Goal: Task Accomplishment & Management: Complete application form

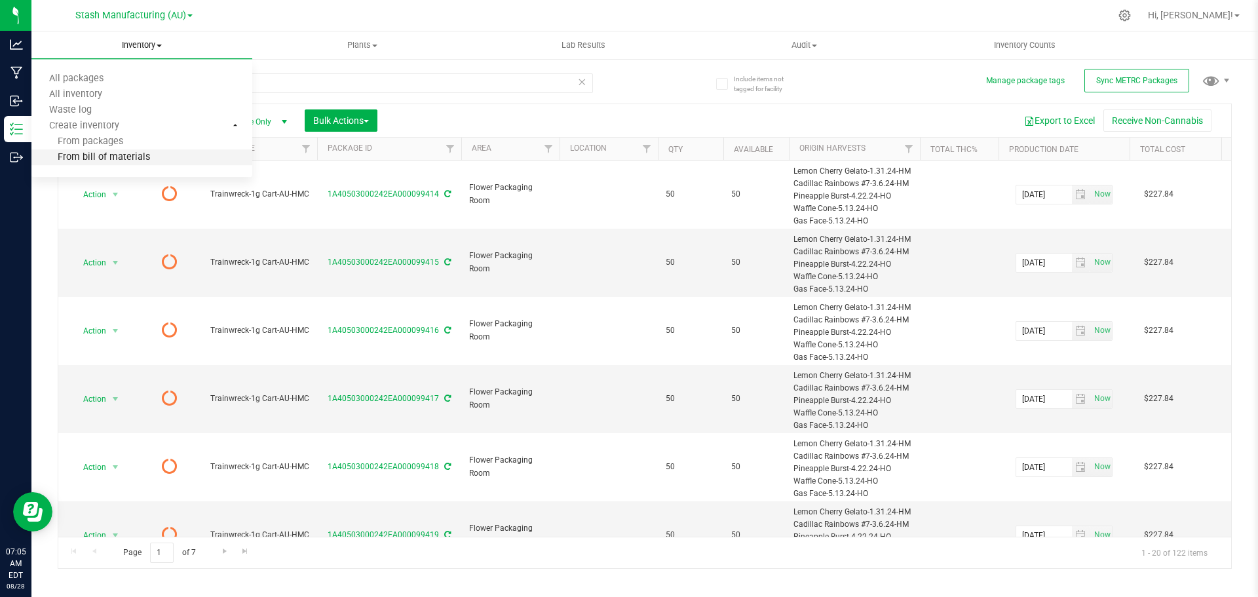
click at [139, 164] on li "From bill of materials" at bounding box center [141, 158] width 221 height 16
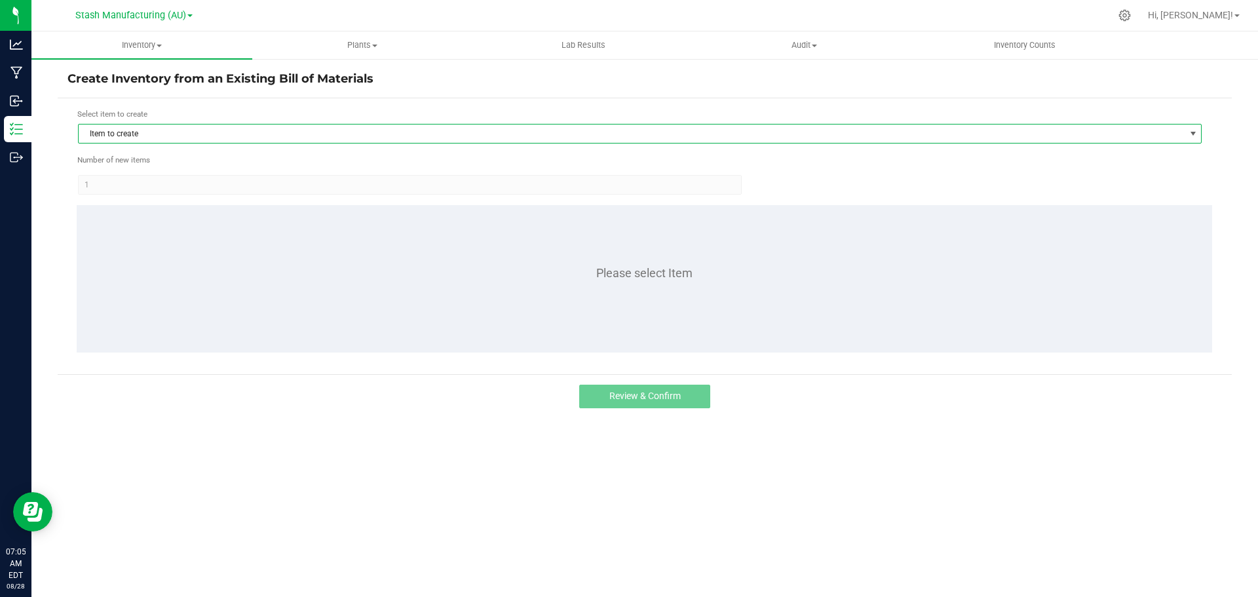
click at [213, 132] on span "Item to create" at bounding box center [632, 134] width 1106 height 18
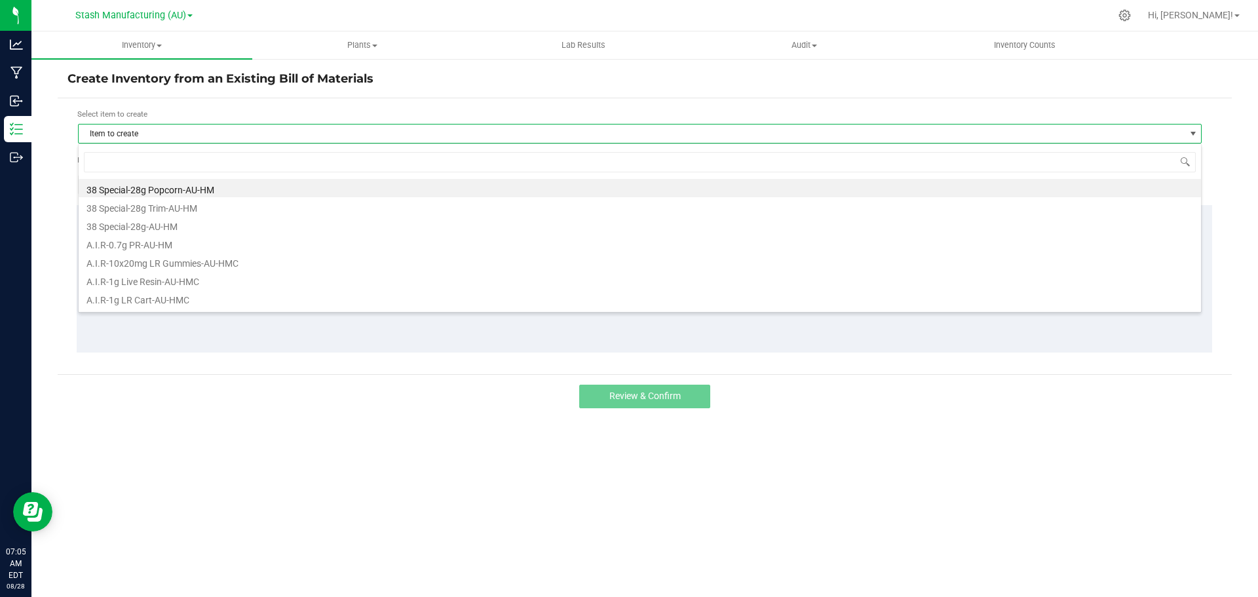
scroll to position [20, 1124]
type input "[PERSON_NAME]"
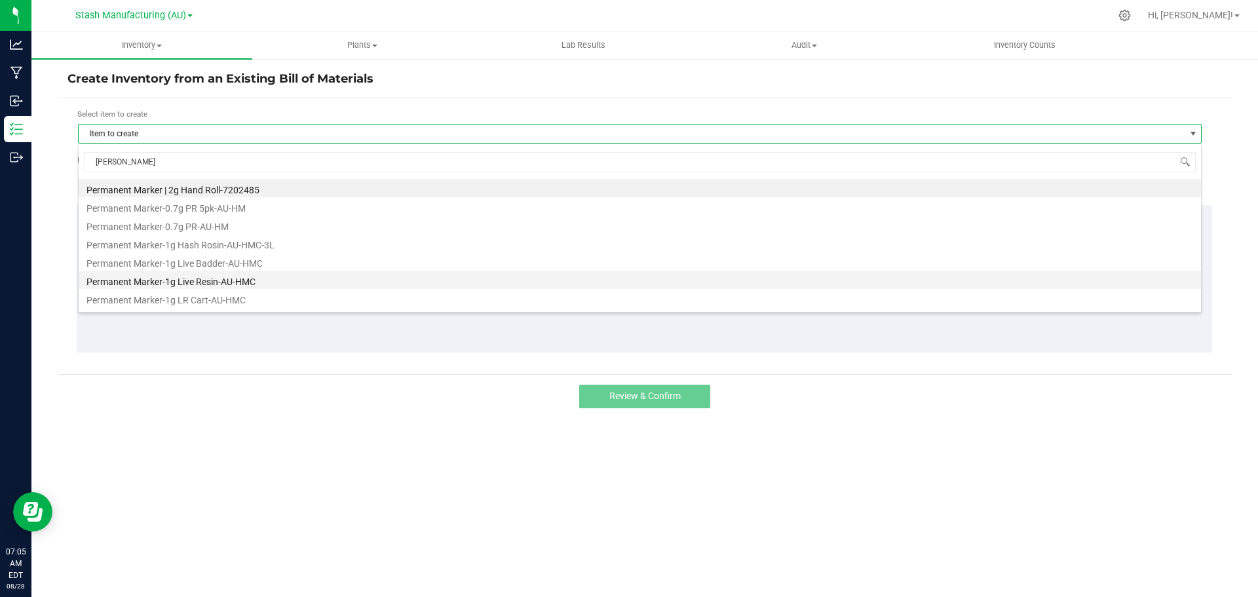
click at [195, 273] on li "Permanent Marker-1g Live Resin-AU-HMC" at bounding box center [640, 280] width 1123 height 18
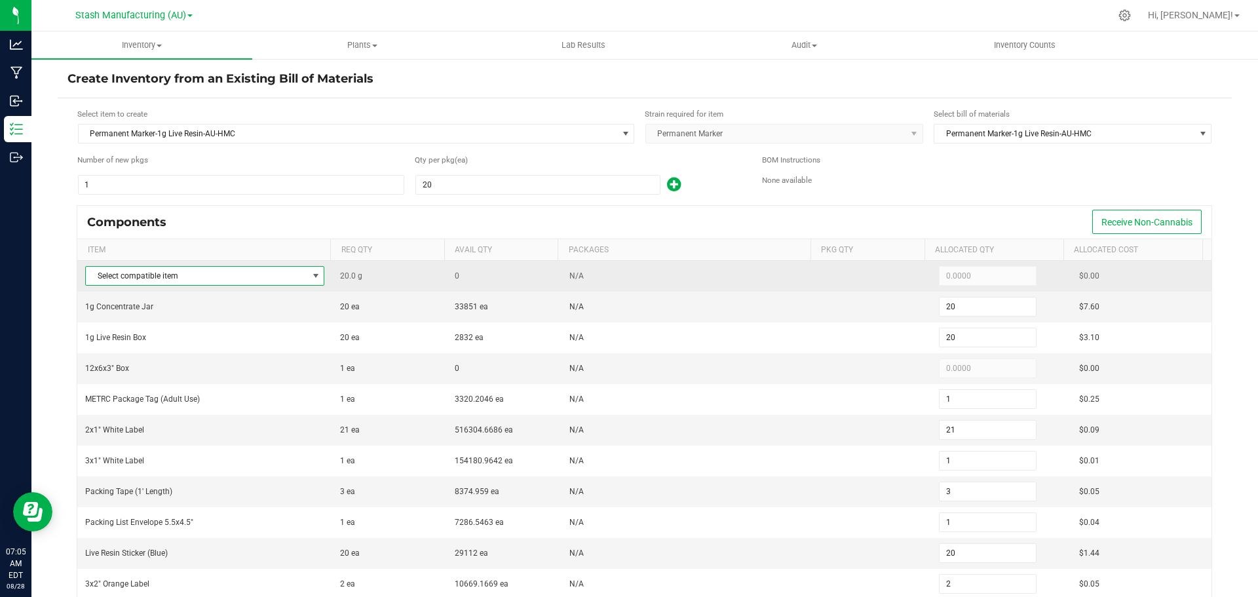
click at [197, 268] on span "Select compatible item" at bounding box center [196, 276] width 221 height 18
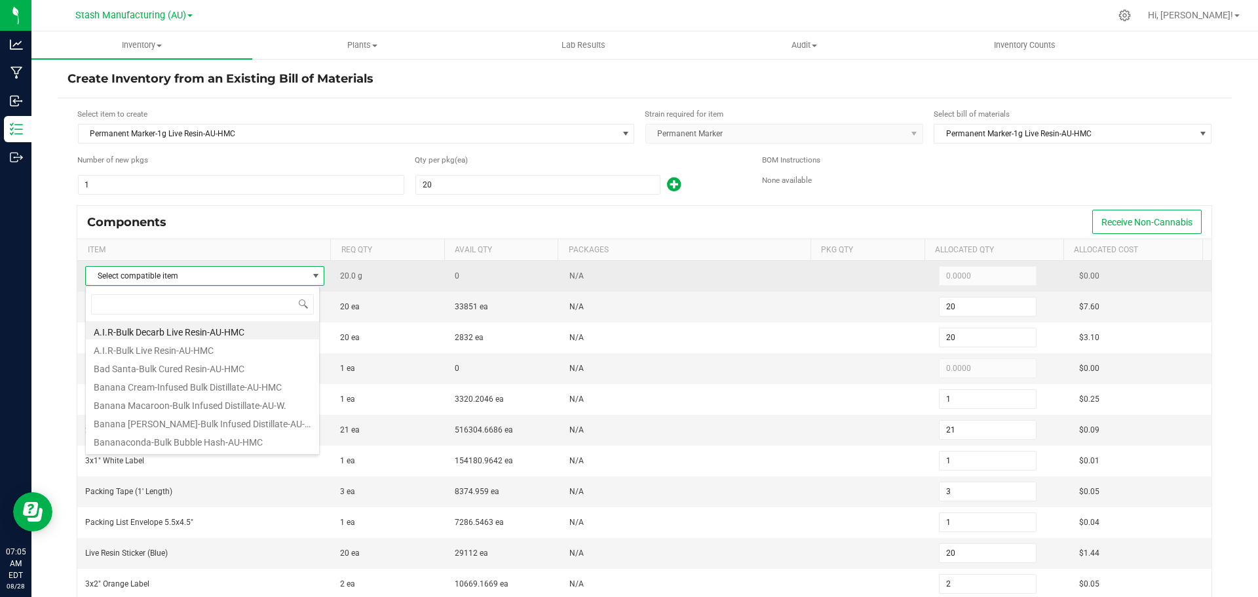
scroll to position [20, 235]
type input "perma"
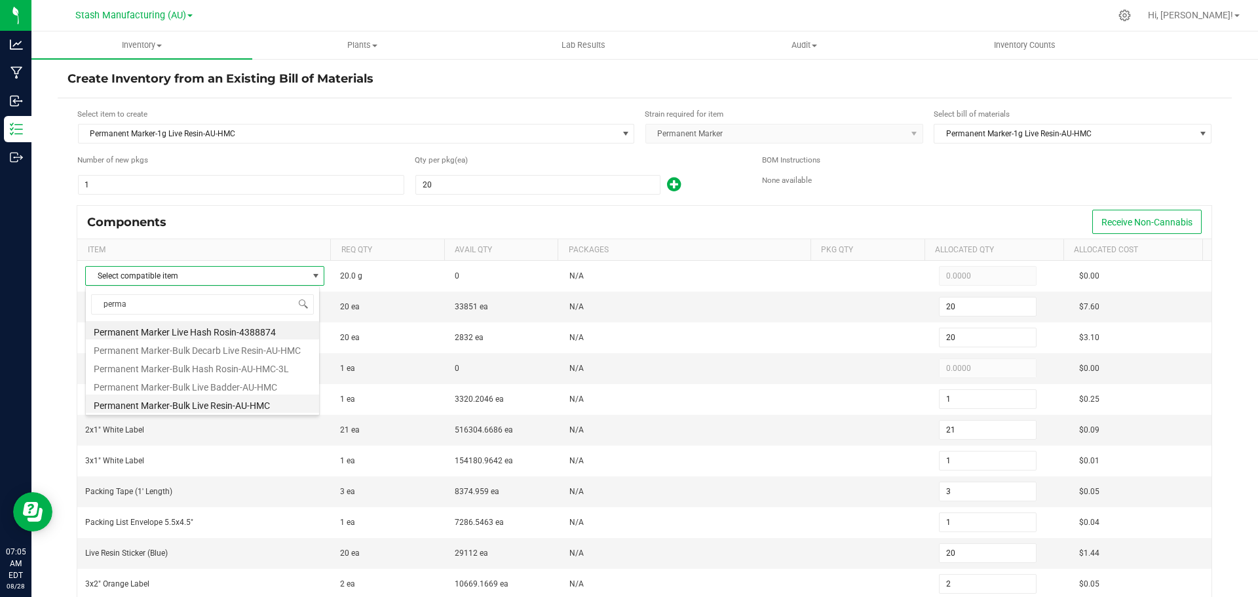
click at [223, 410] on li "Permanent Marker-Bulk Live Resin-AU-HMC" at bounding box center [202, 403] width 233 height 18
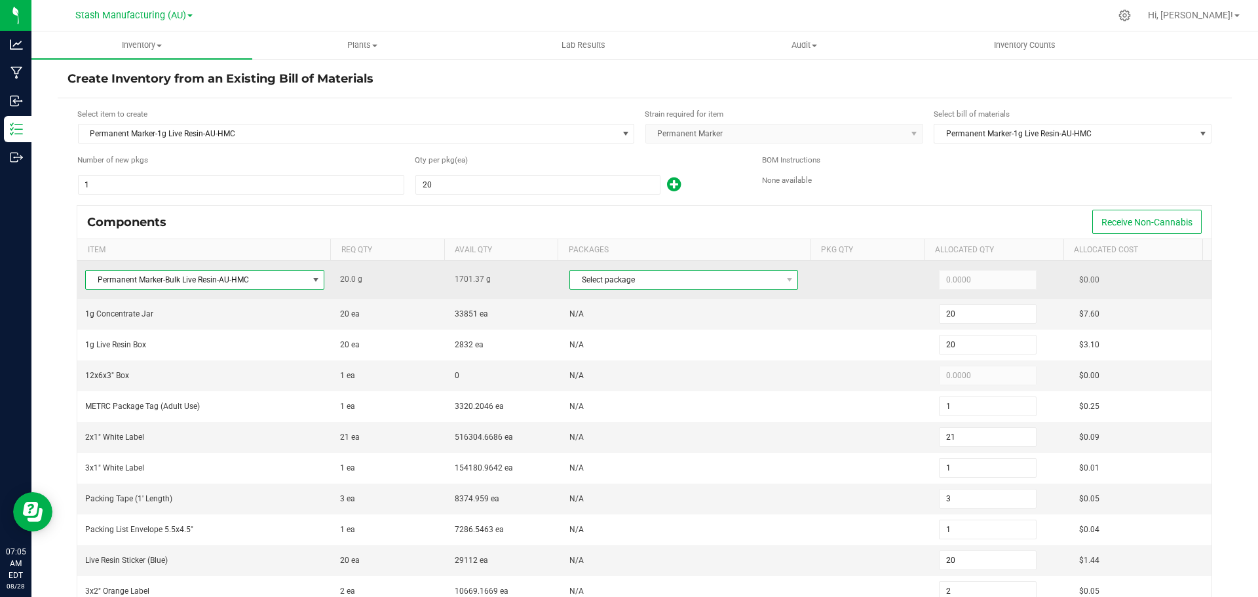
click at [643, 283] on span "Select package" at bounding box center [675, 280] width 211 height 18
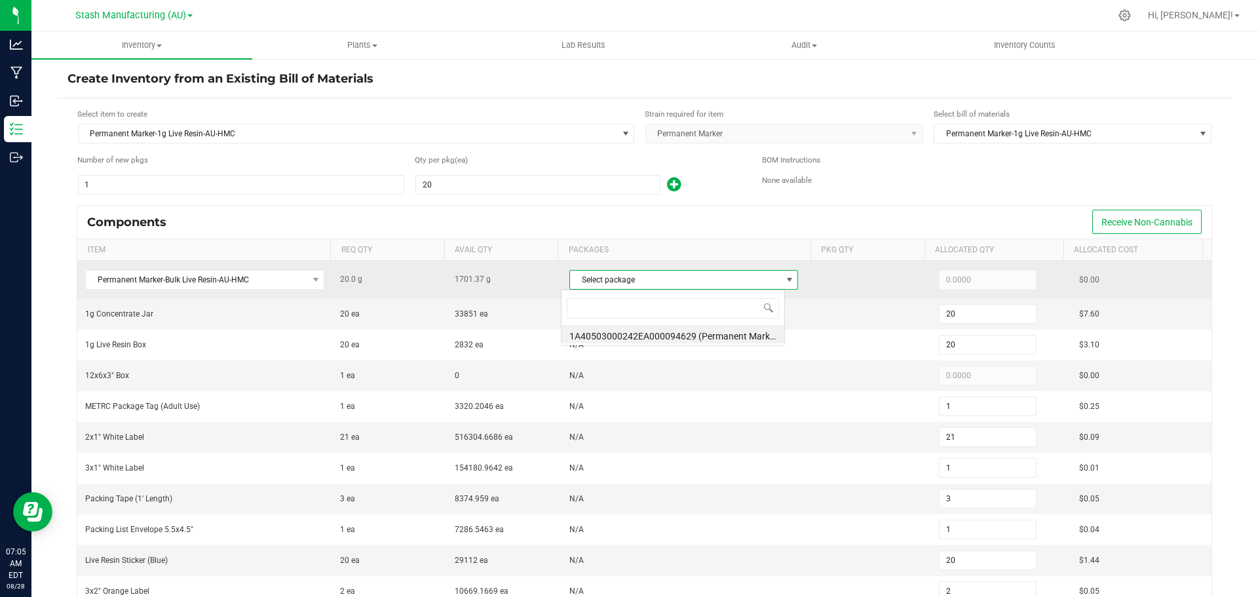
scroll to position [20, 224]
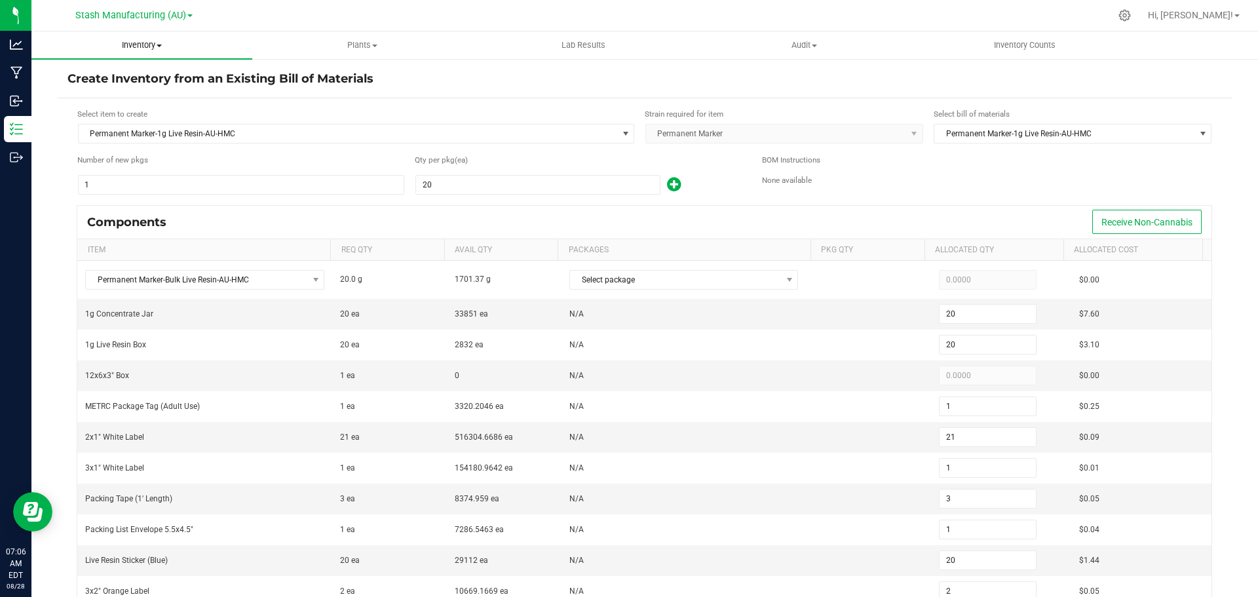
click at [159, 34] on uib-tab-heading "Inventory All packages All inventory Waste log Create inventory" at bounding box center [141, 45] width 221 height 28
click at [143, 46] on span "Inventory" at bounding box center [141, 45] width 221 height 12
click at [143, 50] on span "Inventory" at bounding box center [141, 45] width 221 height 12
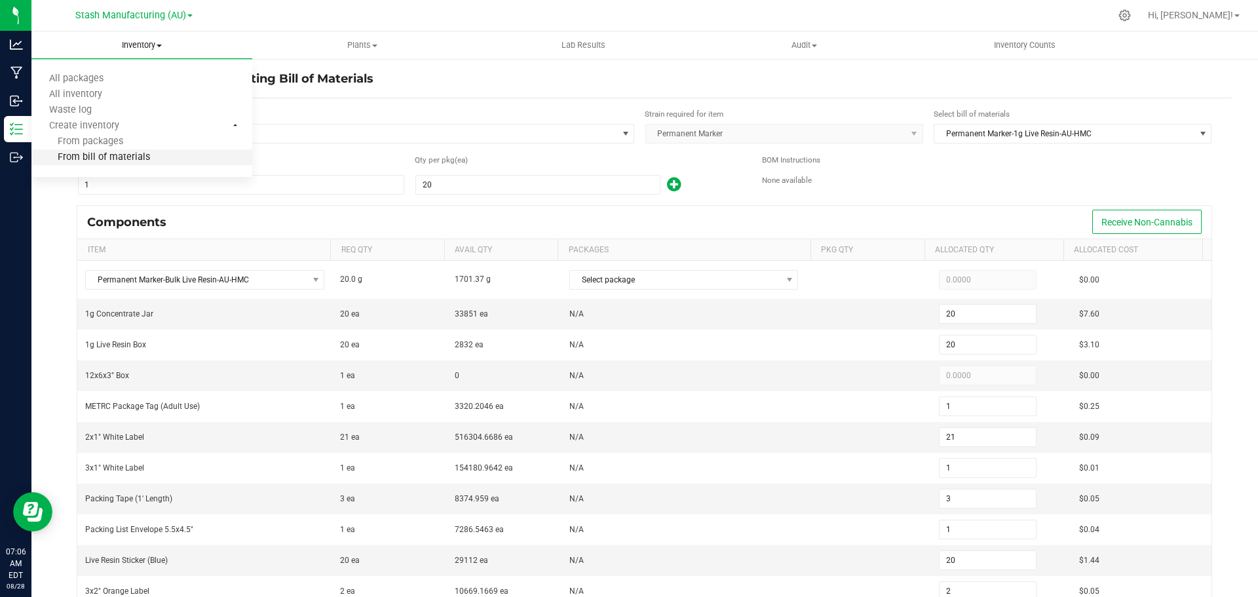
click at [132, 161] on span "From bill of materials" at bounding box center [90, 157] width 119 height 11
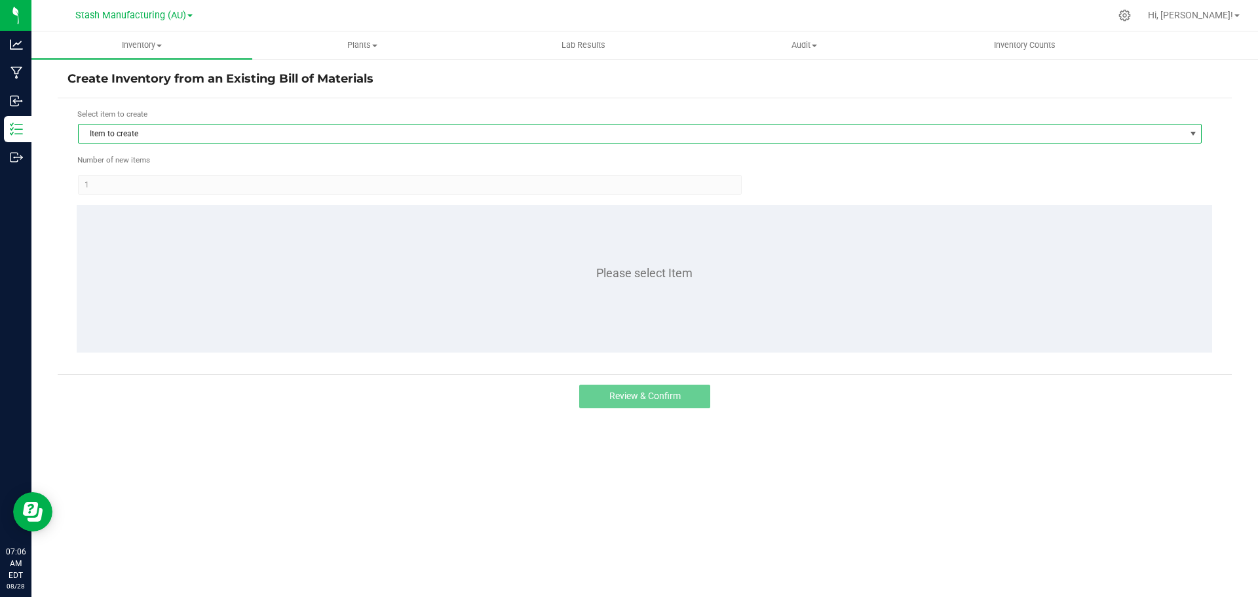
click at [181, 141] on span "Item to create" at bounding box center [632, 134] width 1106 height 18
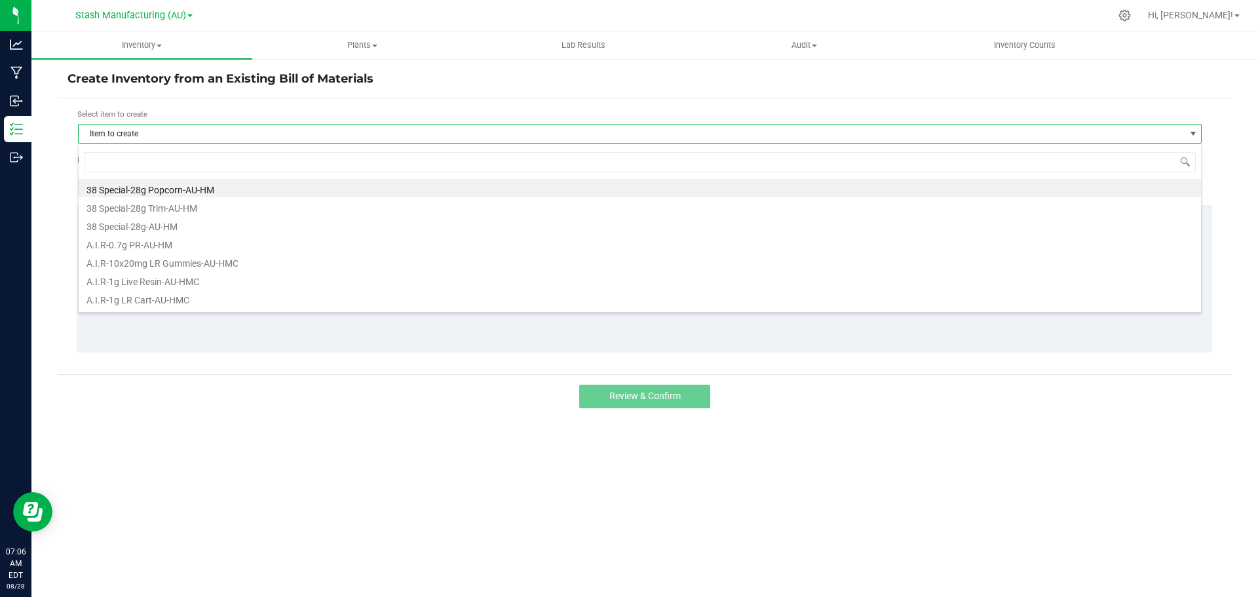
scroll to position [20, 1124]
type input "[PERSON_NAME]"
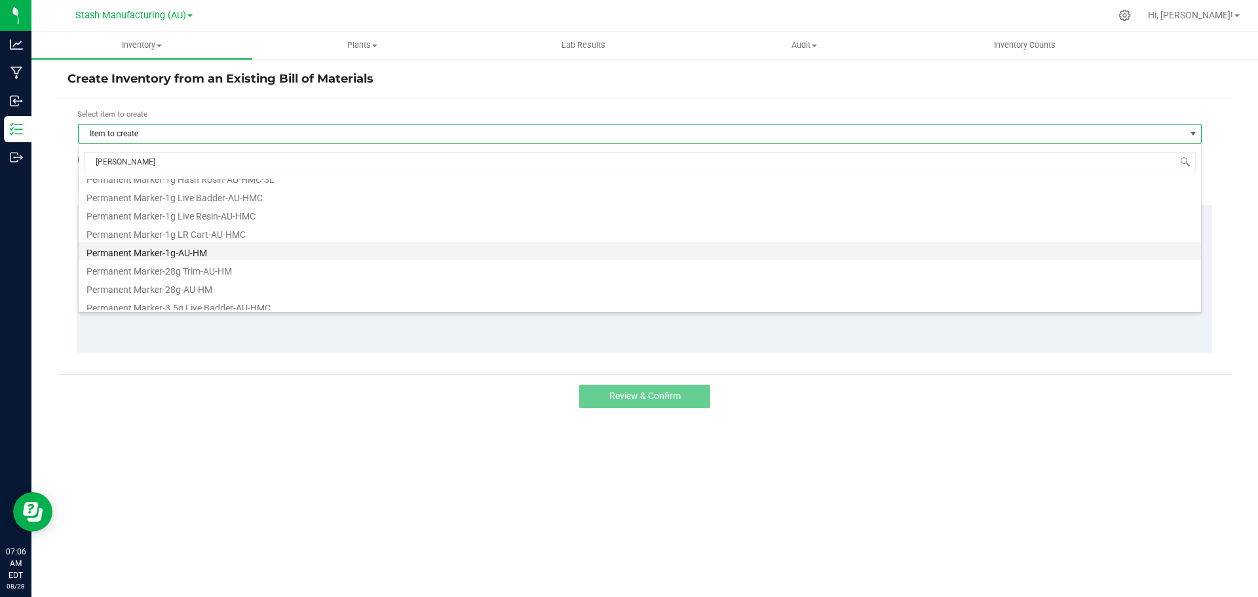
scroll to position [107, 0]
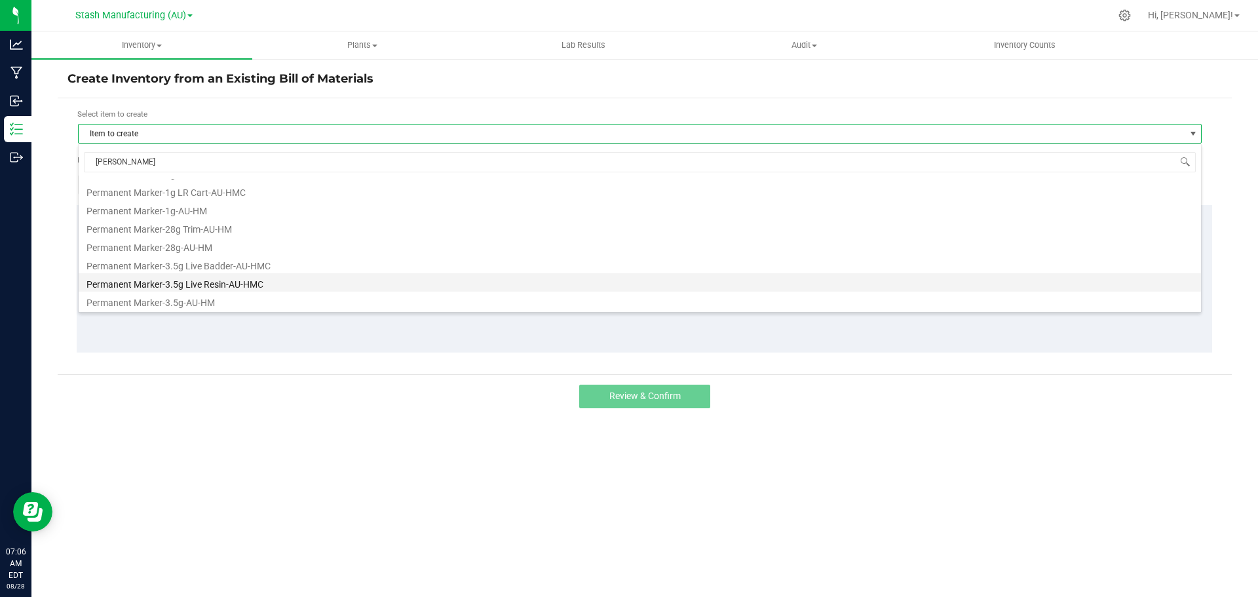
click at [235, 282] on li "Permanent Marker-3.5g Live Resin-AU-HMC" at bounding box center [640, 282] width 1123 height 18
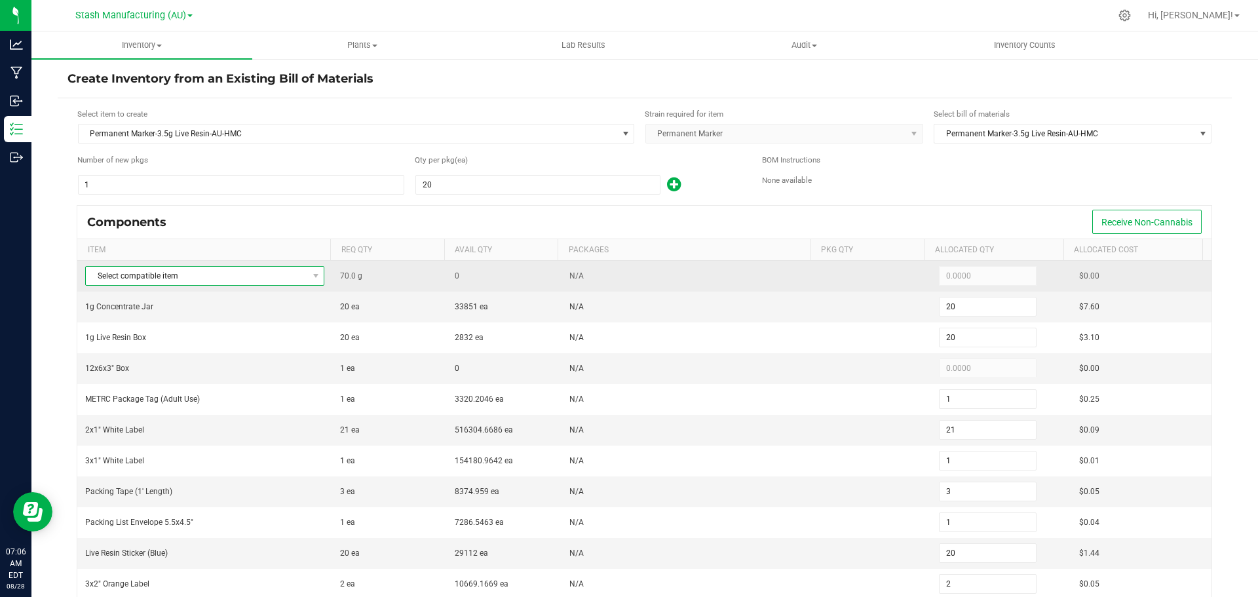
click at [180, 275] on span "Select compatible item" at bounding box center [196, 276] width 221 height 18
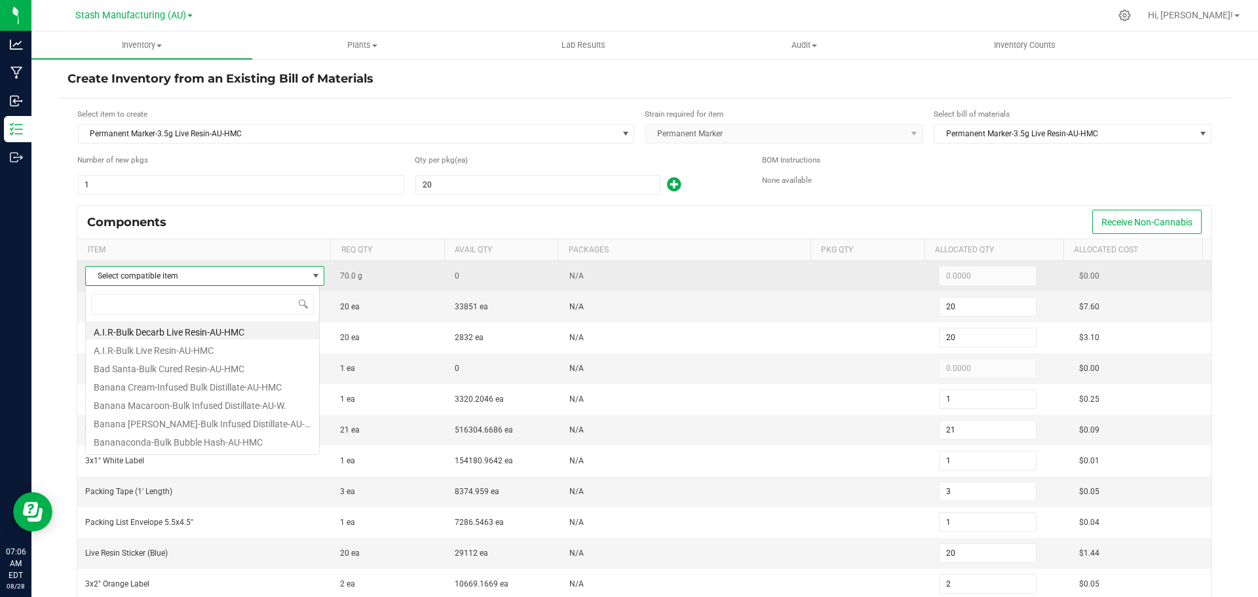
scroll to position [20, 235]
type input "perma"
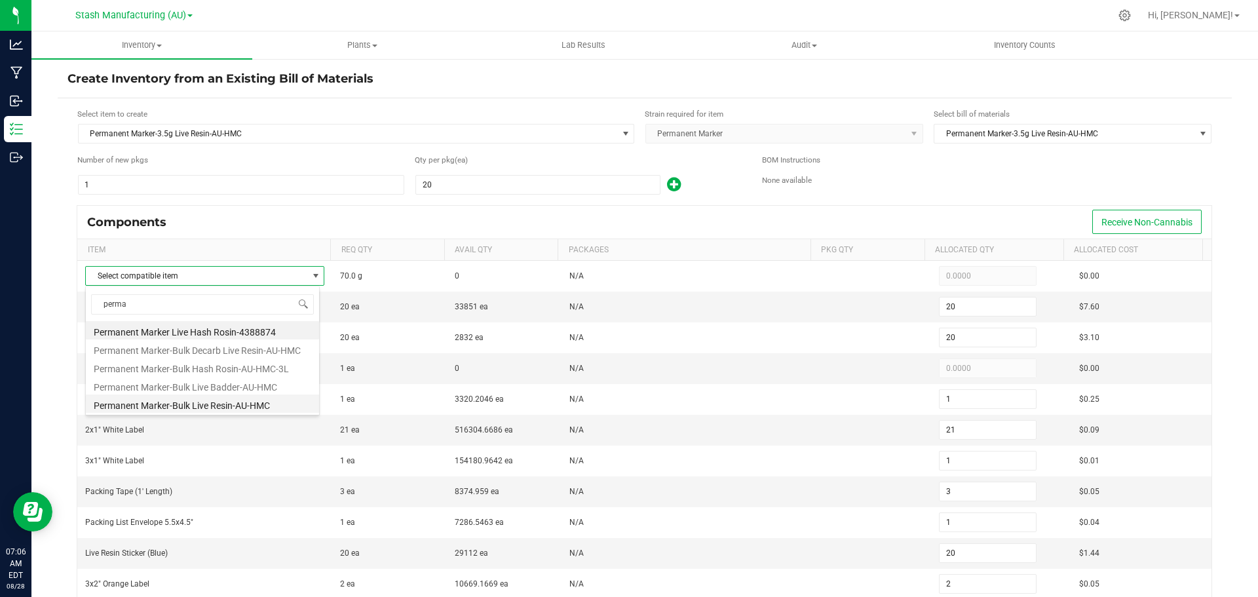
click at [261, 404] on li "Permanent Marker-Bulk Live Resin-AU-HMC" at bounding box center [202, 403] width 233 height 18
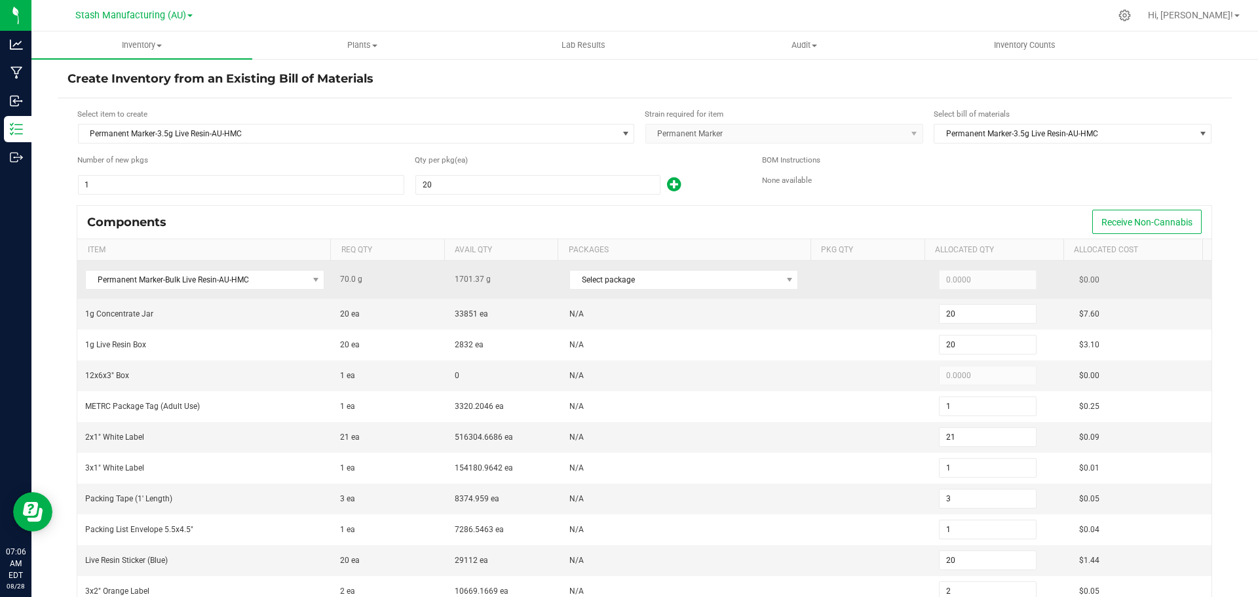
click at [587, 291] on div "Select package" at bounding box center [688, 279] width 239 height 27
click at [593, 283] on span "Select package" at bounding box center [675, 280] width 211 height 18
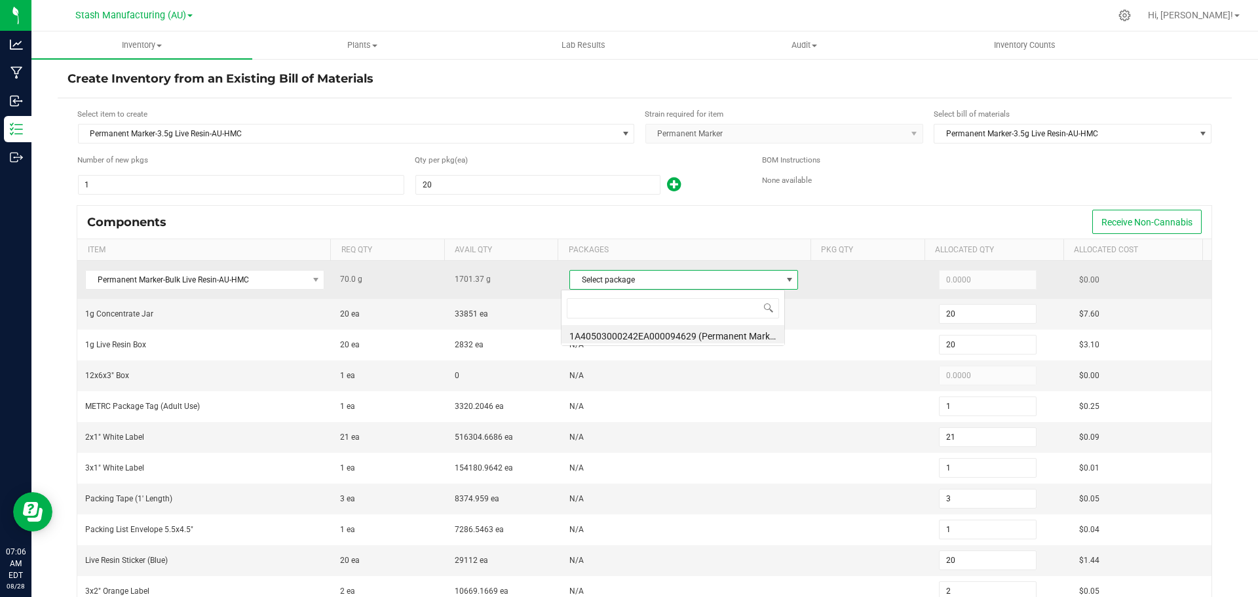
scroll to position [20, 224]
click at [612, 279] on span "Select package" at bounding box center [675, 280] width 211 height 18
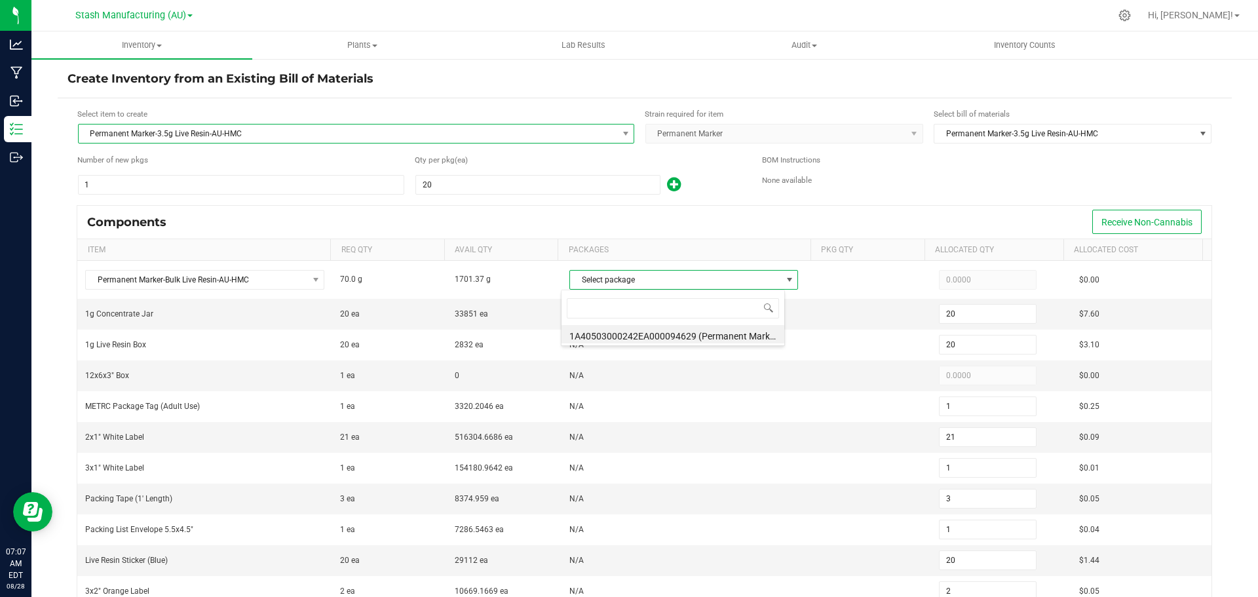
click at [236, 132] on span "Permanent Marker-3.5g Live Resin-AU-HMC" at bounding box center [348, 134] width 539 height 18
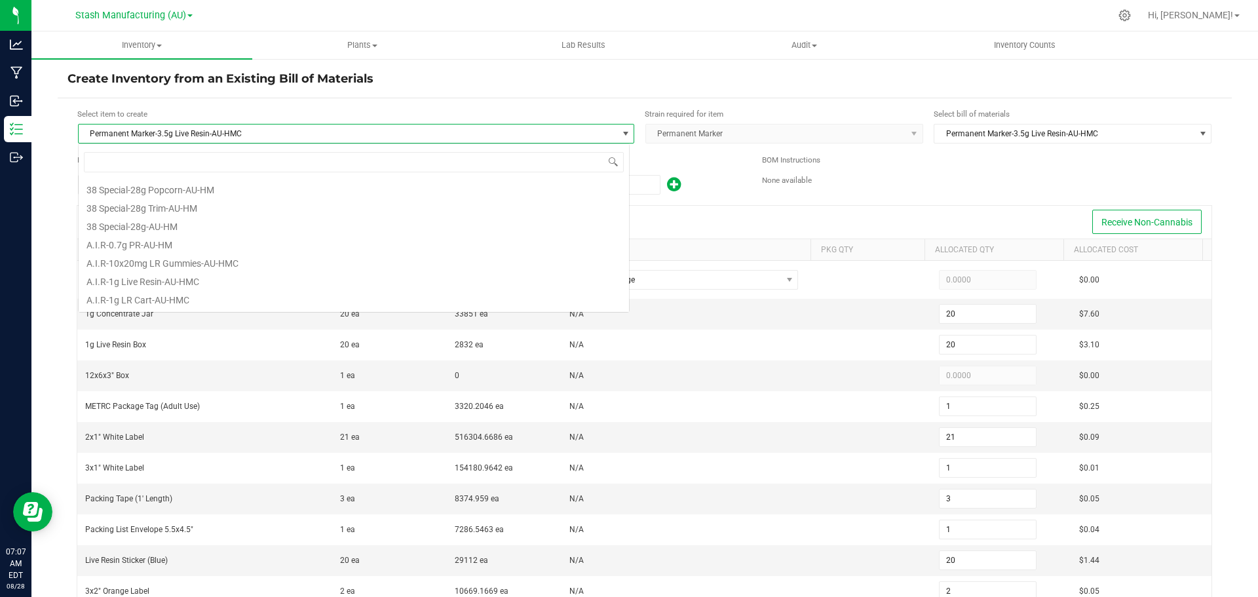
scroll to position [7153, 0]
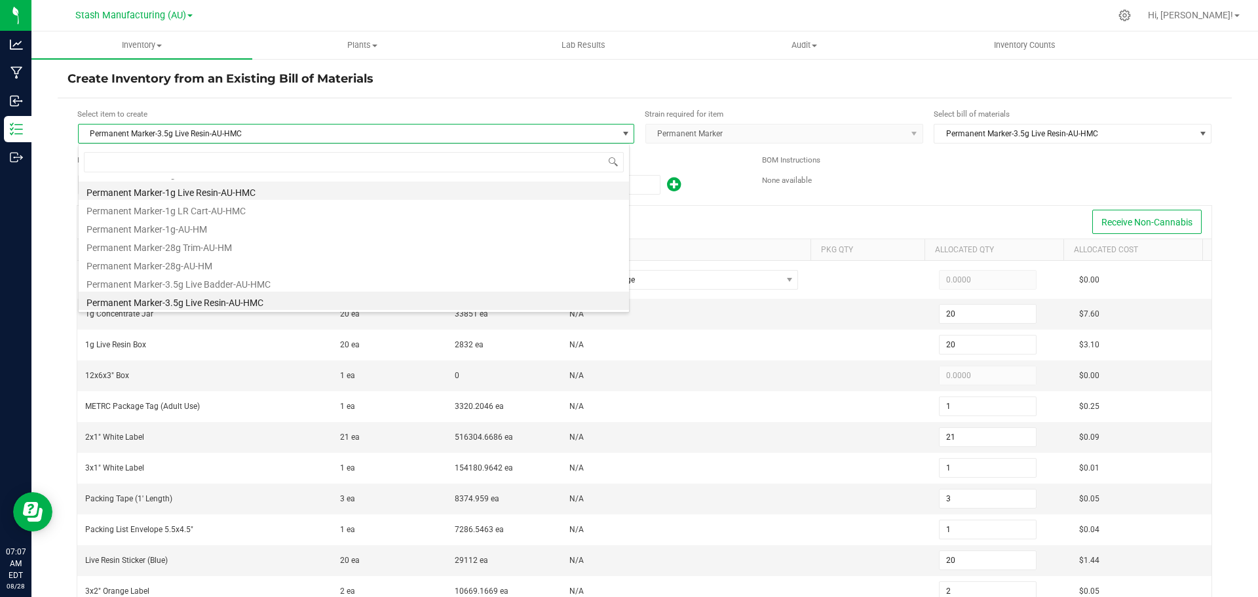
click at [240, 183] on li "Permanent Marker-1g Live Resin-AU-HMC" at bounding box center [354, 191] width 550 height 18
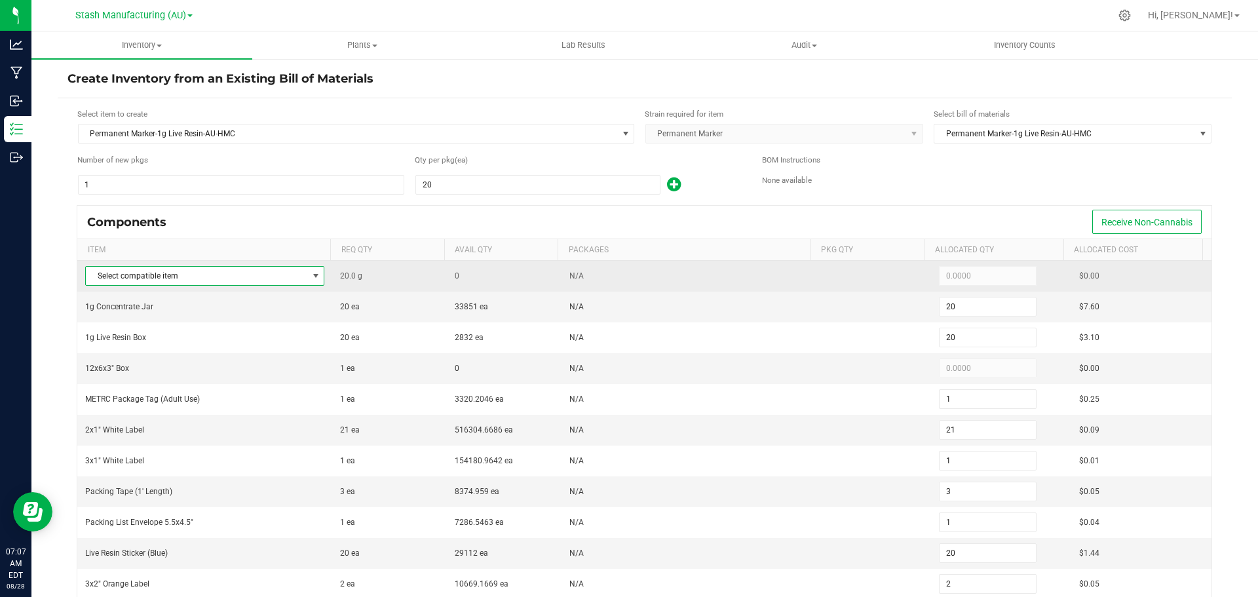
click at [253, 281] on span "Select compatible item" at bounding box center [196, 276] width 221 height 18
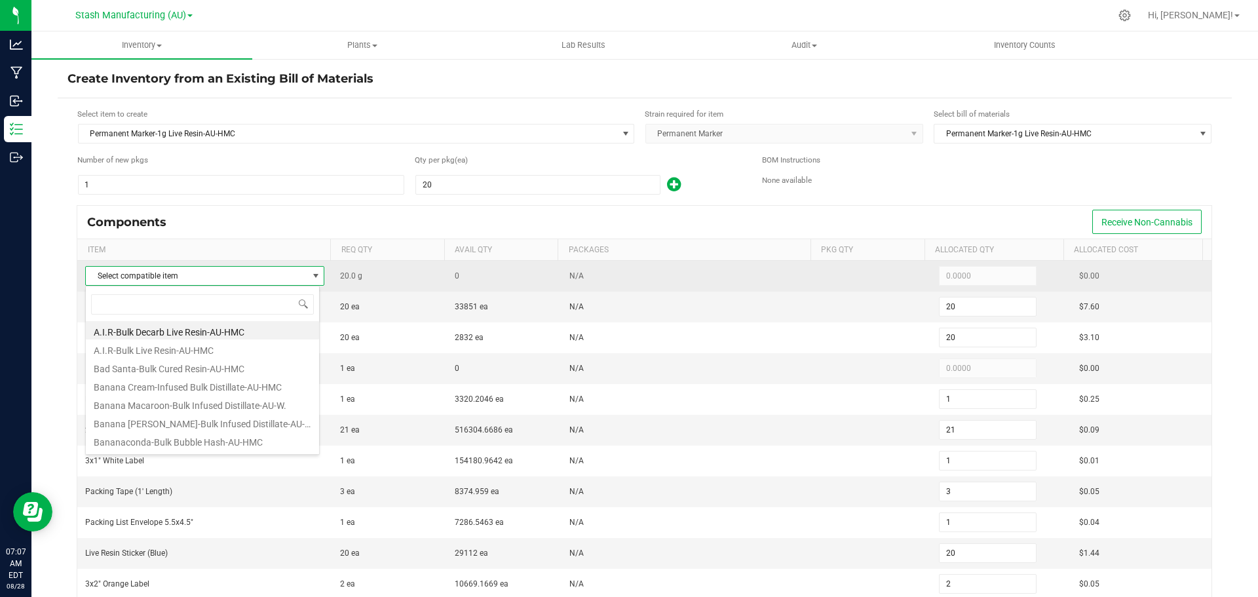
scroll to position [20, 235]
type input "per"
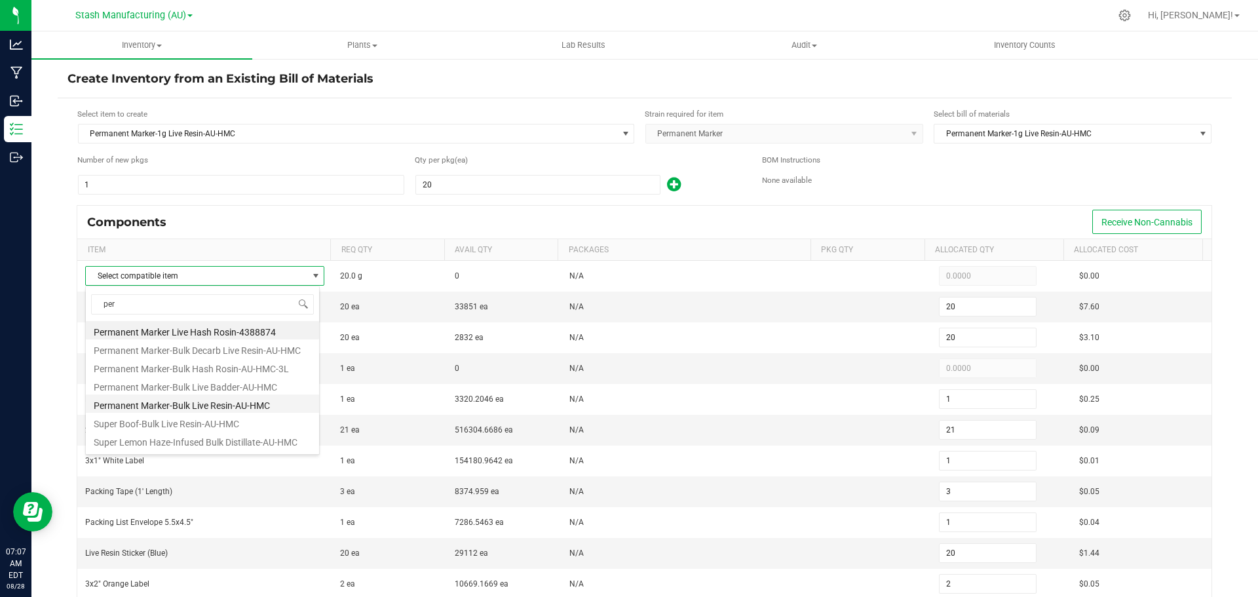
click at [248, 401] on li "Permanent Marker-Bulk Live Resin-AU-HMC" at bounding box center [202, 403] width 233 height 18
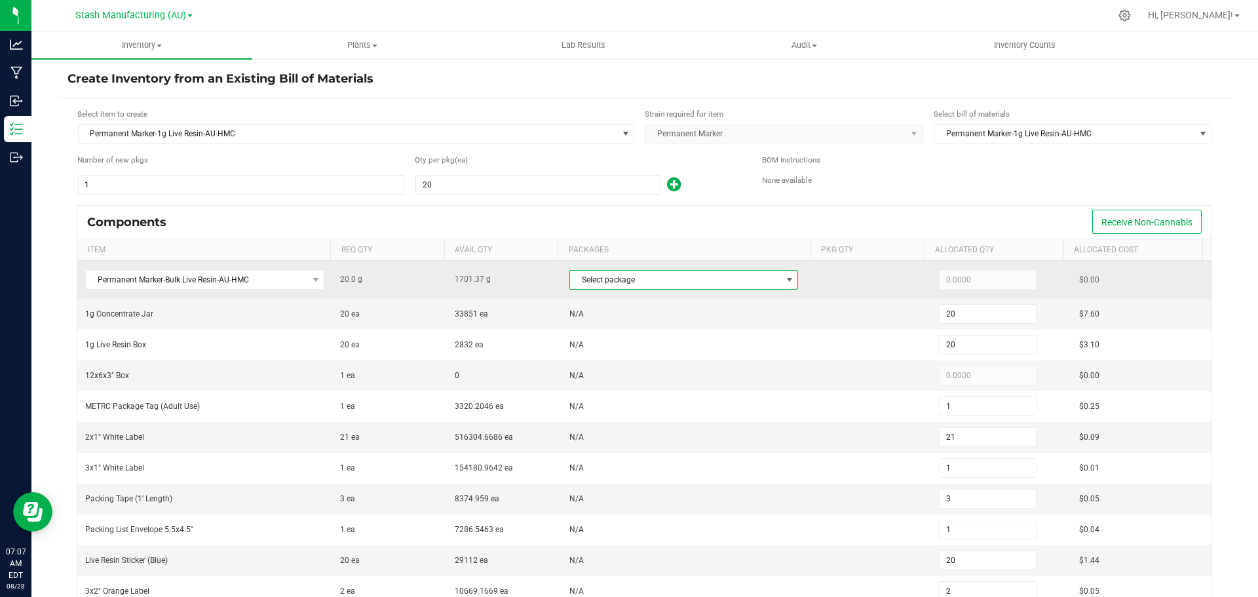
click at [638, 282] on span "Select package" at bounding box center [675, 280] width 211 height 18
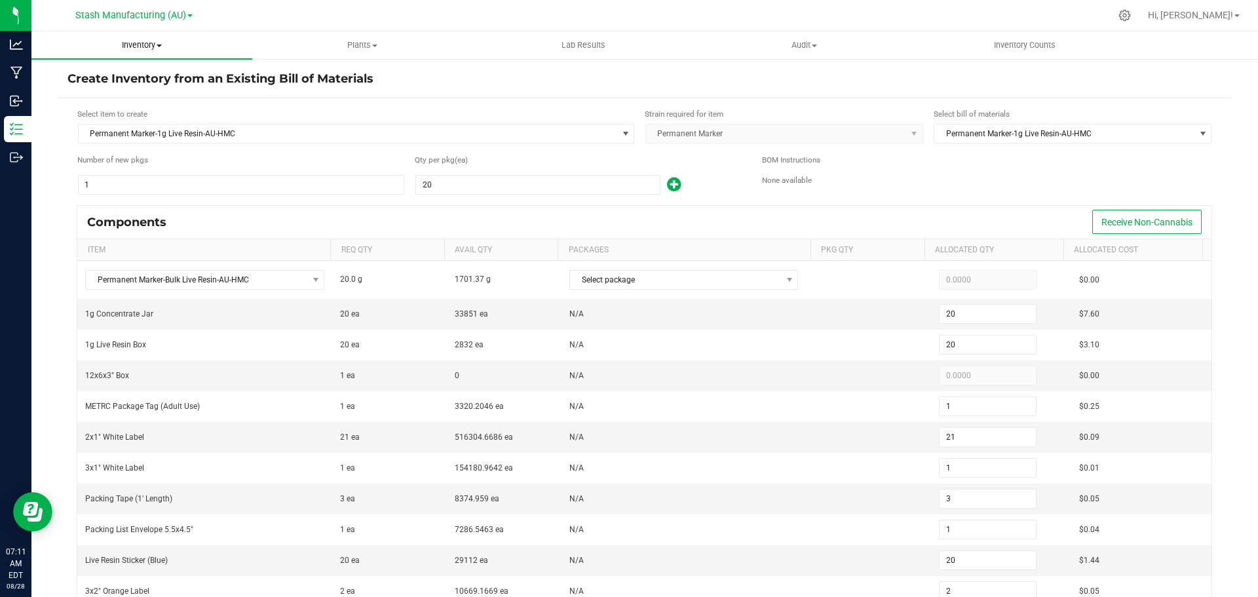
click at [127, 45] on span "Inventory" at bounding box center [141, 45] width 221 height 12
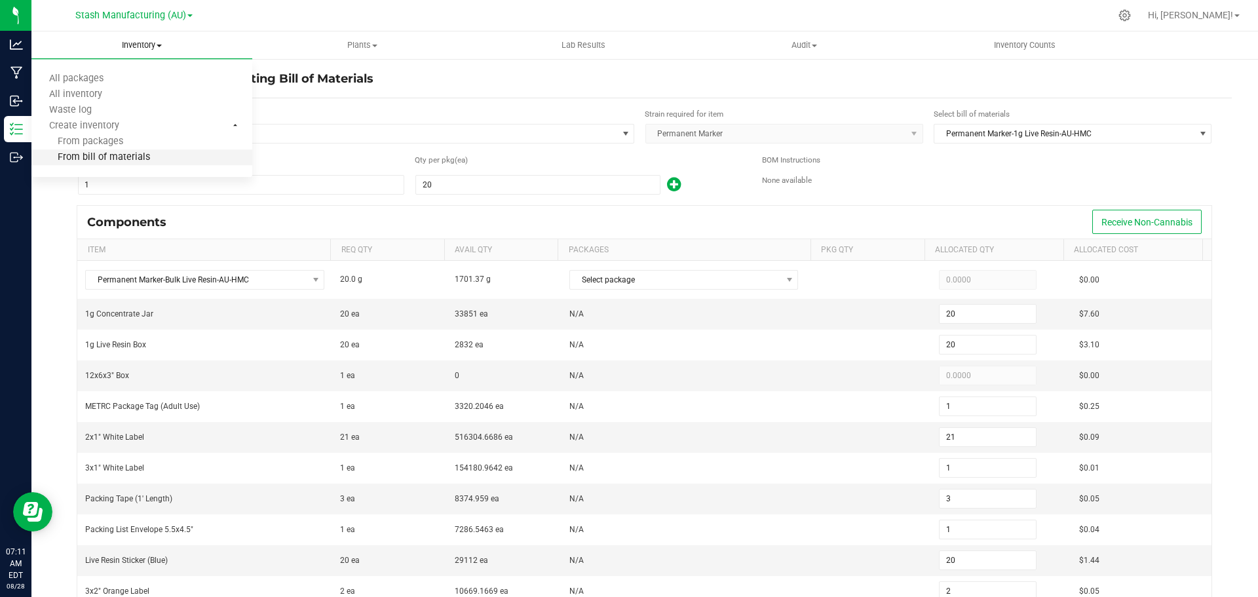
click at [145, 160] on span "From bill of materials" at bounding box center [90, 157] width 119 height 11
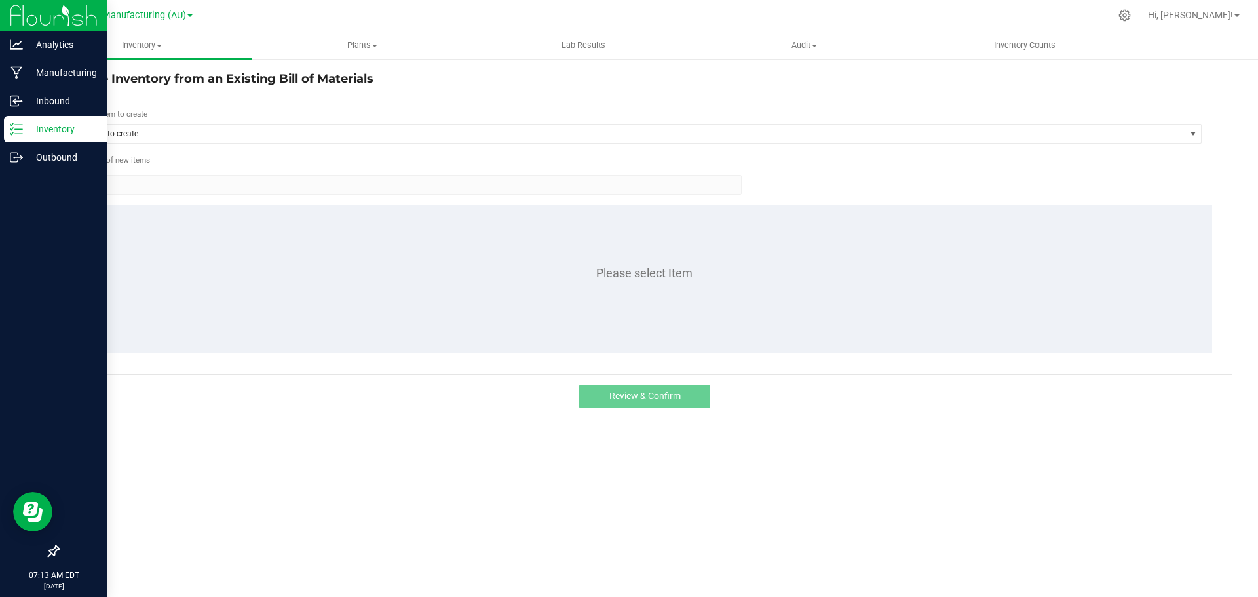
click at [29, 129] on p "Inventory" at bounding box center [62, 129] width 79 height 16
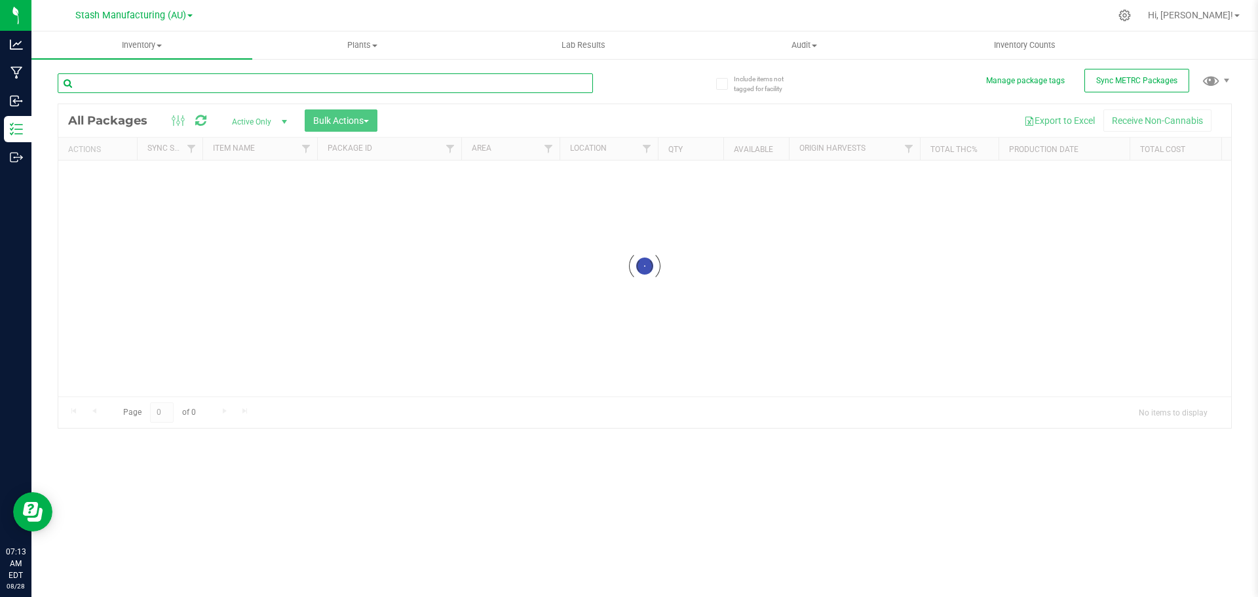
click at [157, 83] on input "text" at bounding box center [325, 83] width 535 height 20
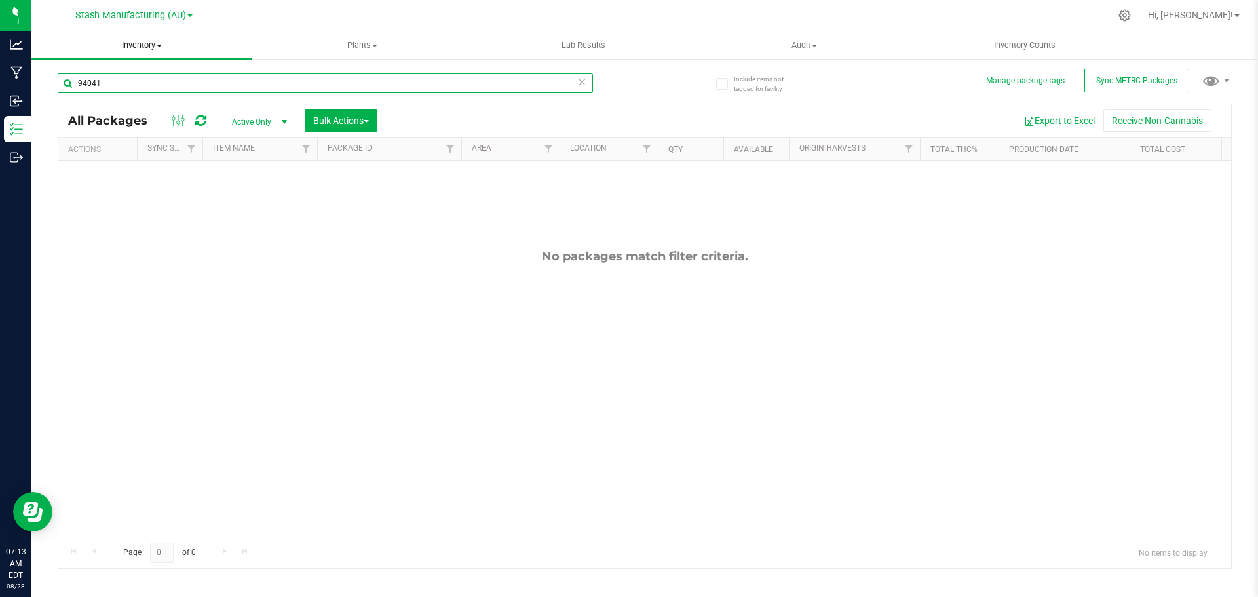
type input "94041"
click at [148, 39] on uib-tab-heading "Inventory All packages All inventory Waste log Create inventory" at bounding box center [141, 45] width 221 height 28
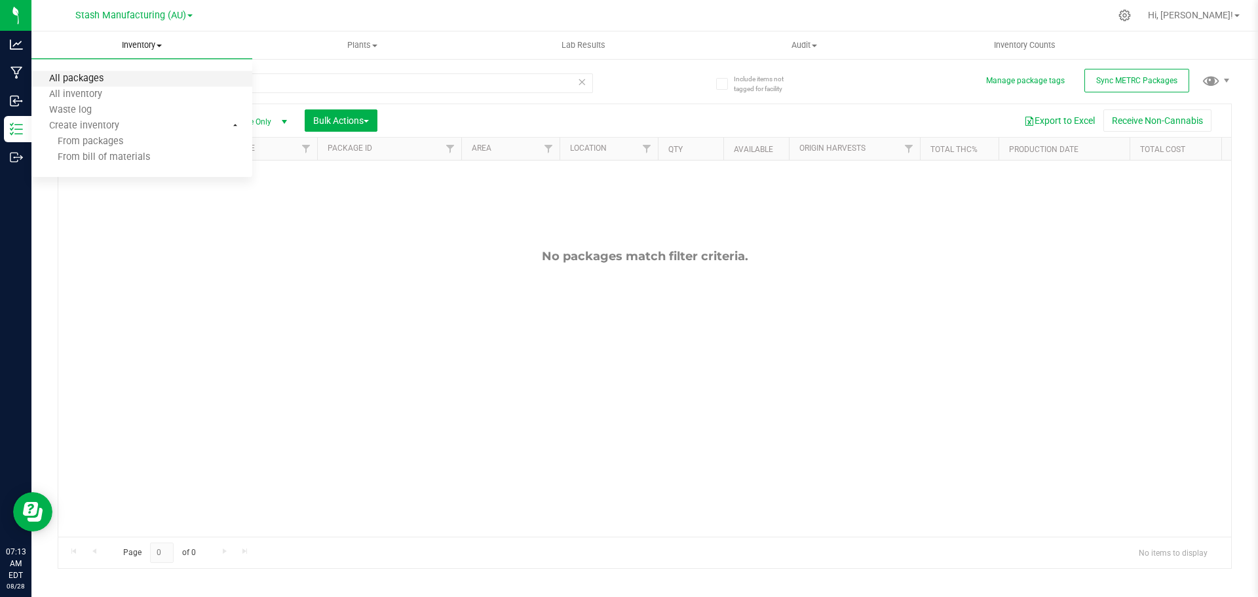
click at [105, 81] on span "All packages" at bounding box center [76, 78] width 90 height 11
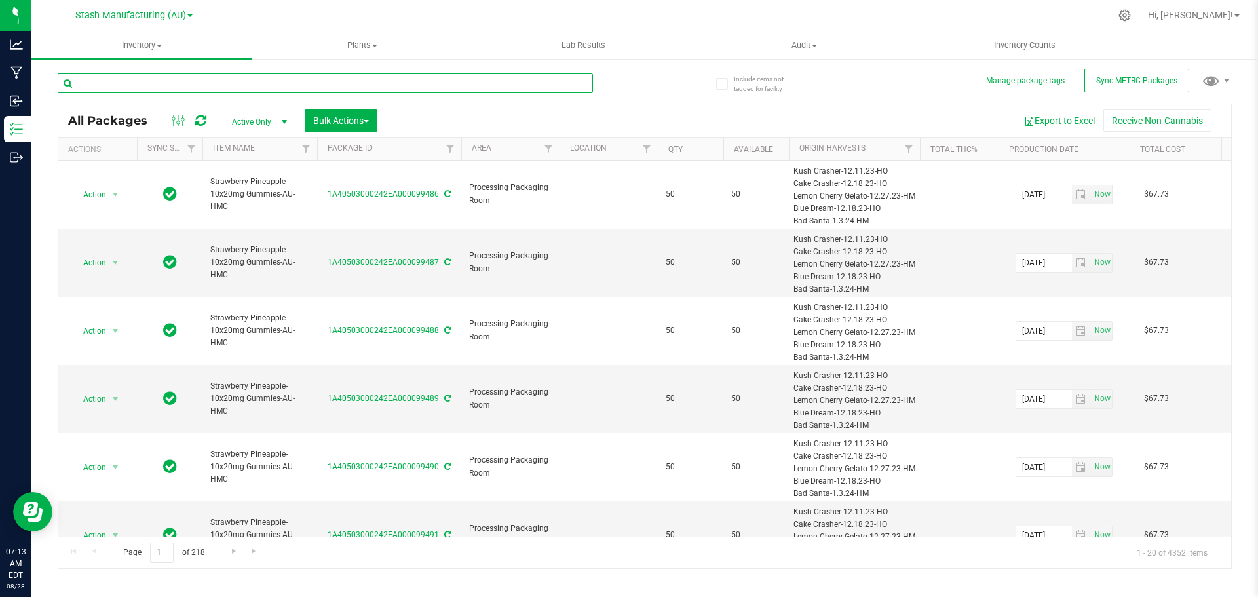
click at [136, 88] on input "text" at bounding box center [325, 83] width 535 height 20
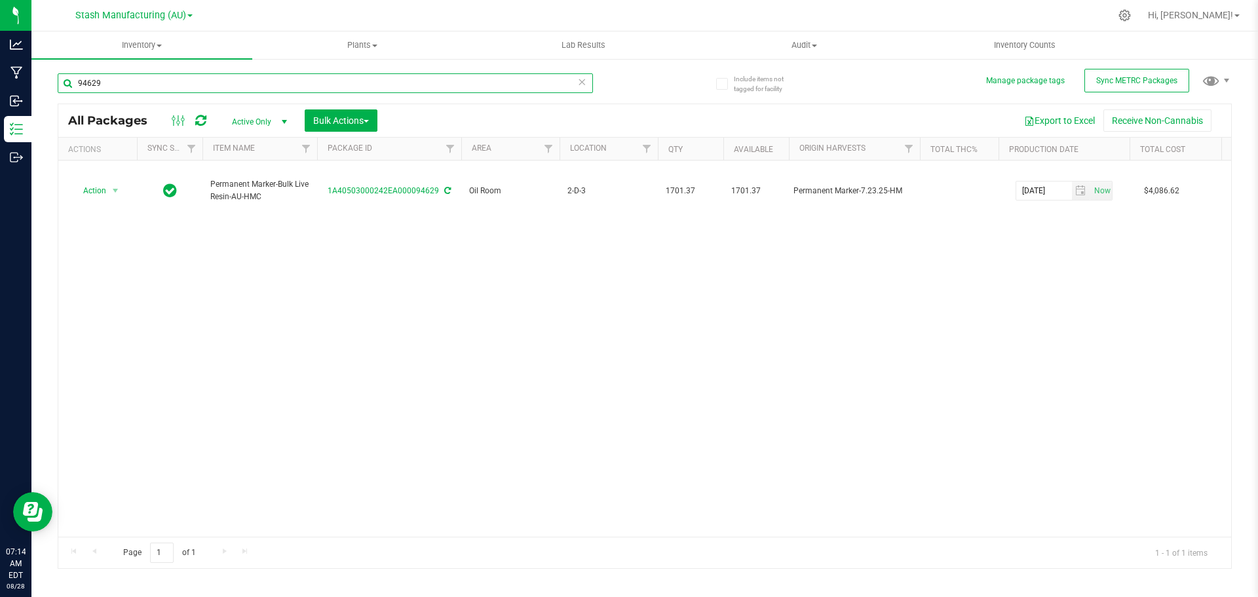
type input "94629"
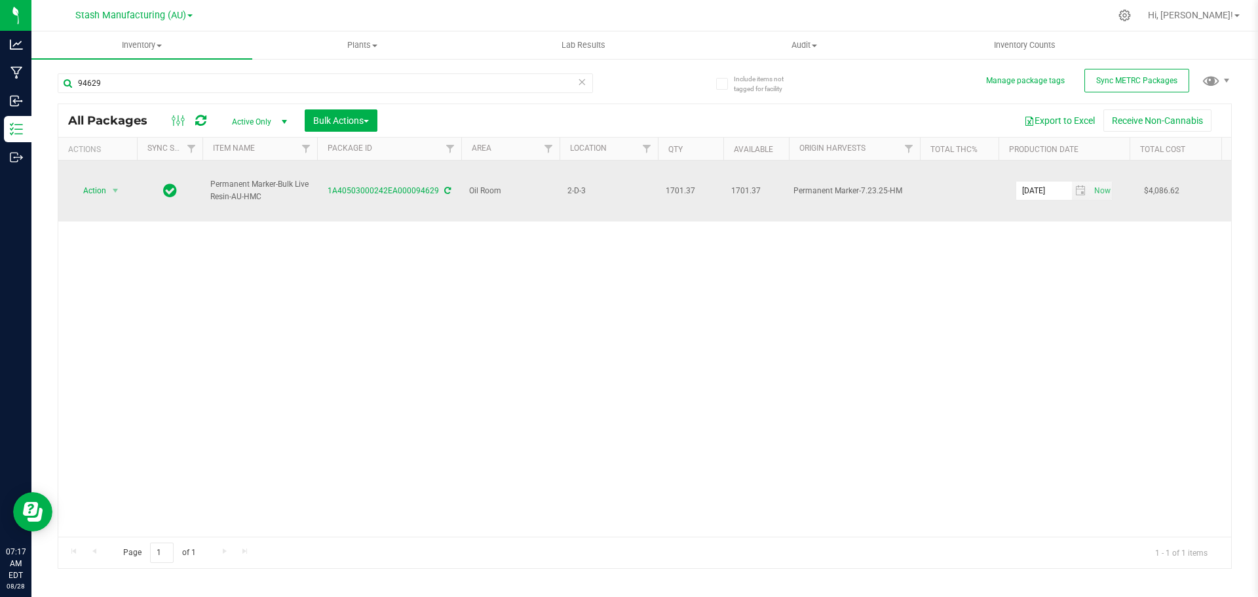
click at [218, 178] on span "Permanent Marker-Bulk Live Resin-AU-HMC" at bounding box center [259, 190] width 99 height 25
click at [210, 178] on td "Permanent Marker-Bulk Live Resin-AU-HMC" at bounding box center [259, 191] width 115 height 61
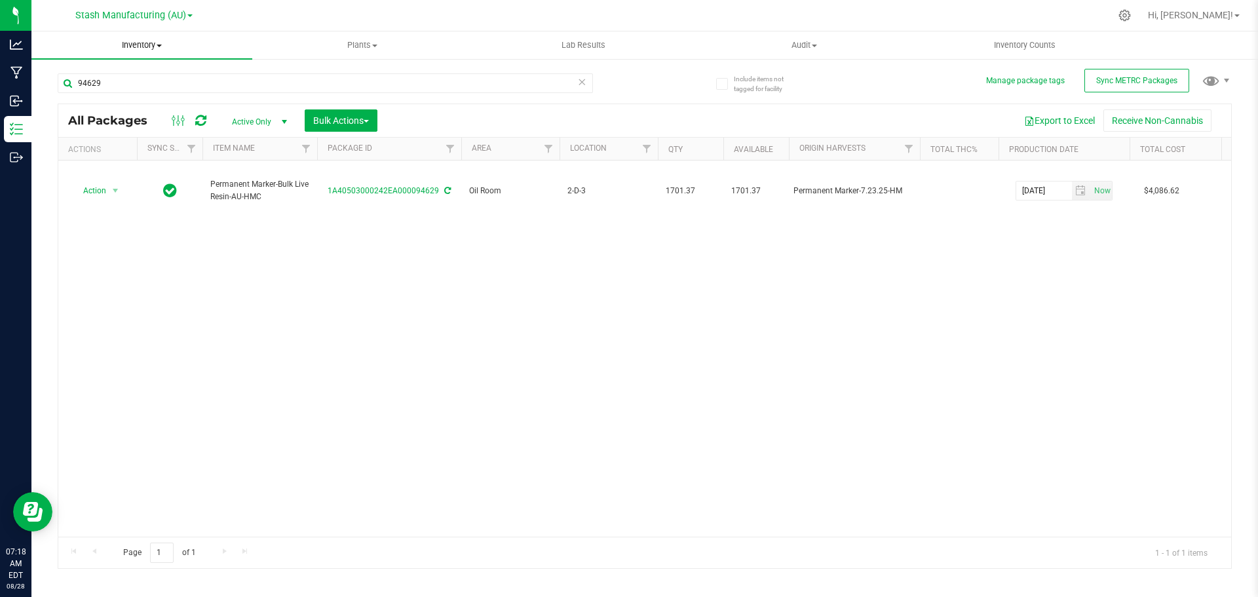
click at [138, 43] on span "Inventory" at bounding box center [141, 45] width 221 height 12
click at [123, 155] on span "From bill of materials" at bounding box center [90, 157] width 119 height 11
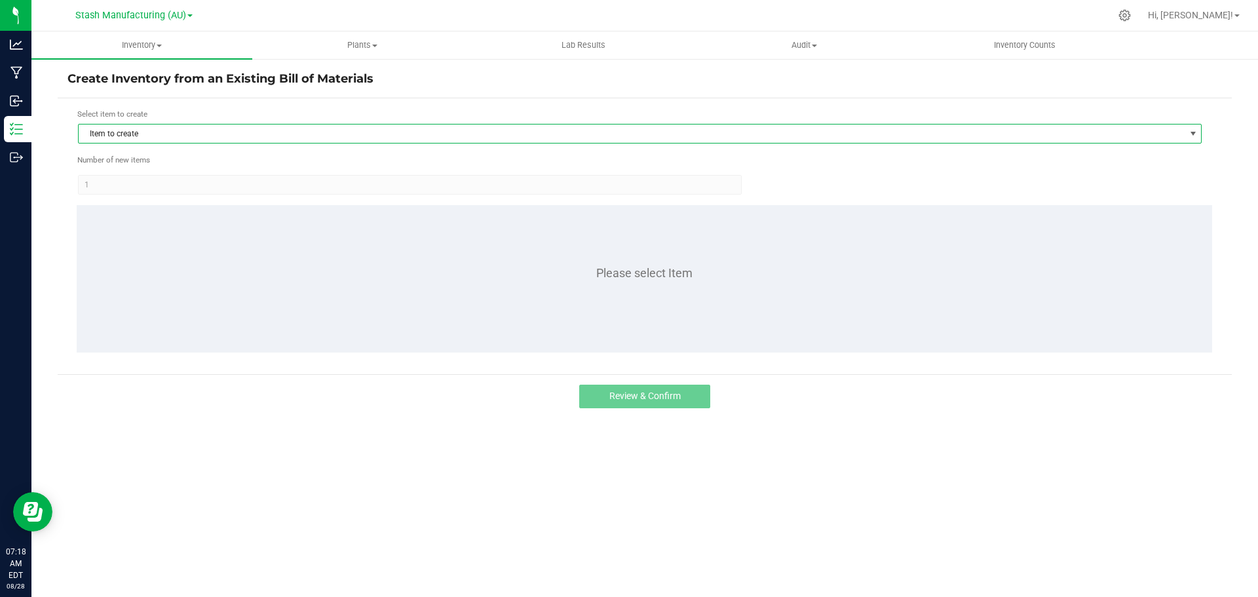
click at [153, 134] on span "Item to create" at bounding box center [632, 134] width 1106 height 18
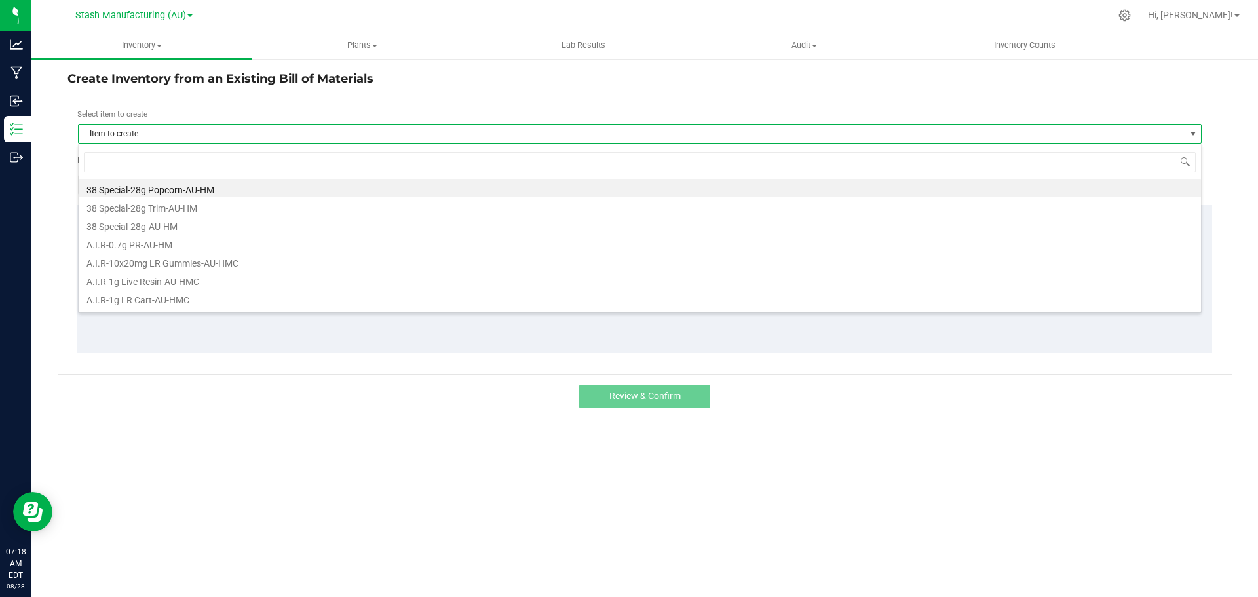
scroll to position [20, 1124]
type input "[PERSON_NAME]"
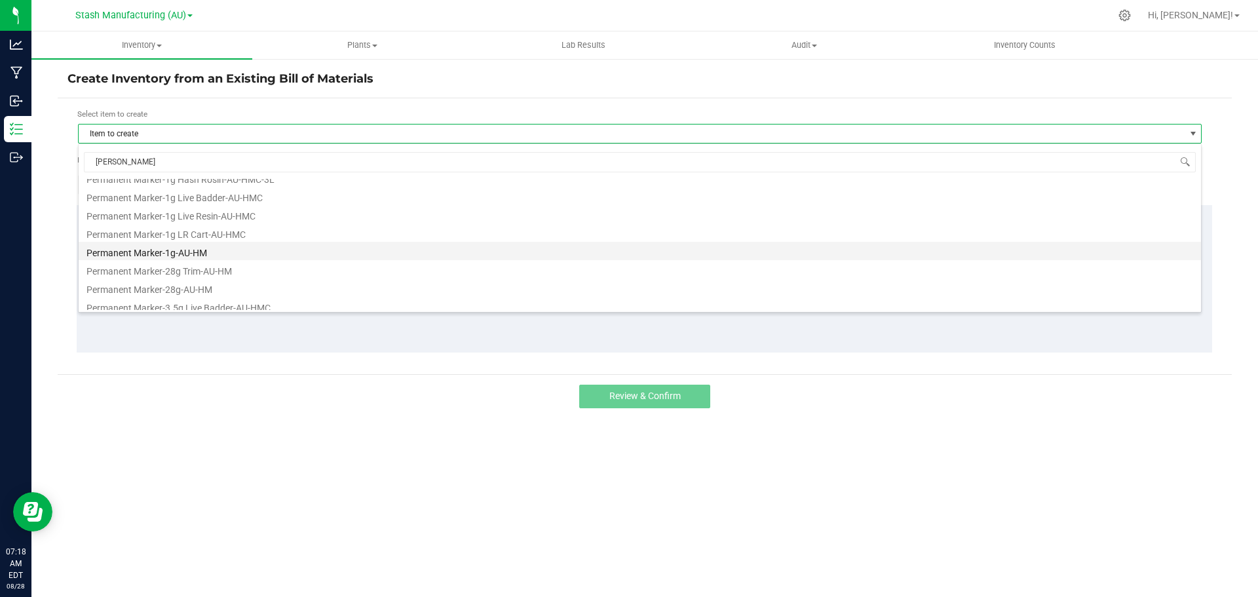
scroll to position [107, 0]
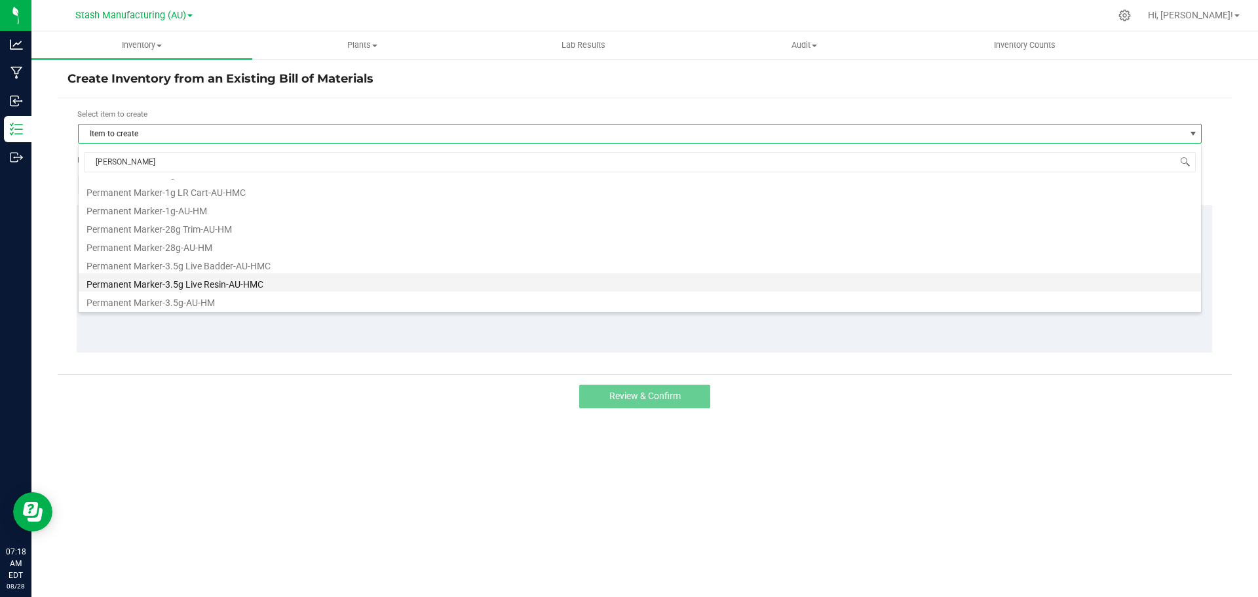
click at [225, 288] on li "Permanent Marker-3.5g Live Resin-AU-HMC" at bounding box center [640, 282] width 1123 height 18
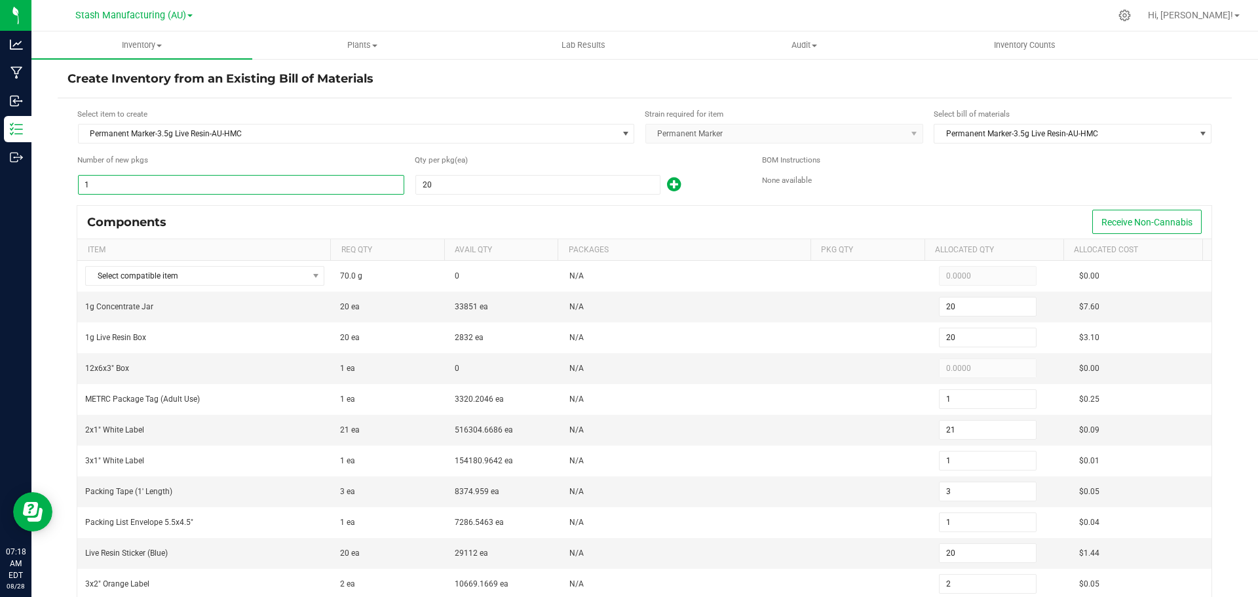
click at [223, 187] on input "1" at bounding box center [241, 185] width 325 height 18
type input "12"
type input "240"
type input "12"
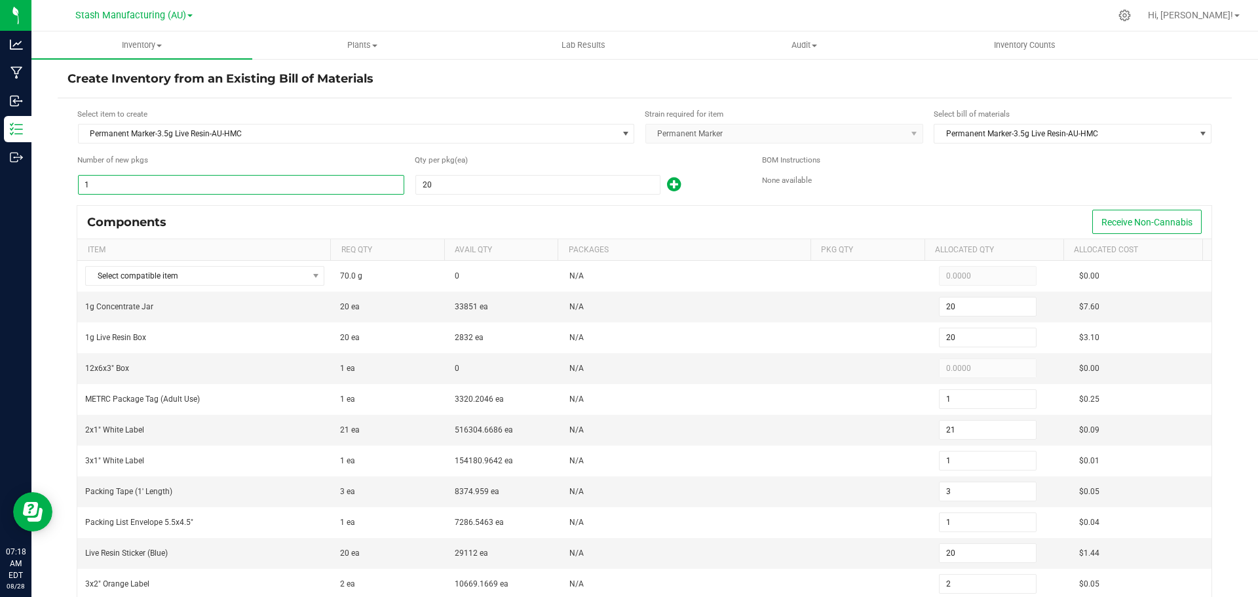
type input "252"
type input "12"
type input "36"
type input "12"
type input "240"
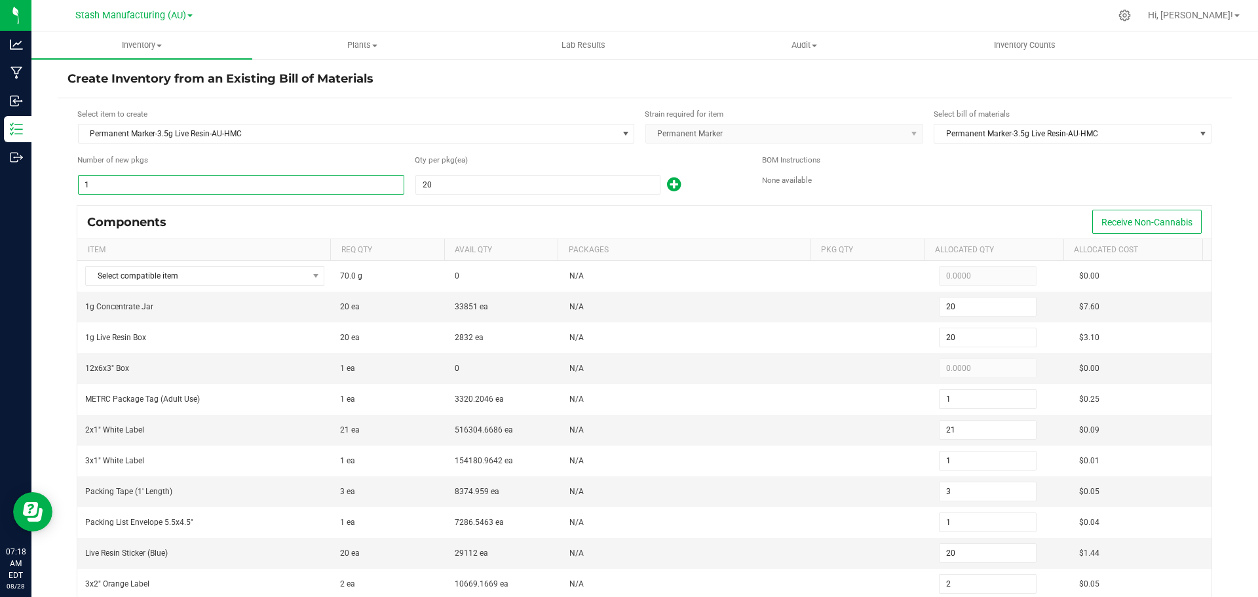
type input "24"
type input "252"
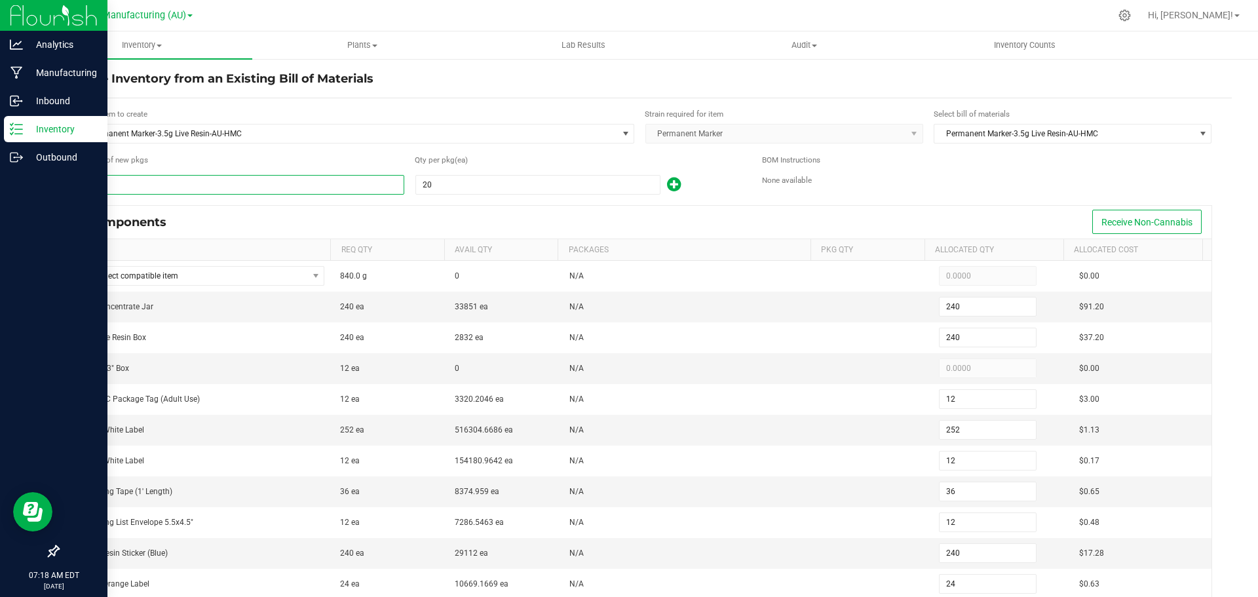
type input "12"
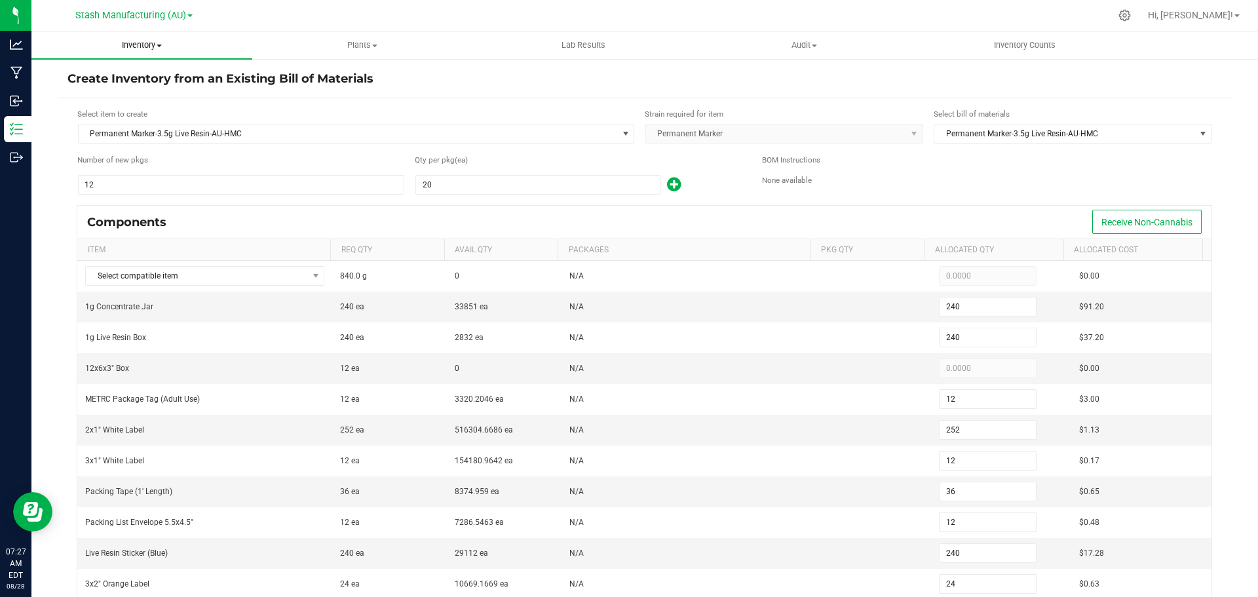
click at [149, 46] on span "Inventory" at bounding box center [141, 45] width 221 height 12
click at [130, 168] on ul "All packages All inventory Waste log Create inventory From packages From bill o…" at bounding box center [141, 119] width 221 height 118
click at [132, 158] on span "Number of new pkgs" at bounding box center [112, 161] width 71 height 12
click at [151, 47] on span "Inventory" at bounding box center [141, 45] width 221 height 12
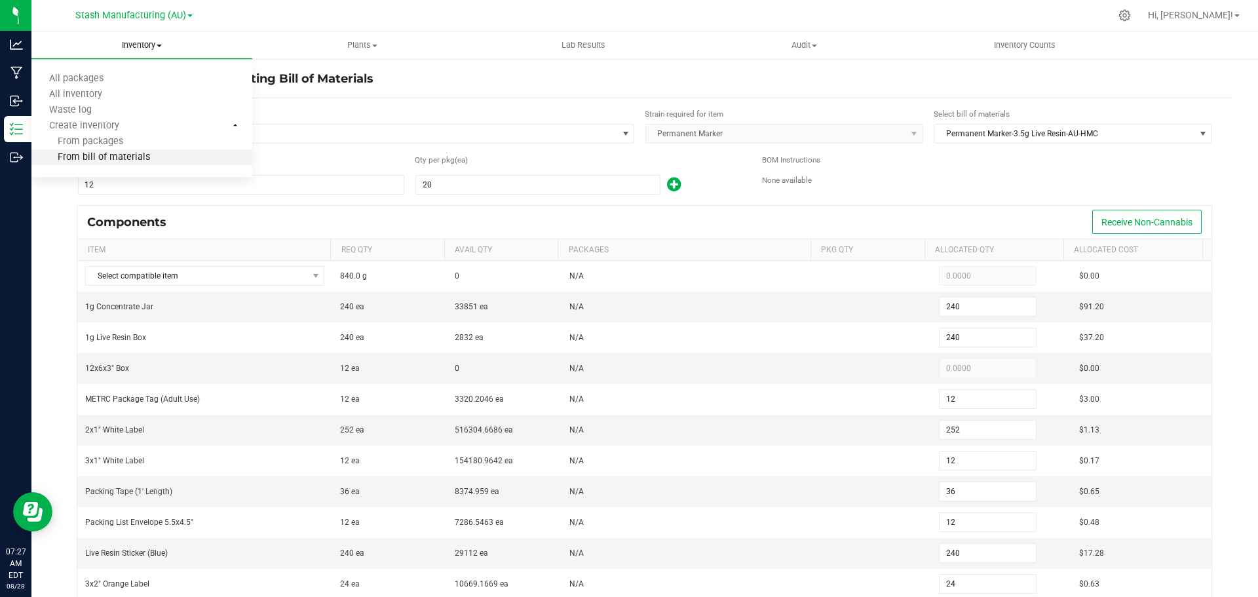
click at [142, 151] on li "From bill of materials" at bounding box center [141, 158] width 221 height 16
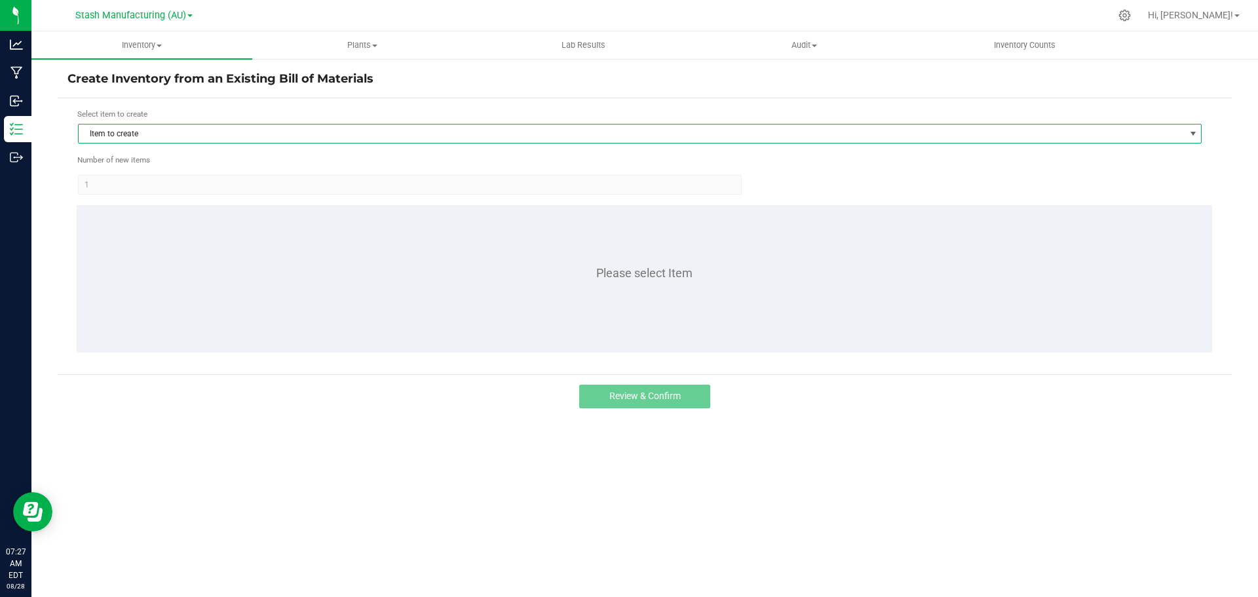
click at [161, 137] on span "Item to create" at bounding box center [632, 134] width 1106 height 18
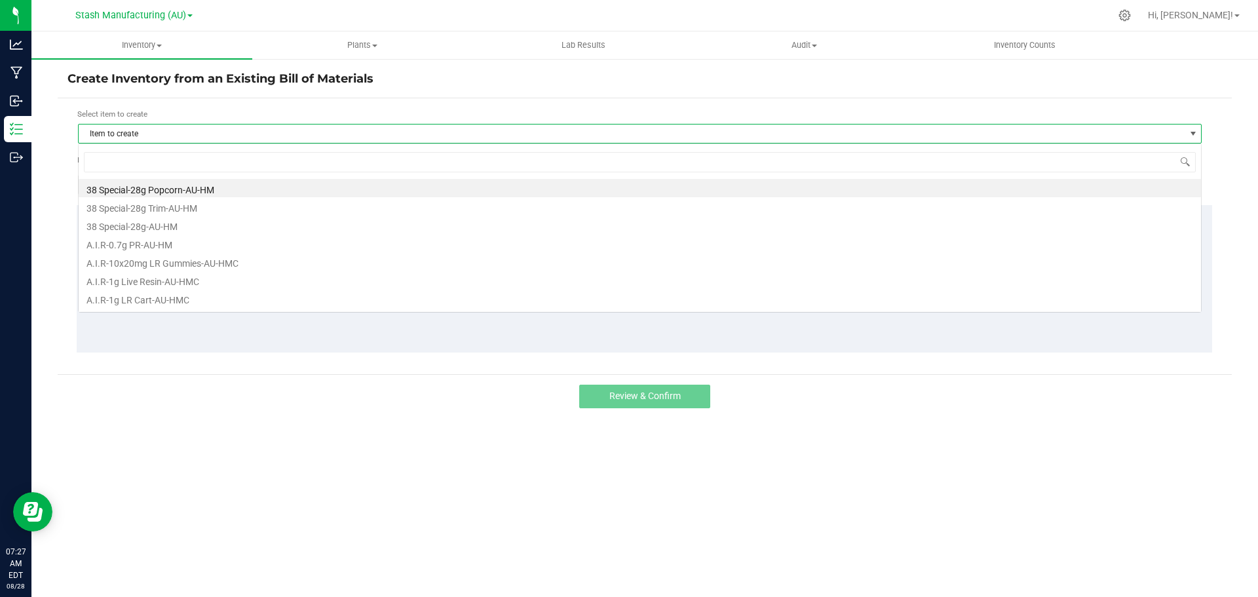
scroll to position [20, 1124]
type input "perm"
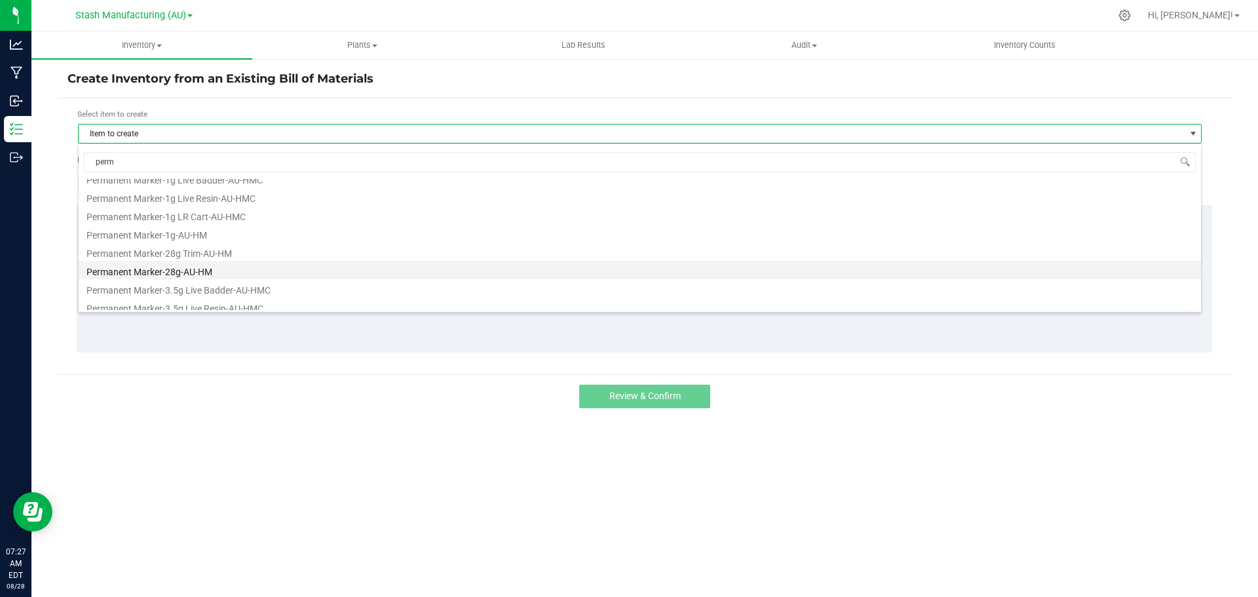
scroll to position [107, 0]
click at [164, 280] on li "Permanent Marker-3.5g Live Resin-AU-HMC" at bounding box center [640, 282] width 1123 height 18
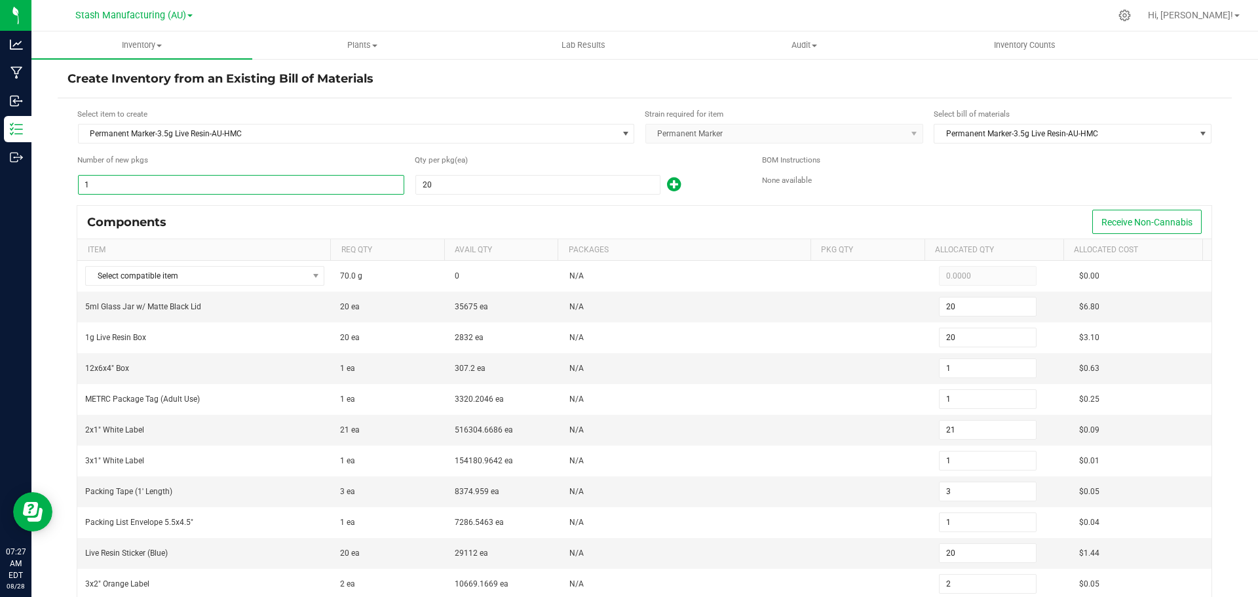
click at [202, 180] on input "1" at bounding box center [241, 185] width 325 height 18
type input "12"
type input "240"
type input "12"
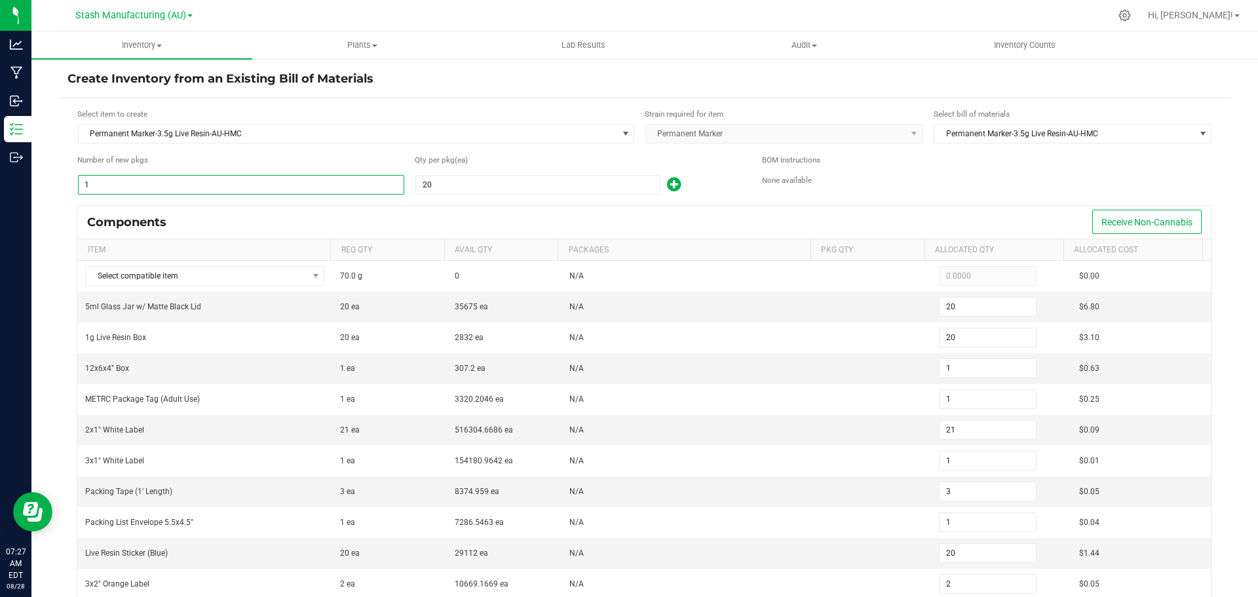
type input "12"
type input "252"
type input "12"
type input "36"
type input "12"
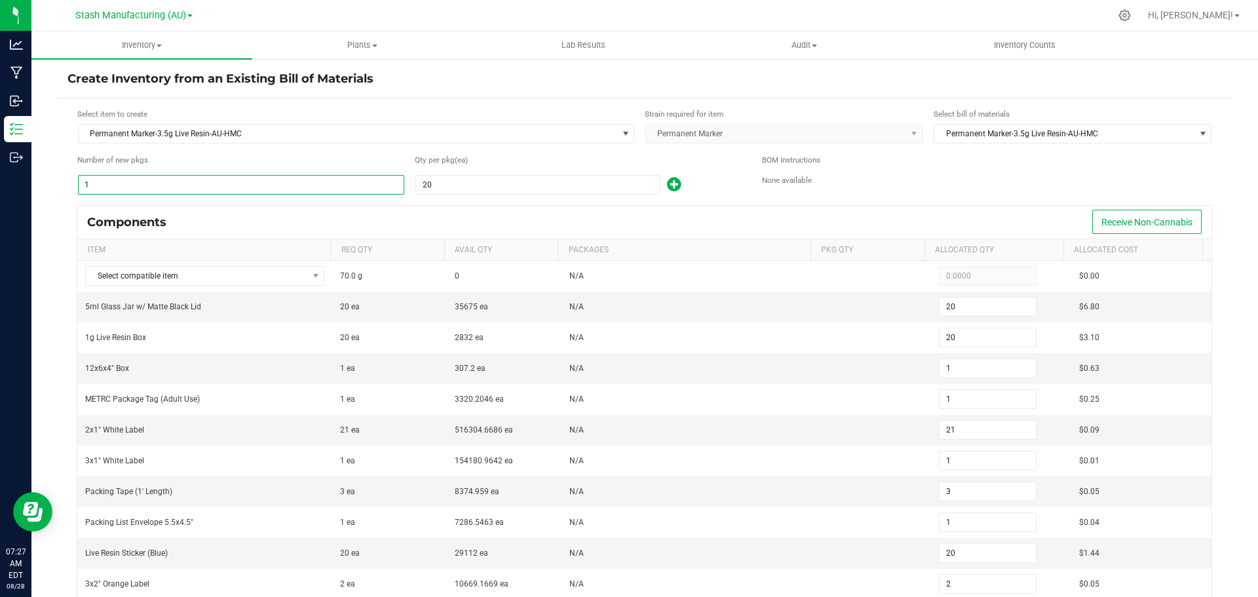
type input "240"
type input "24"
type input "252"
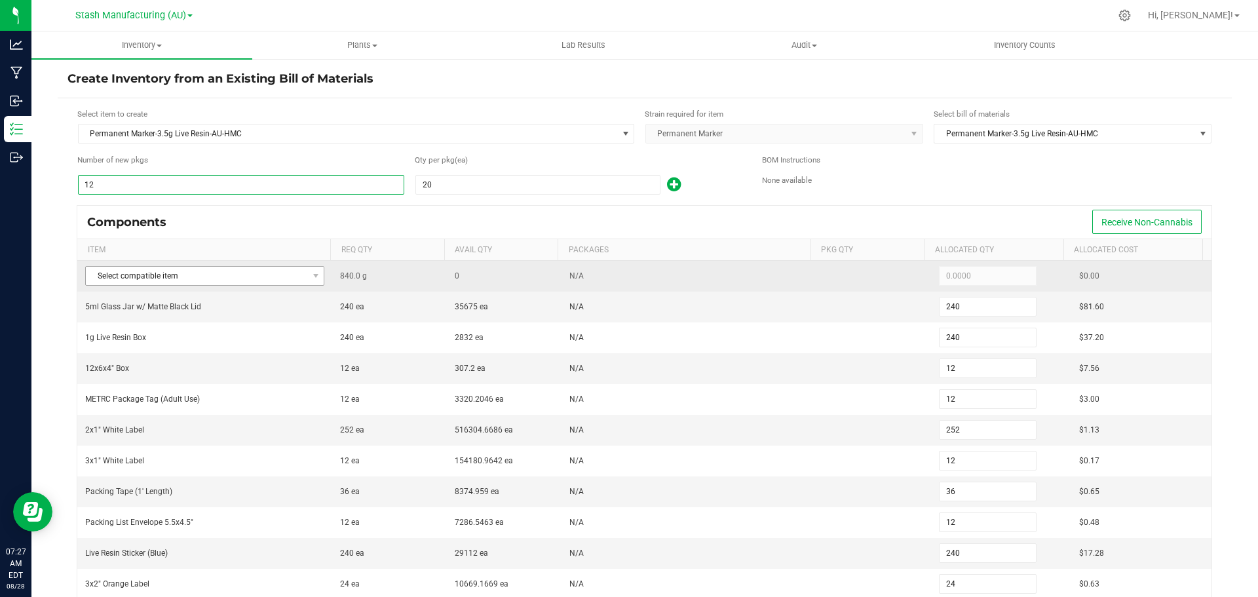
type input "12"
click at [139, 279] on span "Select compatible item" at bounding box center [196, 276] width 221 height 18
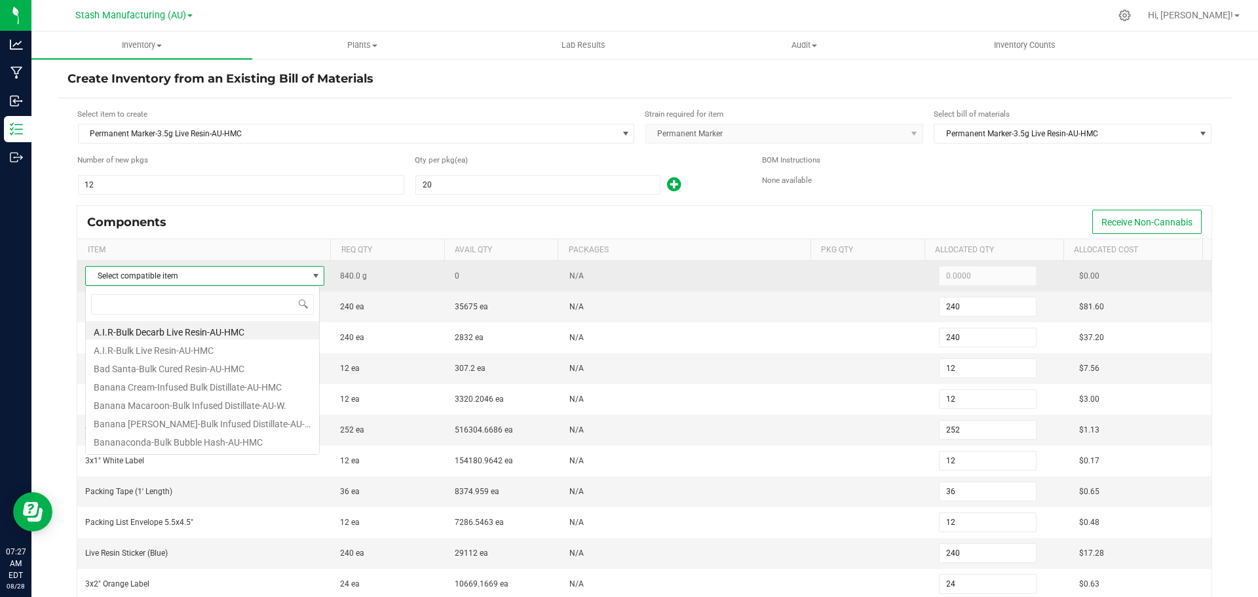
scroll to position [20, 235]
type input "perm"
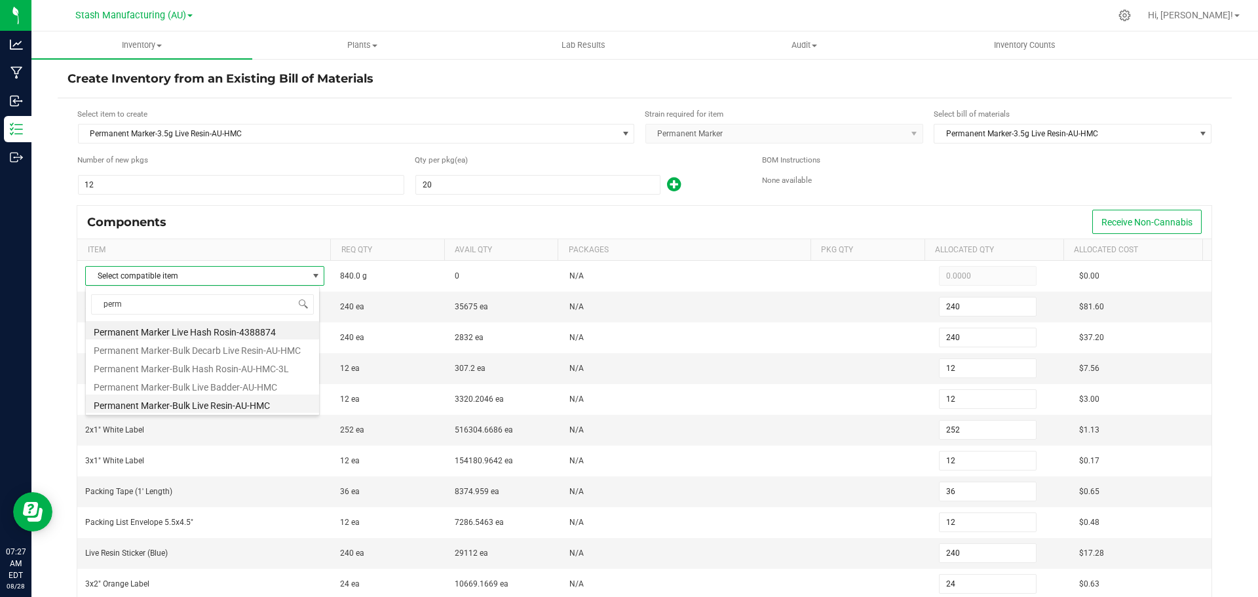
click at [230, 408] on li "Permanent Marker-Bulk Live Resin-AU-HMC" at bounding box center [202, 403] width 233 height 18
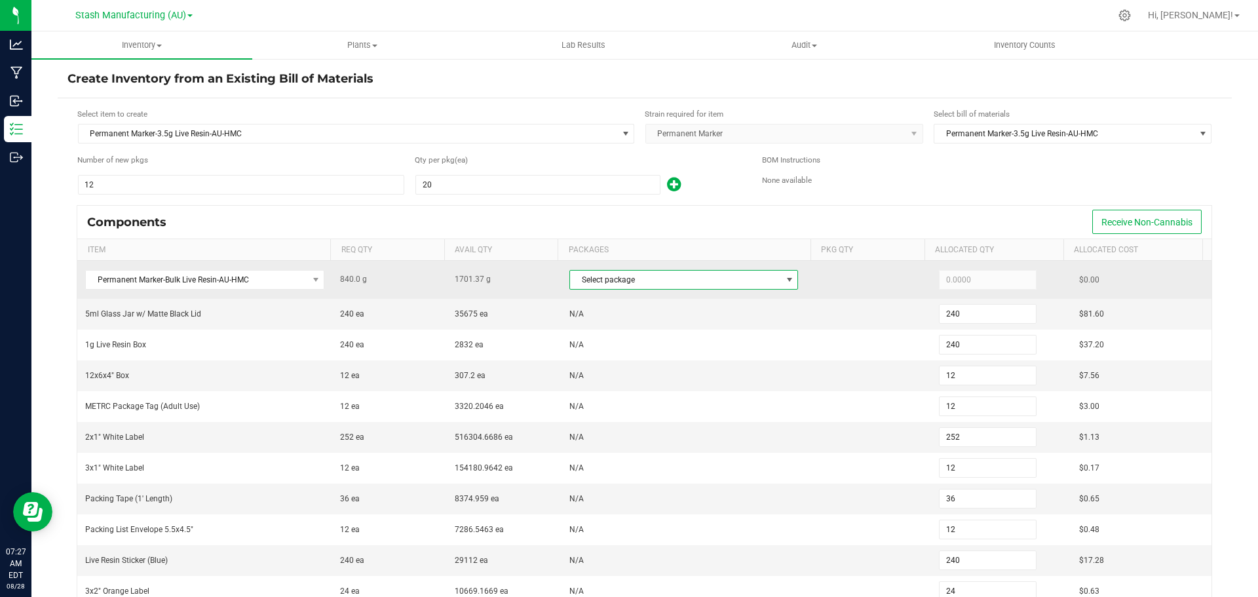
click at [605, 277] on span "Select package" at bounding box center [675, 280] width 211 height 18
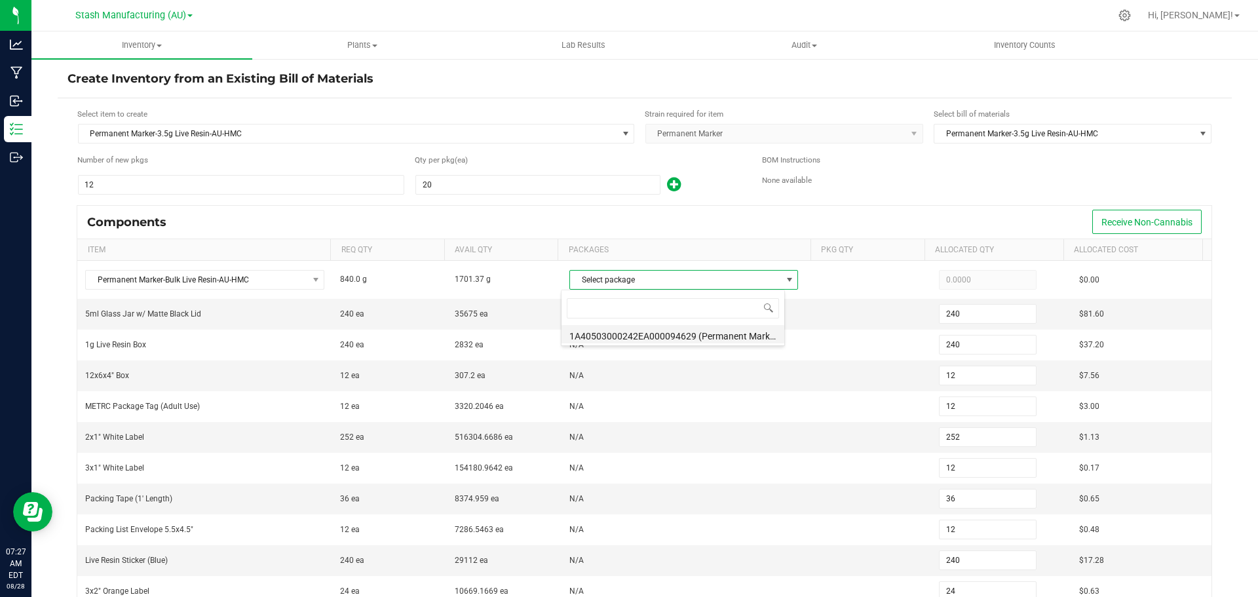
click at [642, 334] on li "1A40503000242EA000094629 (Permanent Marker-Bulk Live Resin-AU-HMC-7.28.)" at bounding box center [673, 334] width 223 height 18
type input "840.0000"
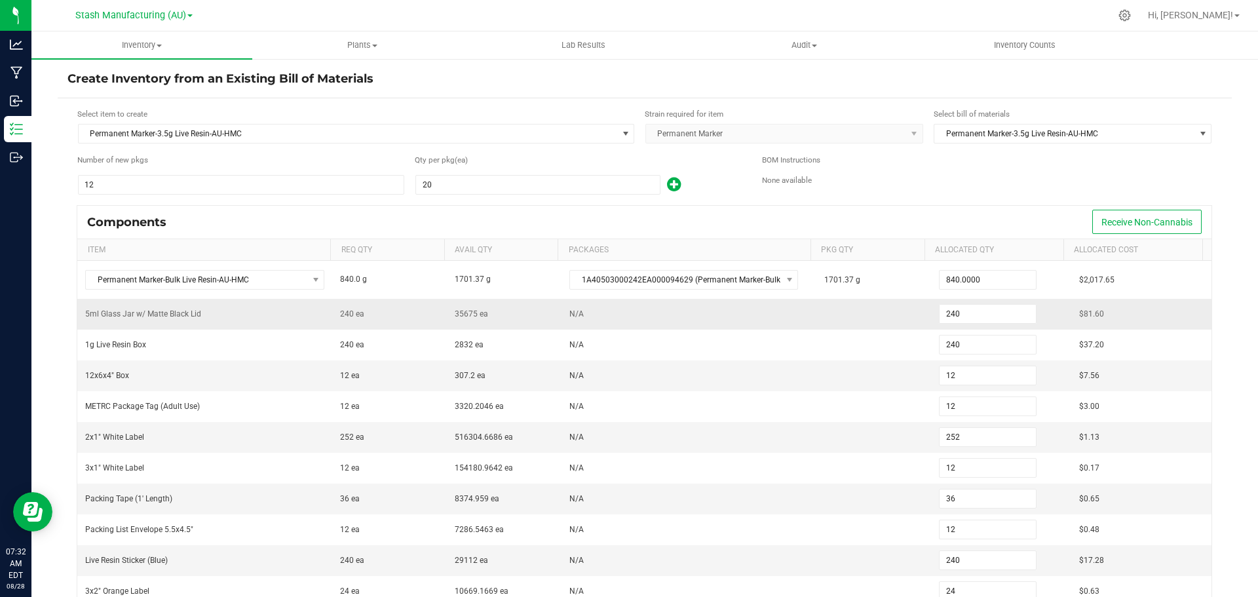
click at [720, 318] on td "N/A" at bounding box center [689, 314] width 255 height 31
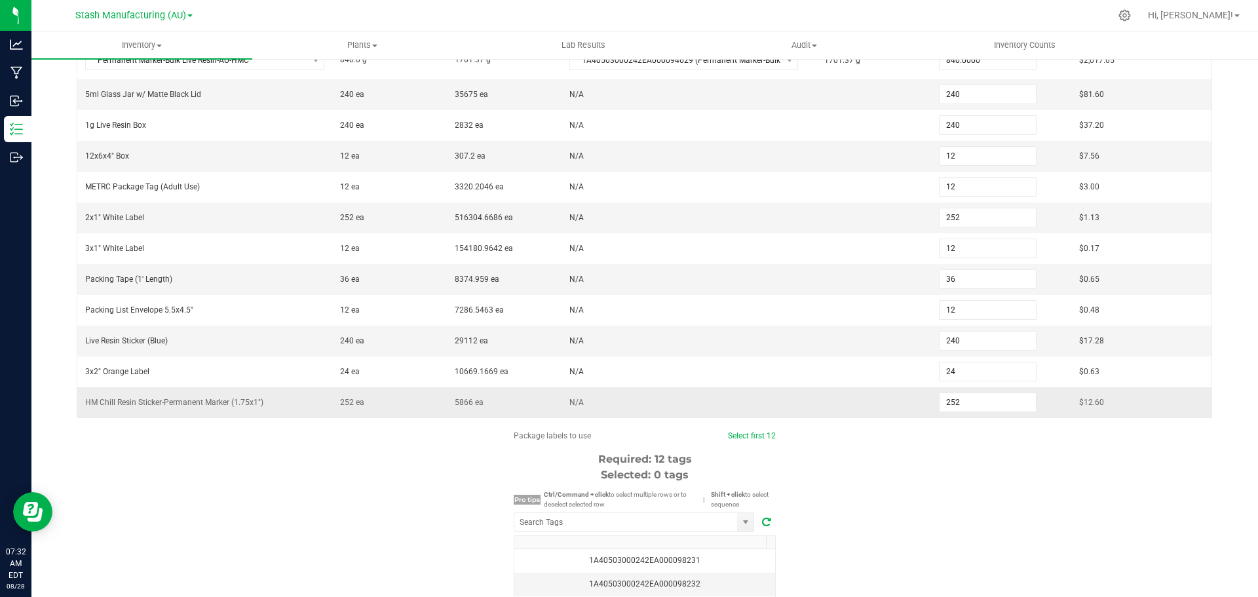
scroll to position [262, 0]
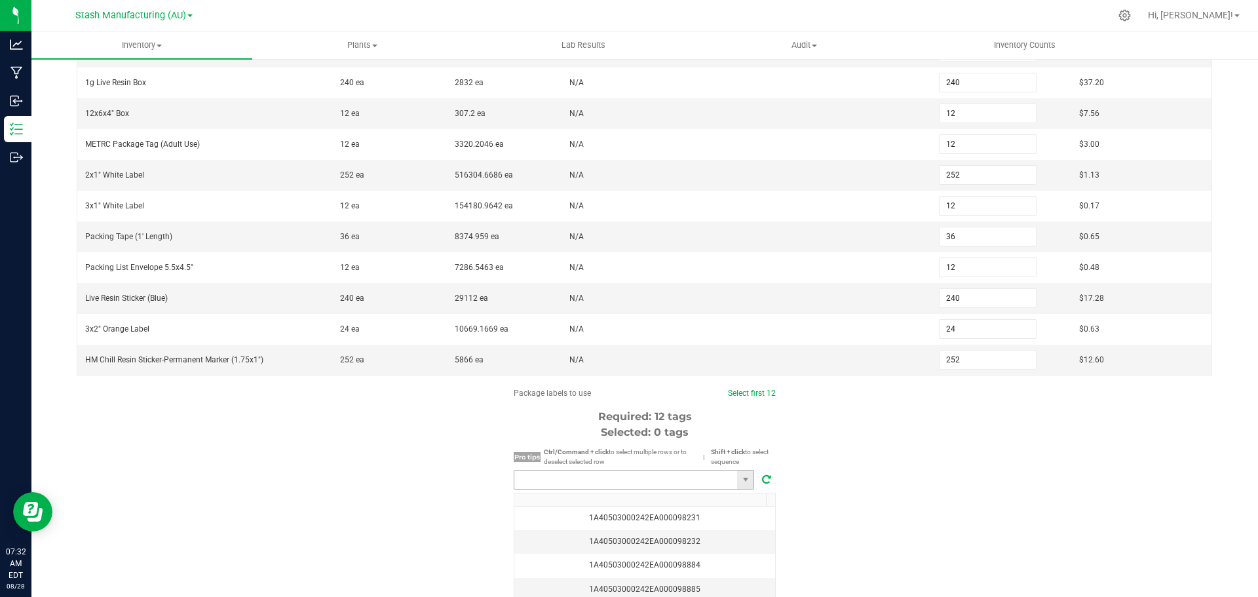
click at [604, 476] on input "NO DATA FOUND" at bounding box center [625, 480] width 223 height 18
click at [586, 498] on li "1A40503000242EA000099536" at bounding box center [629, 504] width 239 height 22
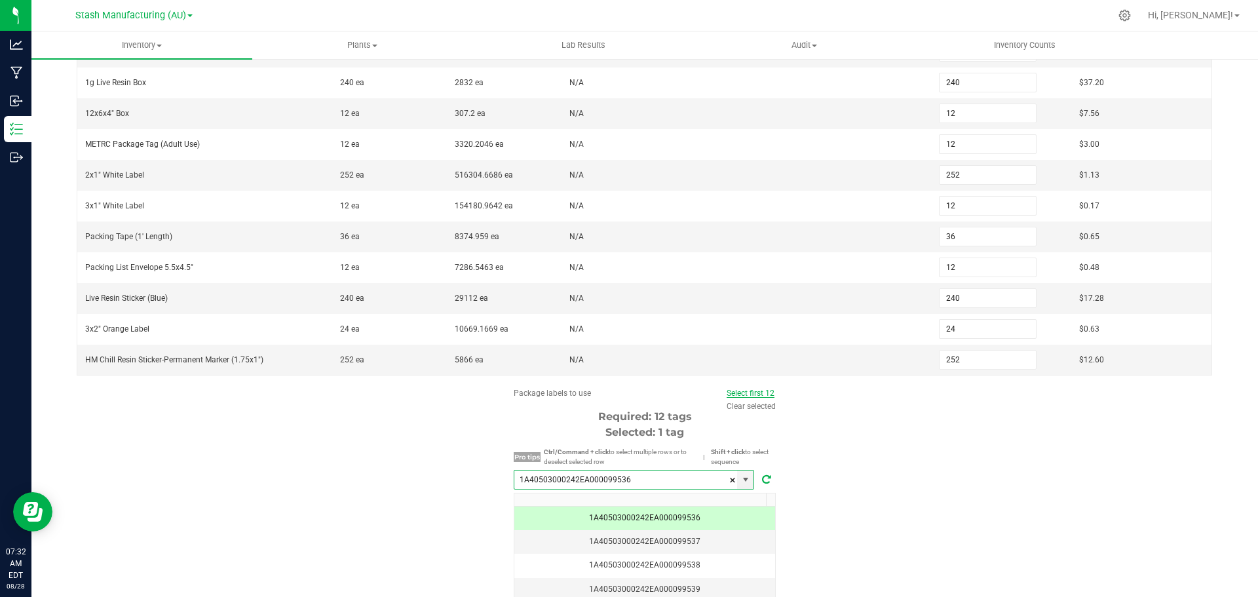
type input "1A40503000242EA000099536"
click at [744, 391] on link "Select first 12" at bounding box center [751, 393] width 48 height 9
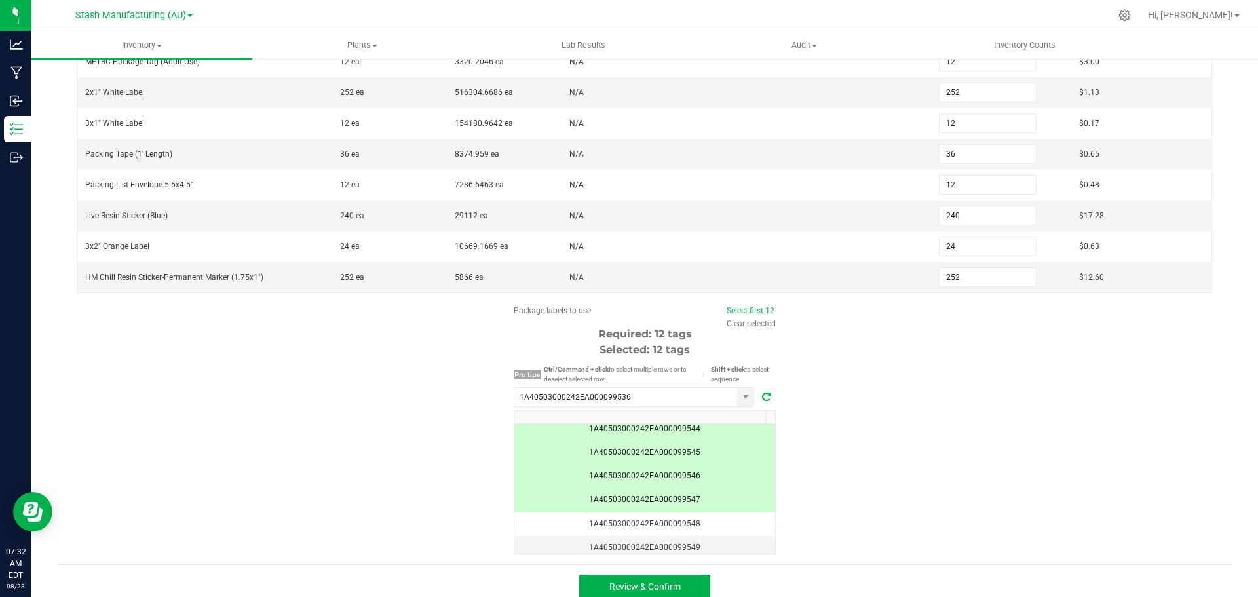
scroll to position [356, 0]
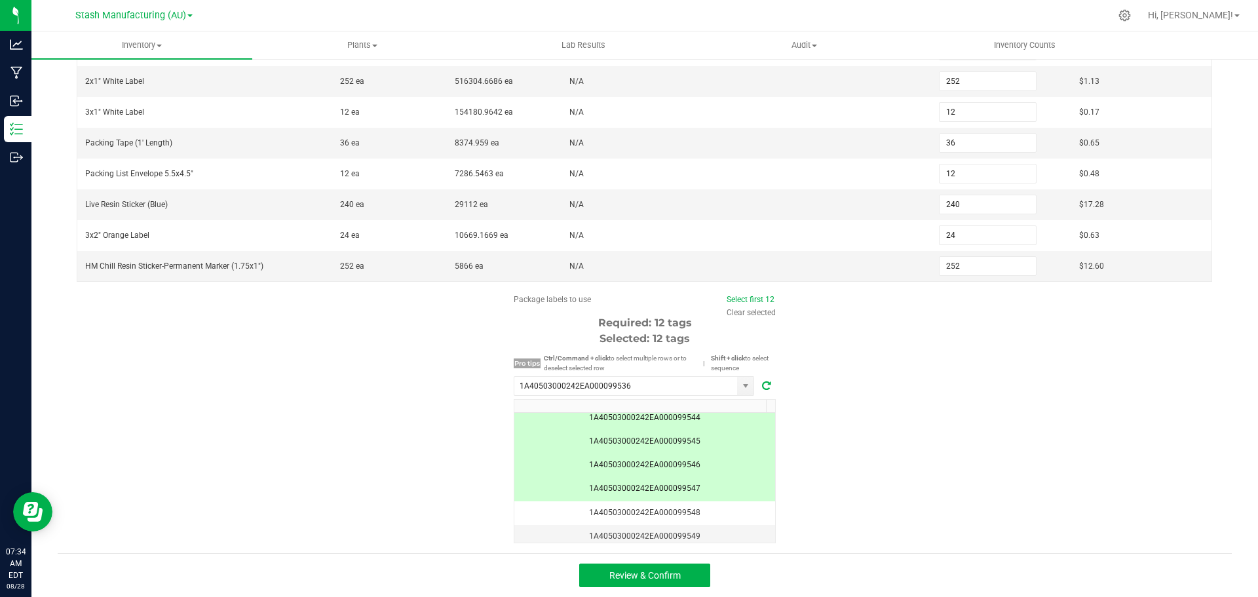
click at [685, 560] on div "Review & Confirm" at bounding box center [645, 575] width 1174 height 44
click at [683, 568] on button "Review & Confirm" at bounding box center [644, 576] width 131 height 24
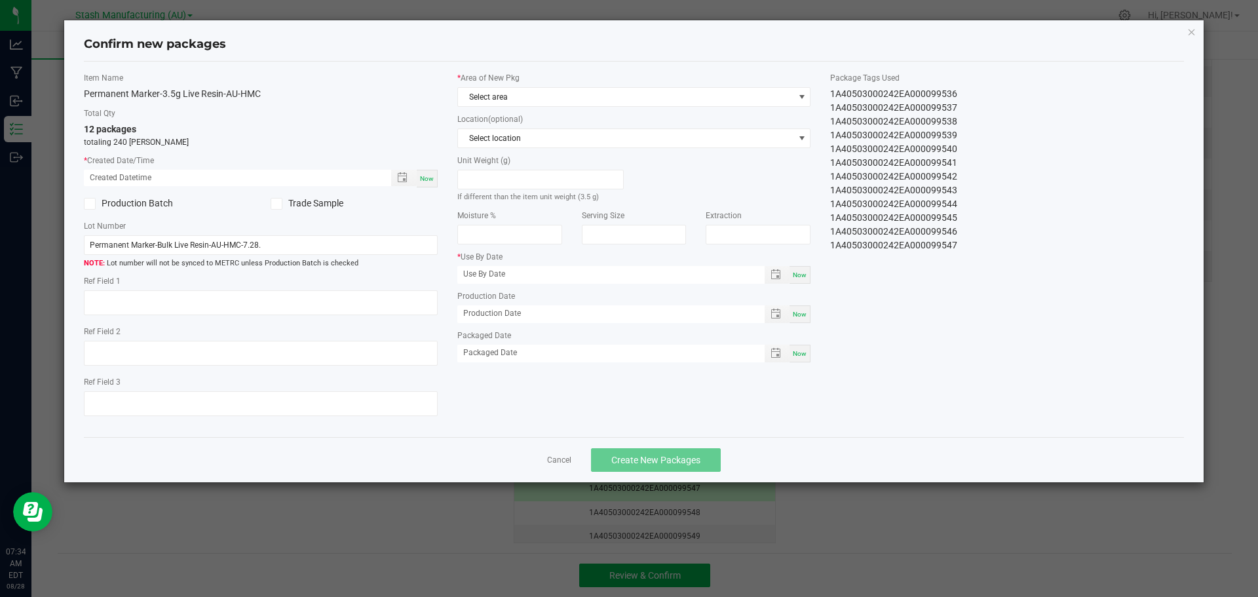
type input "[DATE]"
click at [432, 178] on span "Now" at bounding box center [427, 178] width 14 height 7
type input "[DATE] 07:34 AM"
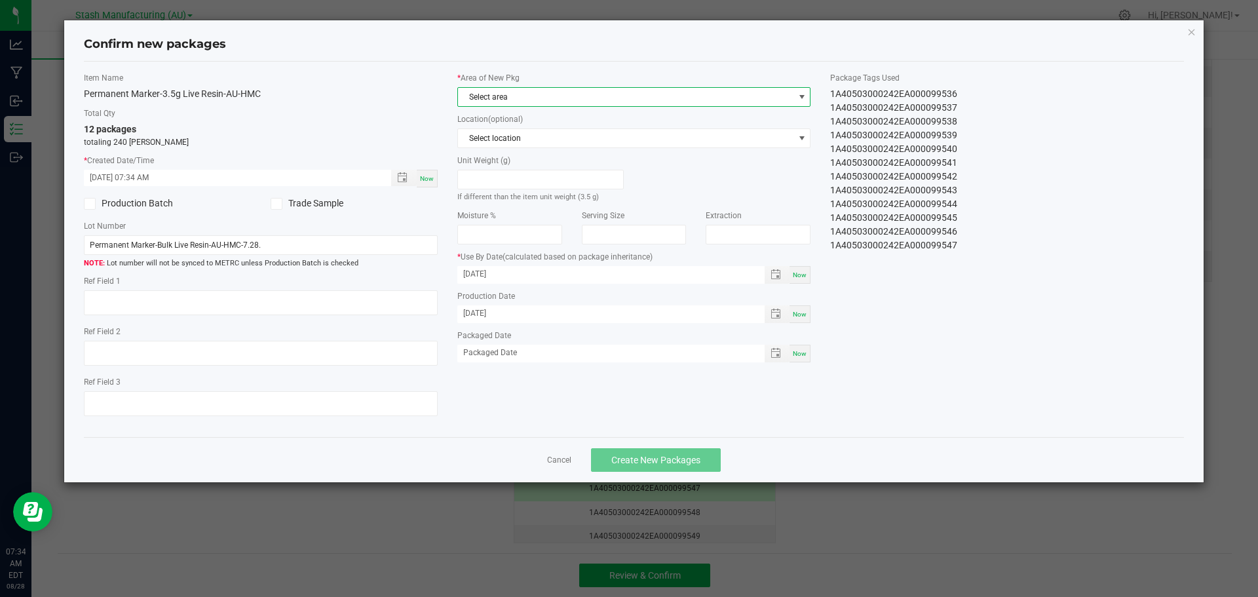
click at [517, 92] on span "Select area" at bounding box center [626, 97] width 336 height 18
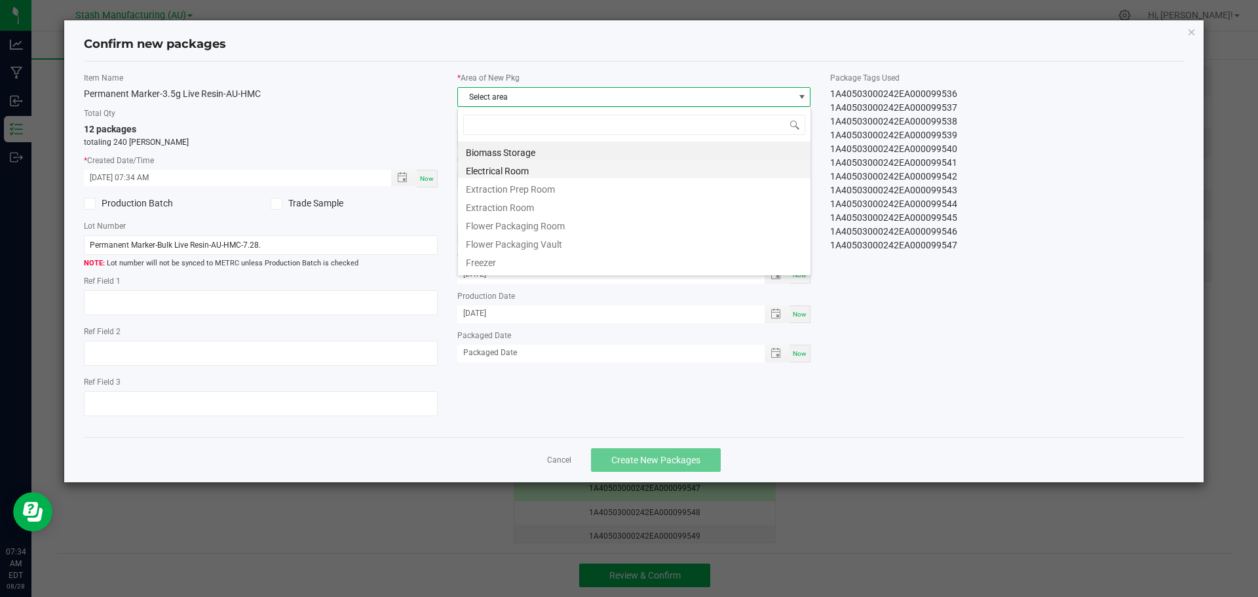
scroll to position [20, 354]
click at [532, 231] on li "Flower Packaging Room" at bounding box center [634, 224] width 353 height 18
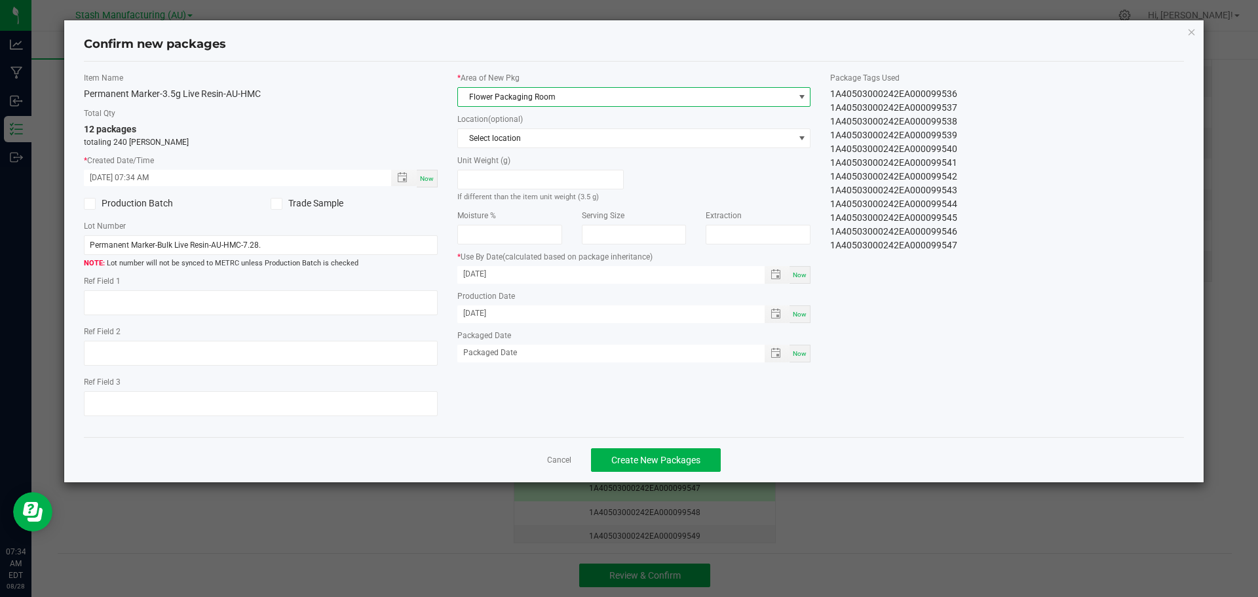
click at [796, 351] on span "Now" at bounding box center [800, 353] width 14 height 7
type input "[DATE]"
click at [543, 464] on div "Cancel Create New Packages" at bounding box center [634, 459] width 1101 height 45
click at [548, 462] on link "Cancel" at bounding box center [559, 460] width 24 height 11
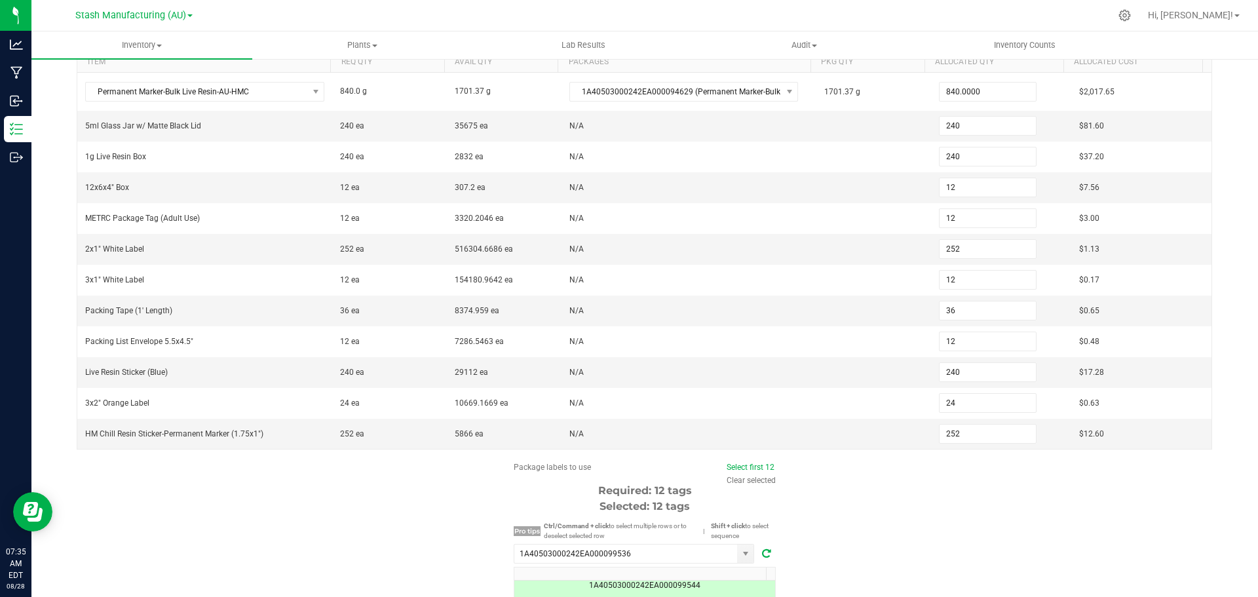
scroll to position [356, 0]
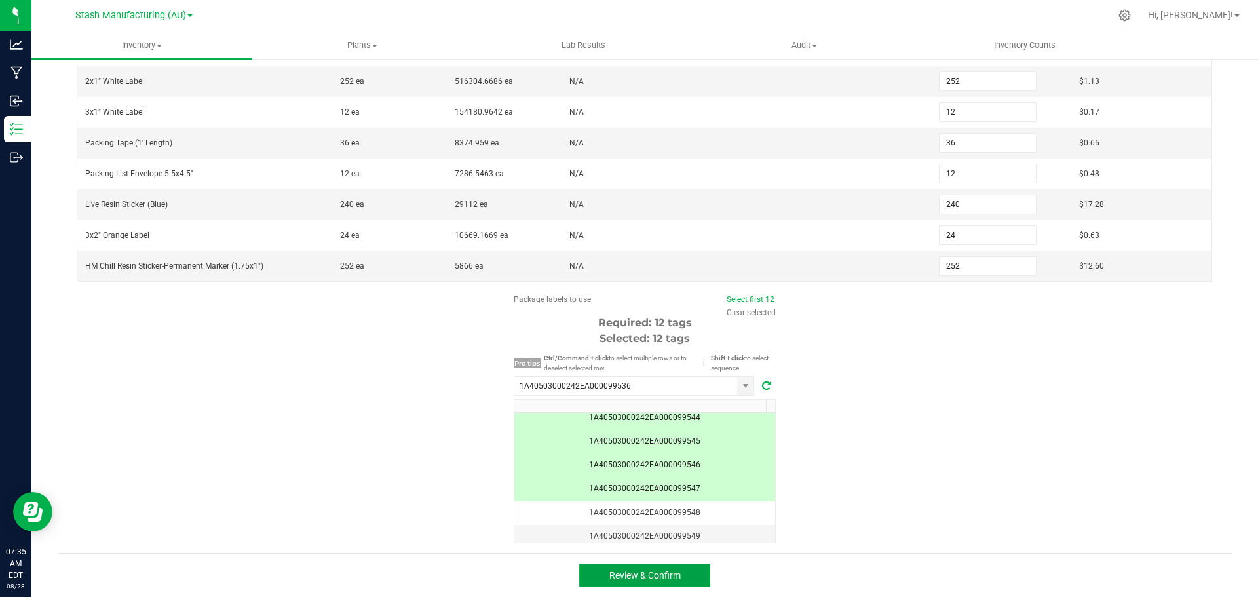
click at [685, 565] on button "Review & Confirm" at bounding box center [644, 576] width 131 height 24
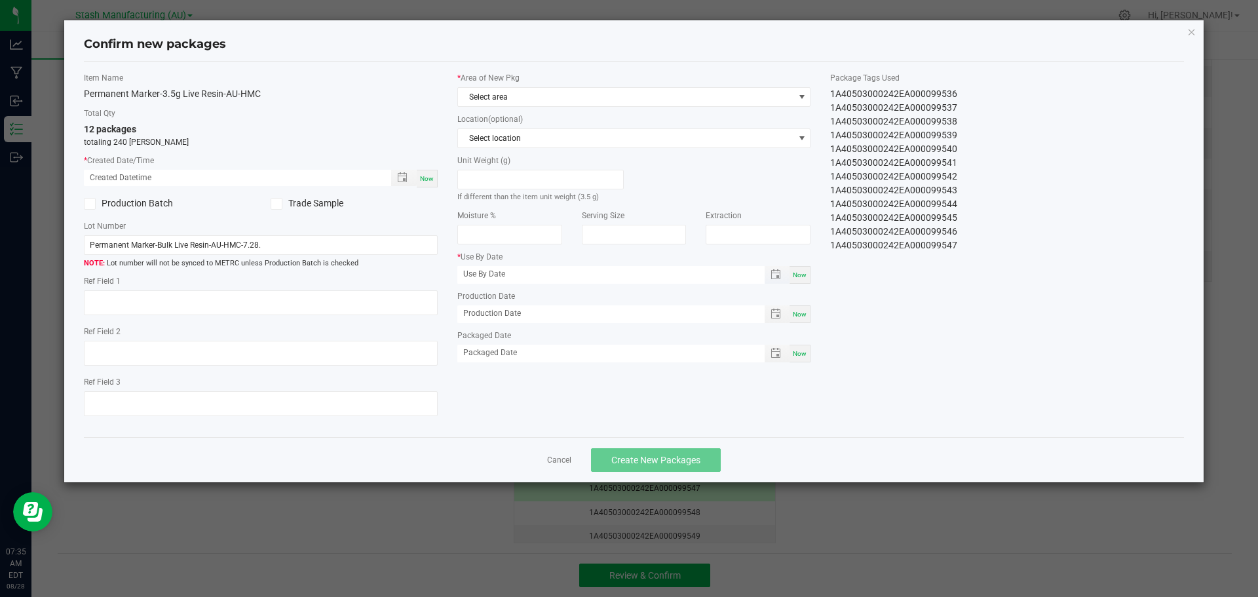
type input "[DATE]"
click at [434, 182] on div "Now" at bounding box center [427, 179] width 21 height 18
type input "[DATE] 07:35 AM"
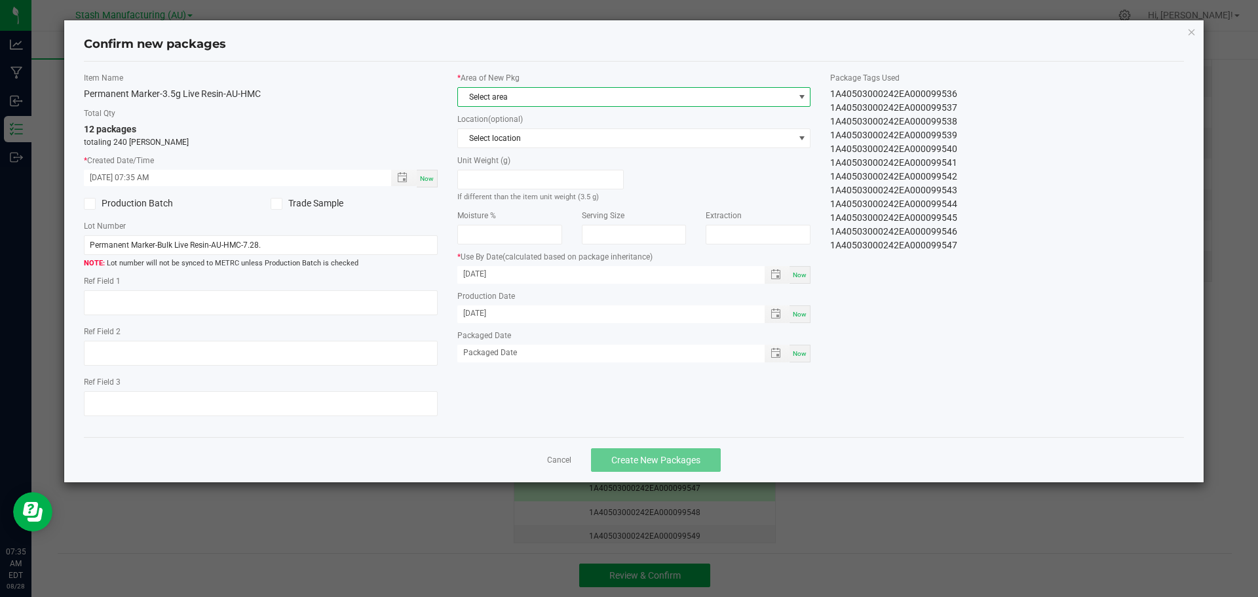
click at [544, 93] on span "Select area" at bounding box center [626, 97] width 336 height 18
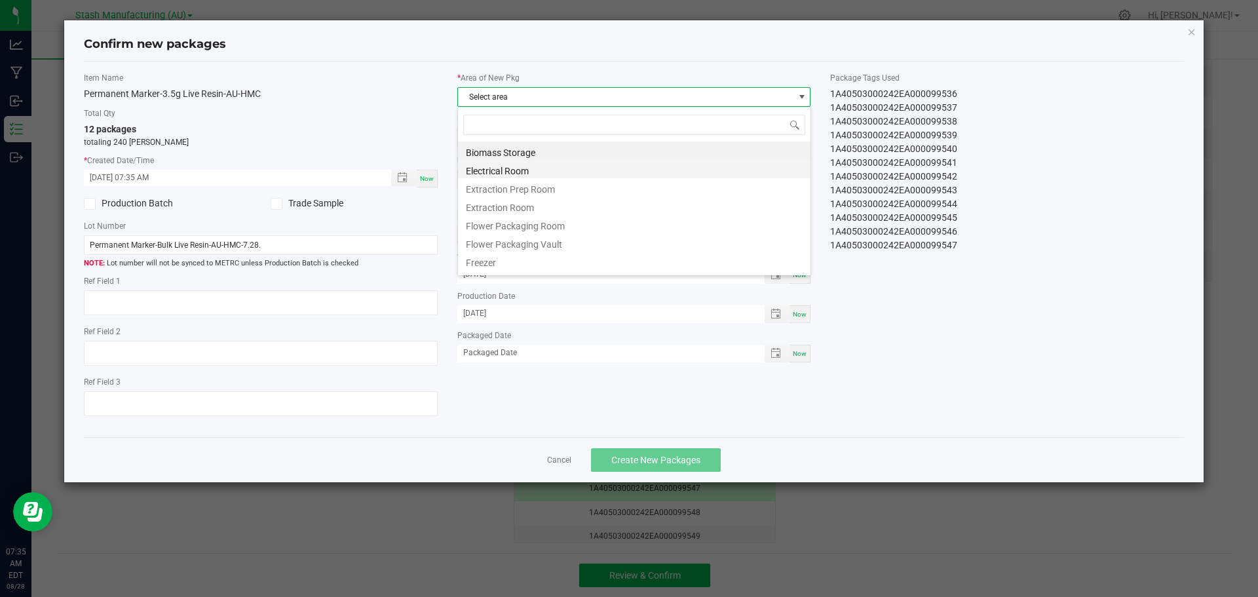
scroll to position [20, 354]
click at [564, 220] on li "Flower Packaging Room" at bounding box center [634, 224] width 353 height 18
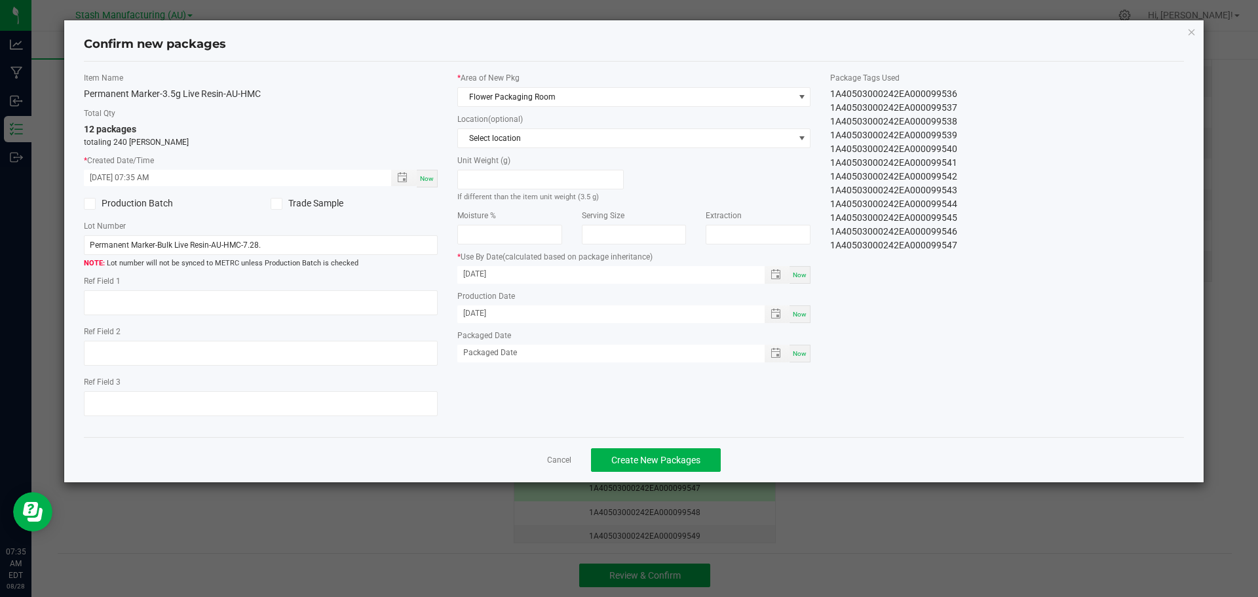
click at [796, 358] on div "Now" at bounding box center [800, 354] width 21 height 18
type input "[DATE]"
click at [695, 472] on button "Create New Packages" at bounding box center [656, 460] width 130 height 24
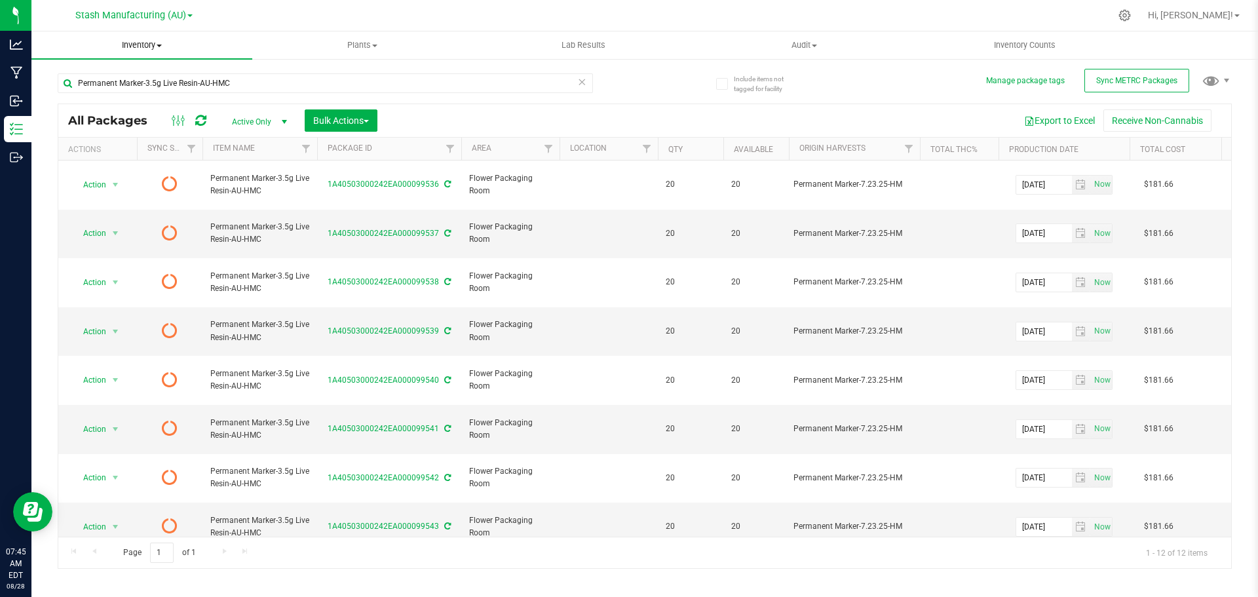
click at [153, 43] on span "Inventory" at bounding box center [141, 45] width 221 height 12
click at [161, 160] on li "From bill of materials" at bounding box center [141, 158] width 221 height 16
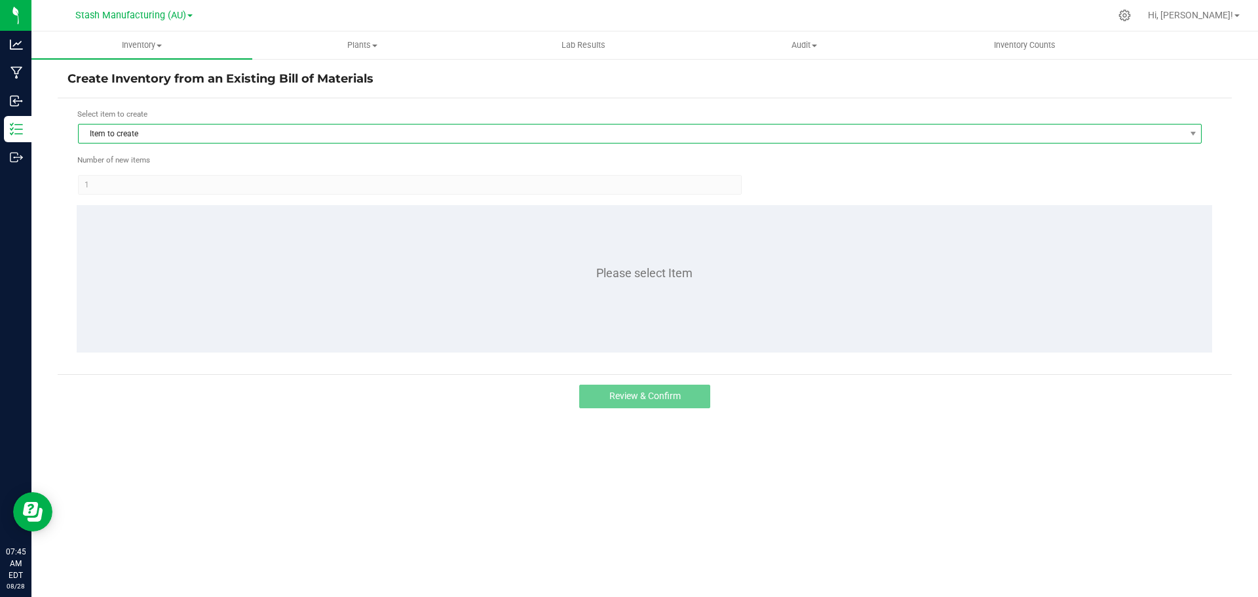
click at [168, 125] on span "Item to create" at bounding box center [632, 134] width 1106 height 18
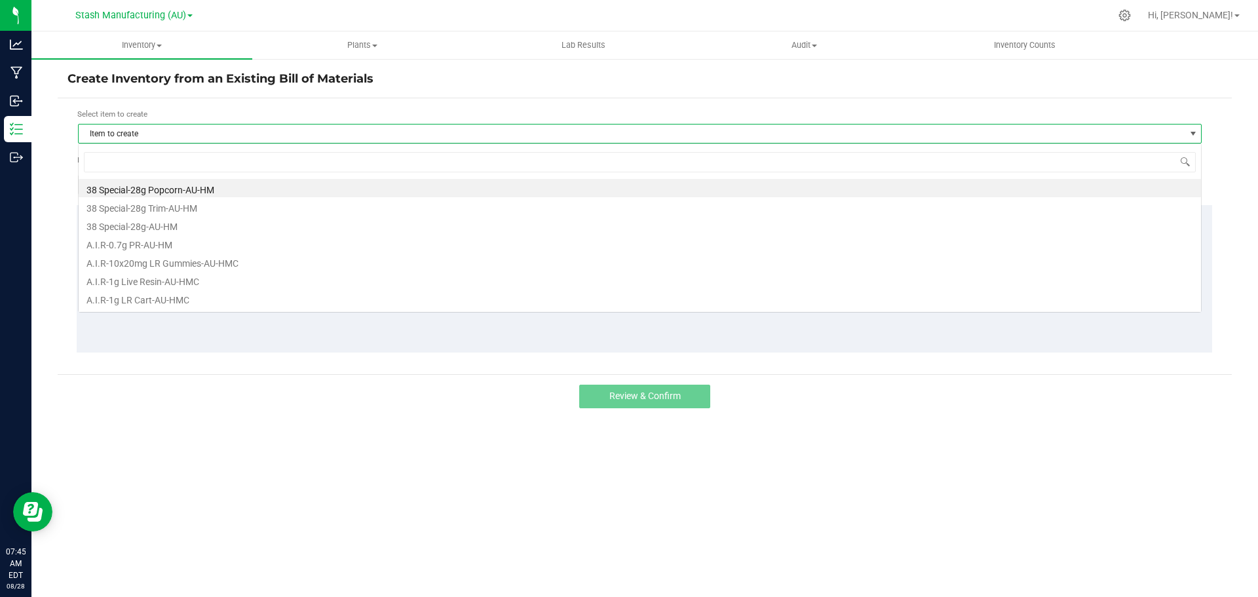
scroll to position [20, 1124]
type input "perm"
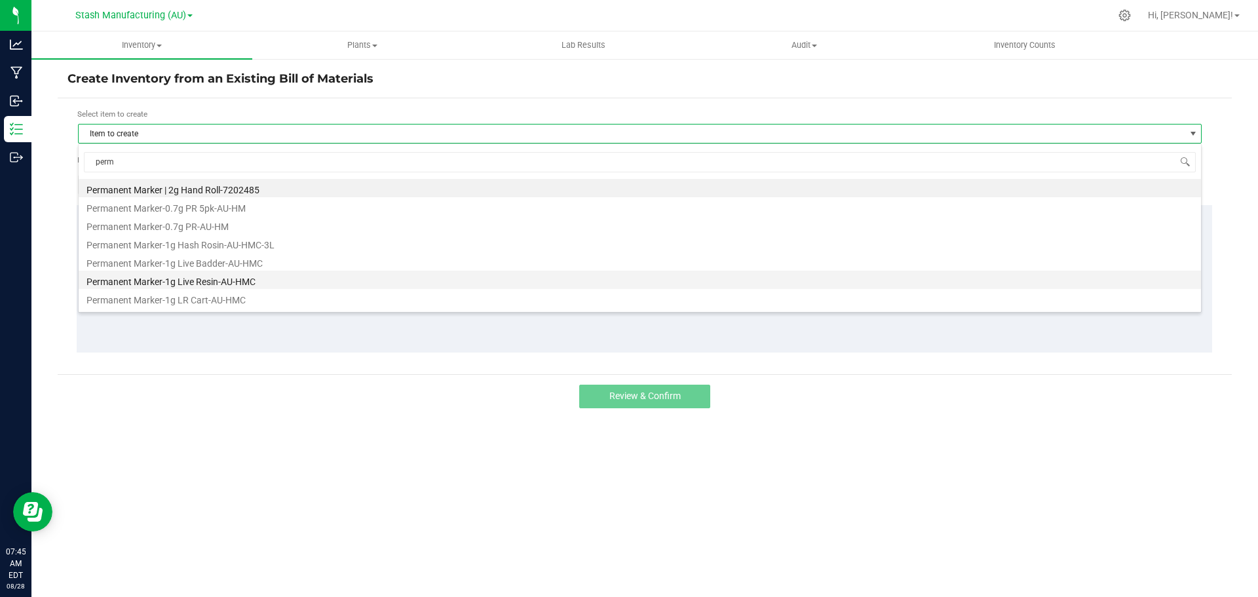
click at [216, 279] on li "Permanent Marker-1g Live Resin-AU-HMC" at bounding box center [640, 280] width 1123 height 18
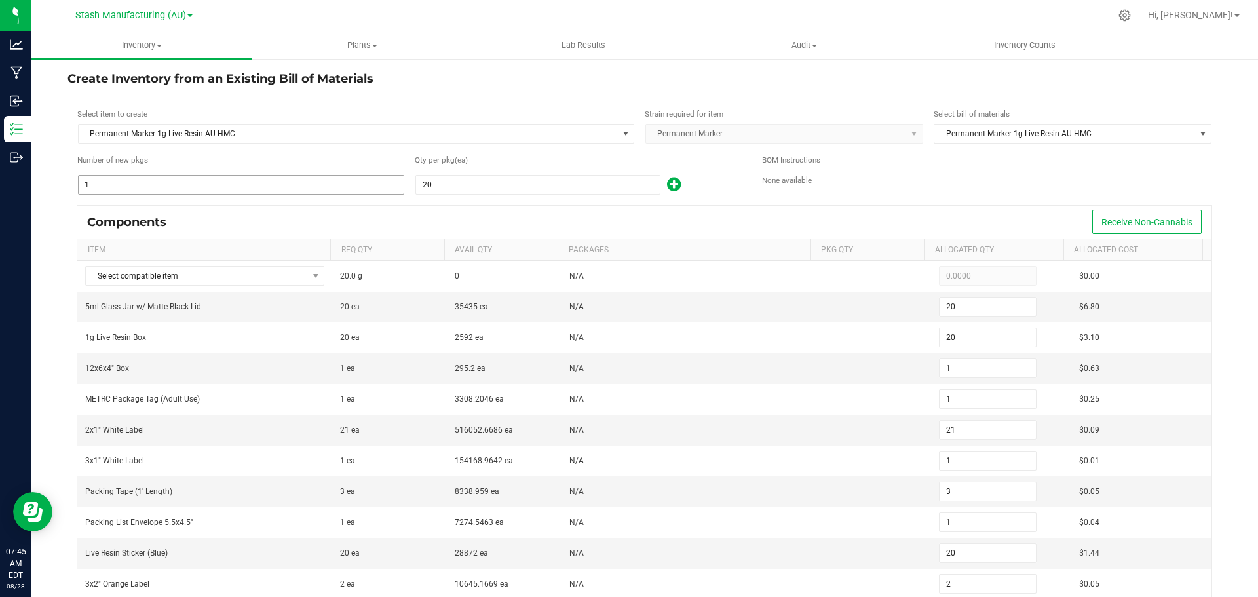
click at [183, 190] on input "1" at bounding box center [241, 185] width 325 height 18
type input "4"
type input "80"
type input "4"
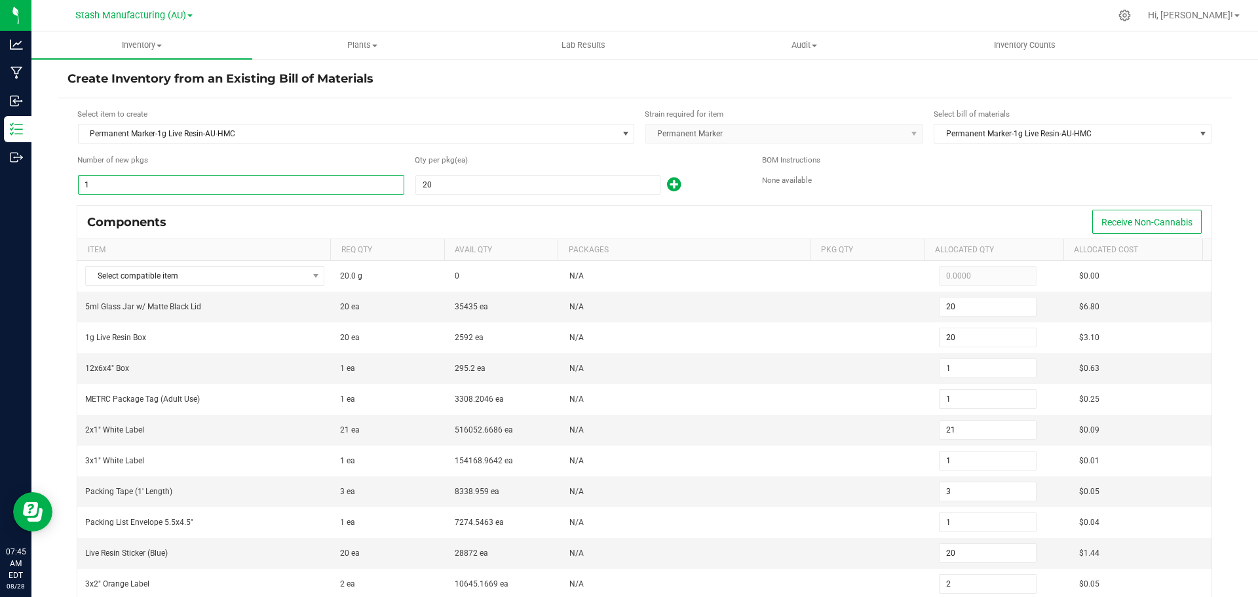
type input "4"
type input "84"
type input "4"
type input "12"
type input "4"
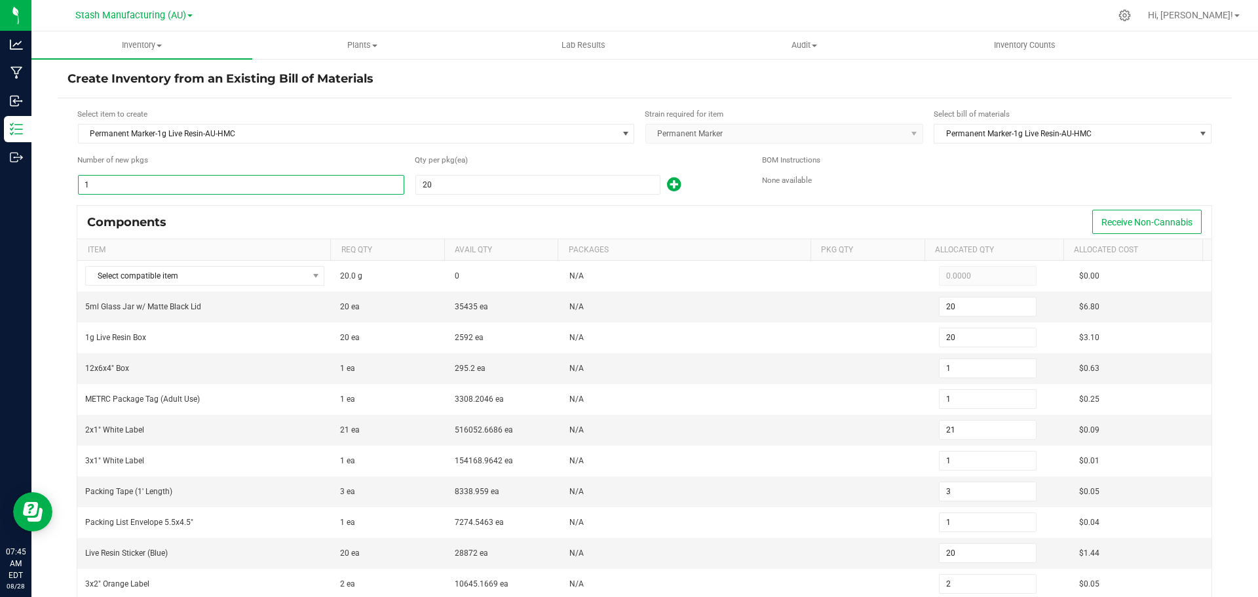
type input "80"
type input "8"
type input "84"
type input "40"
type input "800"
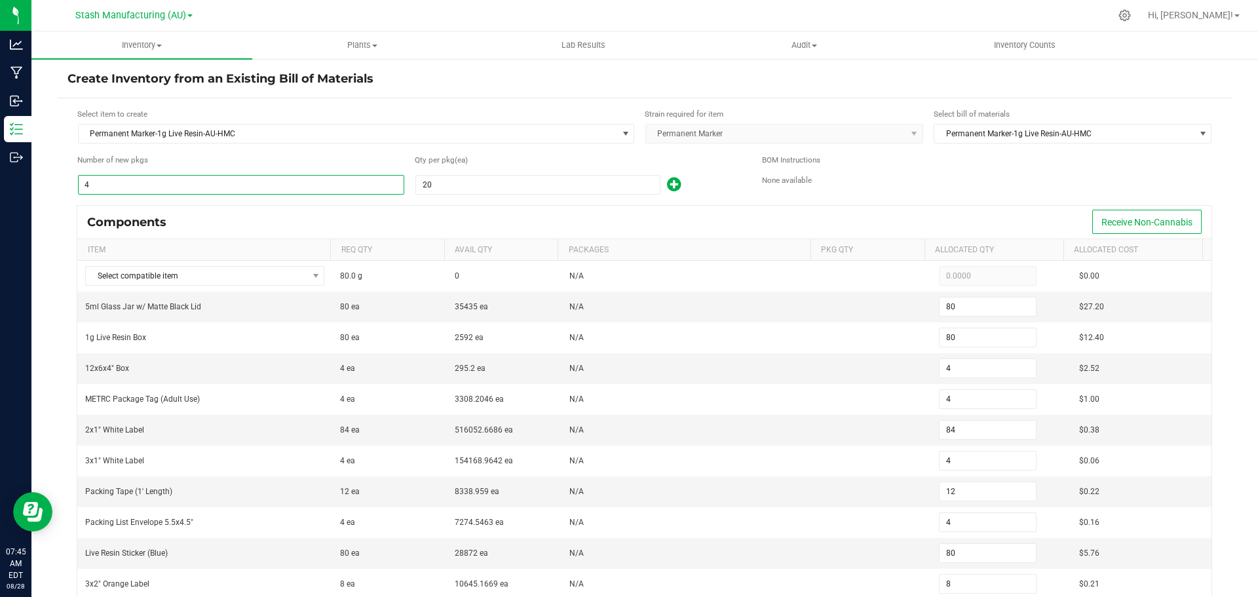
type input "800"
type input "40"
type input "840"
type input "40"
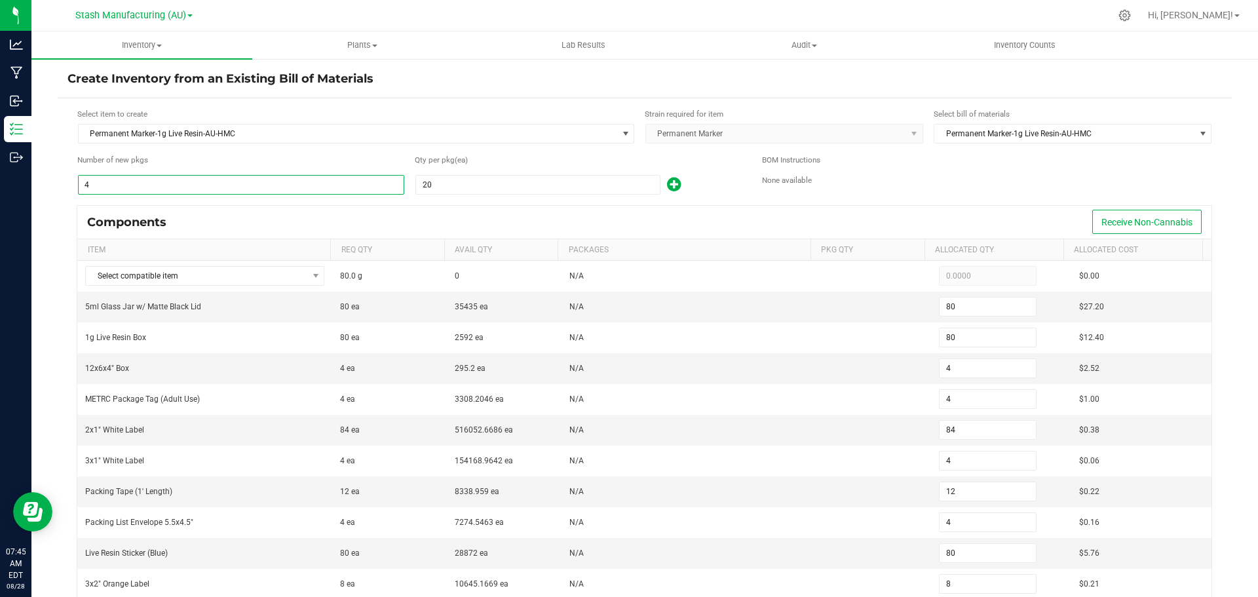
type input "120"
type input "40"
type input "800"
type input "80"
type input "840"
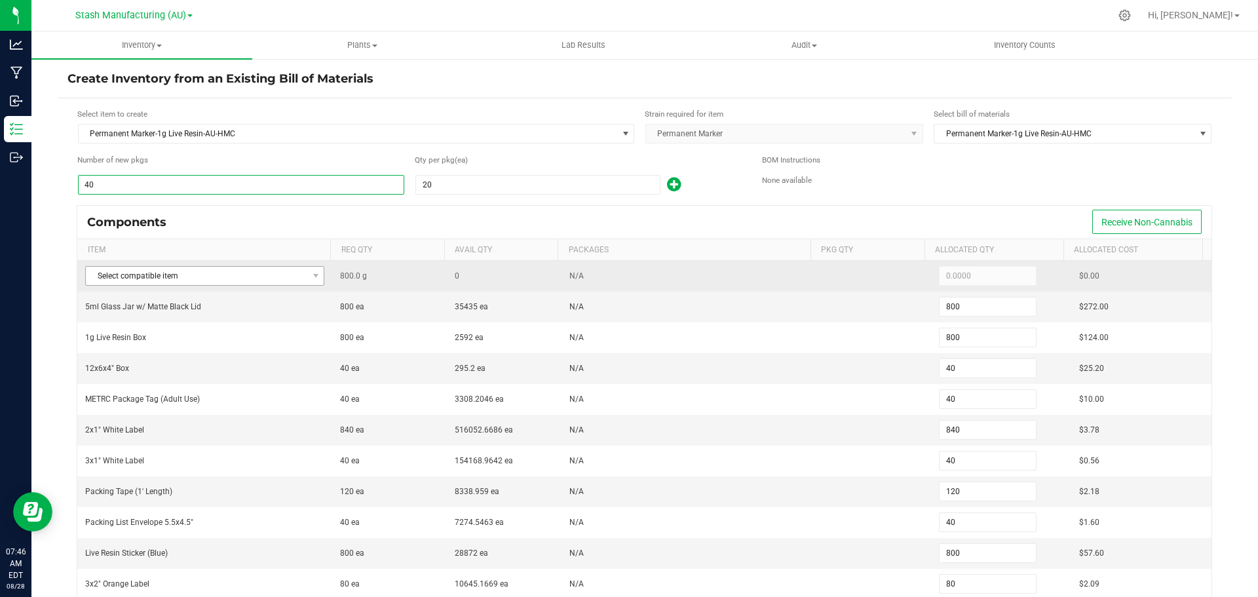
type input "40"
click at [230, 277] on span "Select compatible item" at bounding box center [196, 276] width 221 height 18
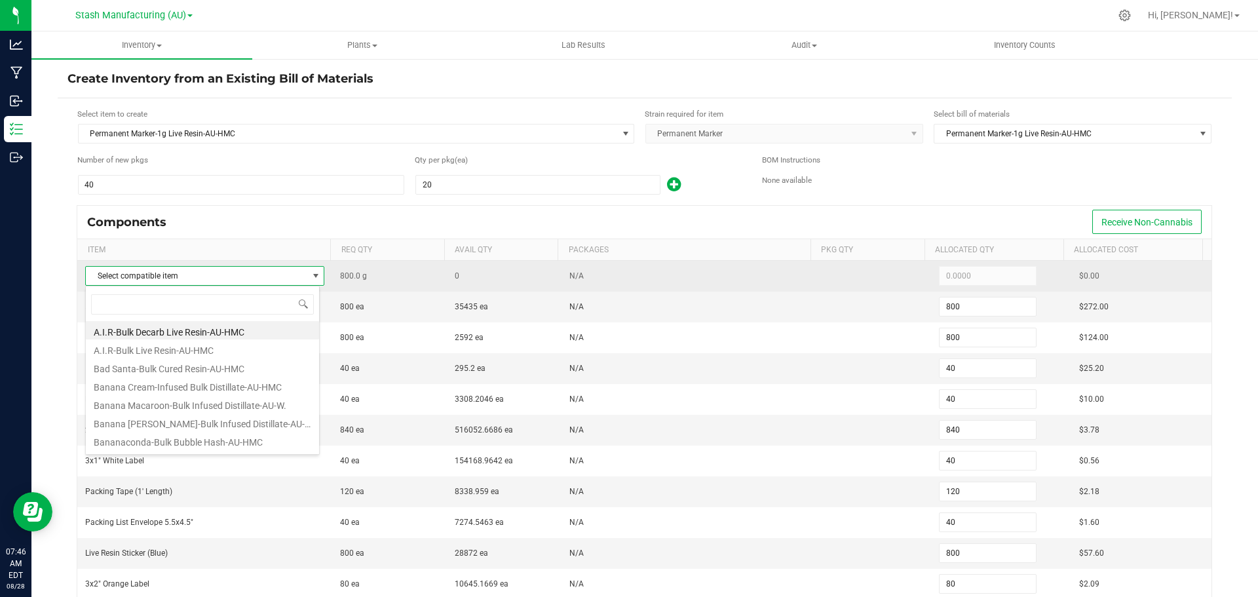
scroll to position [20, 235]
type input "perma"
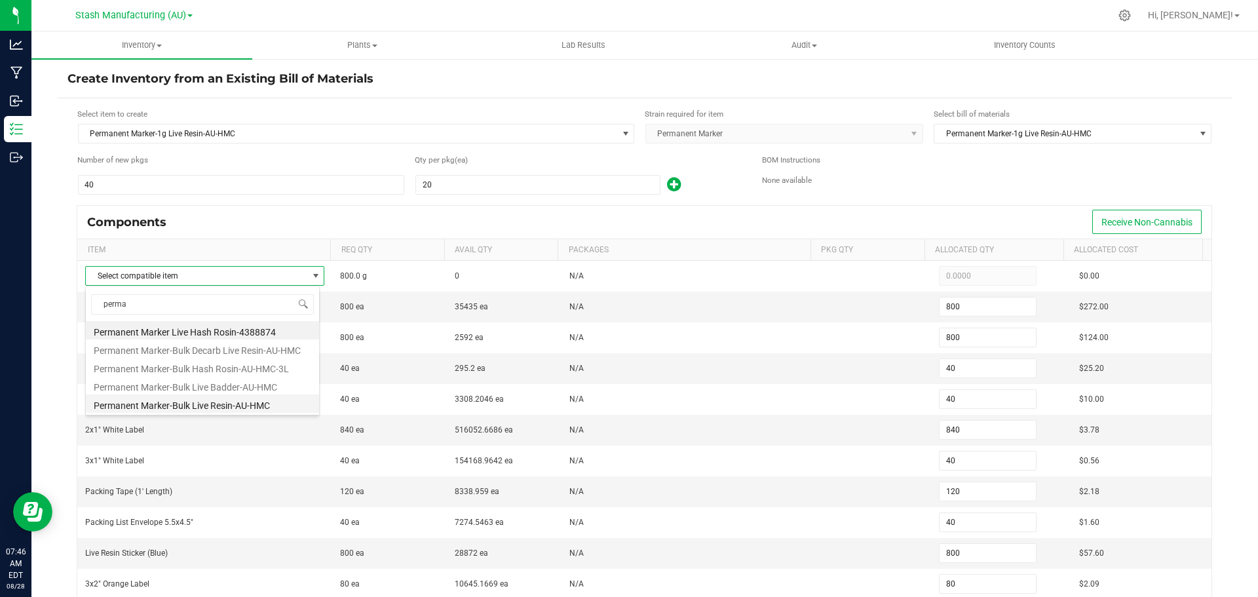
click at [212, 400] on li "Permanent Marker-Bulk Live Resin-AU-HMC" at bounding box center [202, 403] width 233 height 18
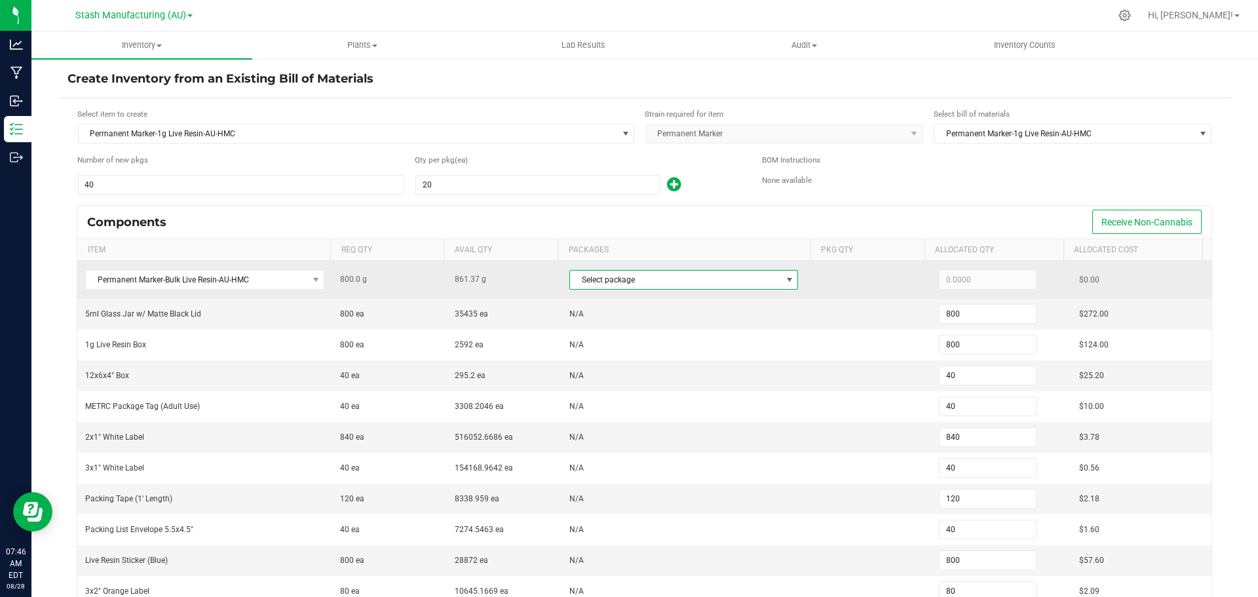
click at [636, 271] on span "Select package" at bounding box center [675, 280] width 211 height 18
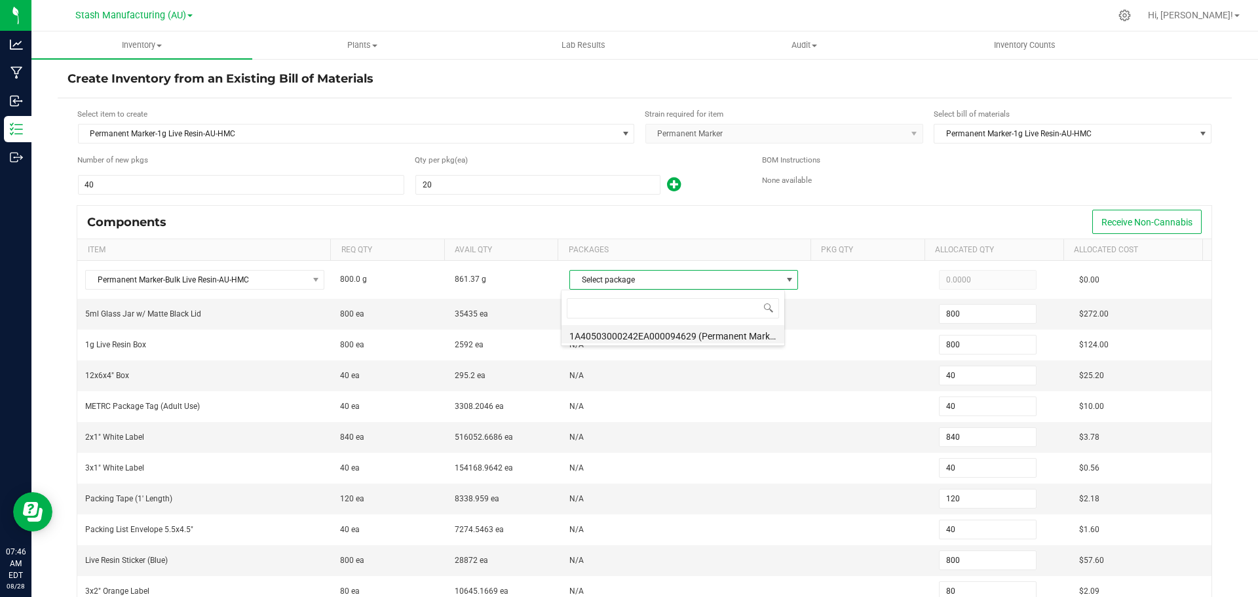
click at [661, 329] on li "1A40503000242EA000094629 (Permanent Marker-Bulk Live Resin-AU-HMC-7.28.)" at bounding box center [673, 334] width 223 height 18
type input "800.0000"
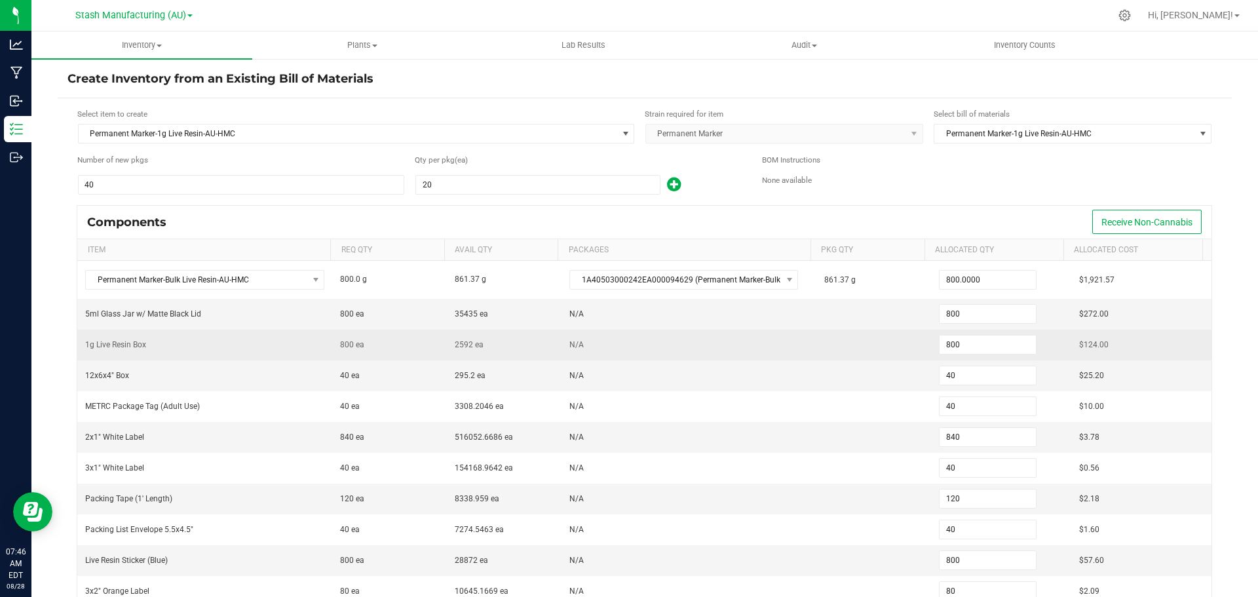
click at [692, 330] on td "N/A" at bounding box center [689, 345] width 255 height 31
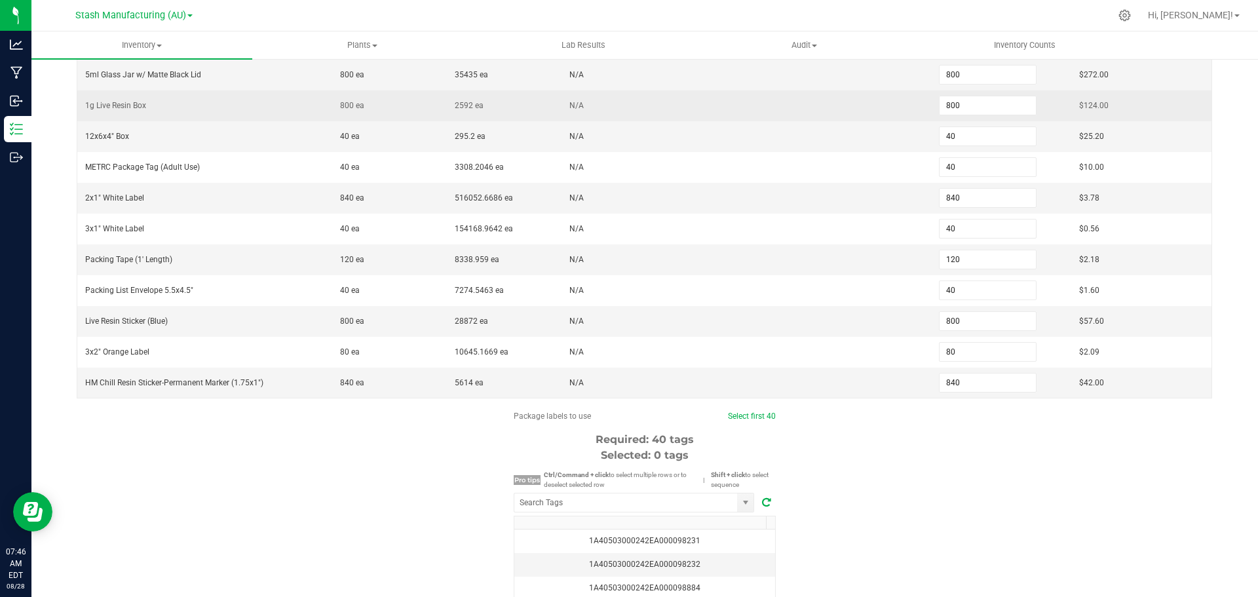
scroll to position [262, 0]
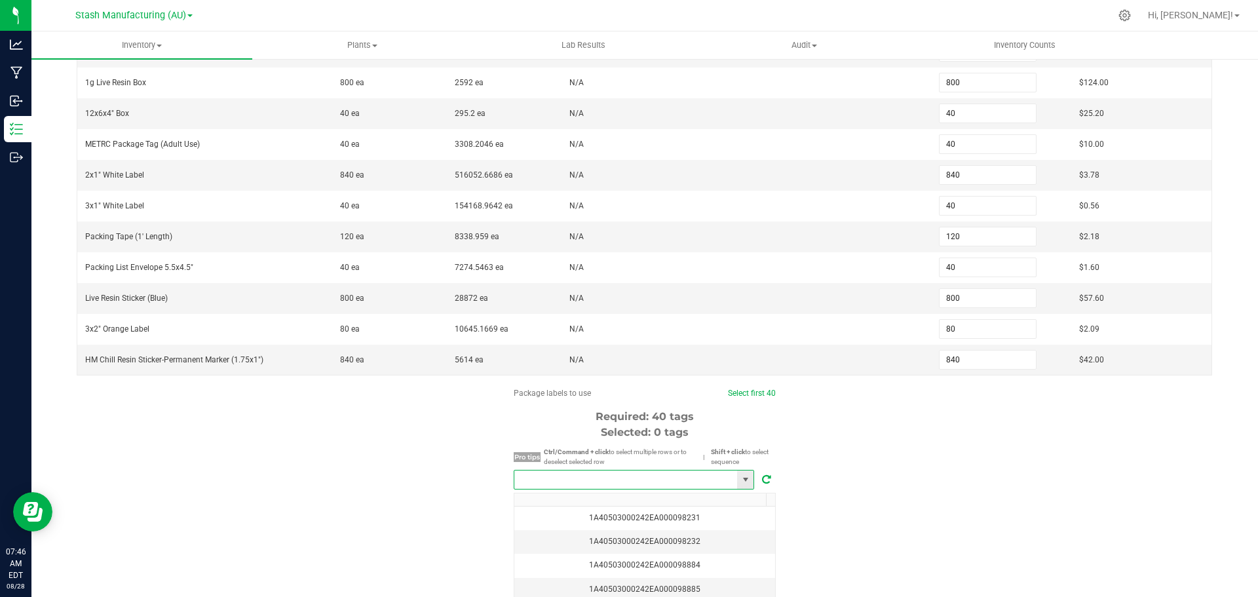
click at [638, 483] on input "NO DATA FOUND" at bounding box center [625, 480] width 223 height 18
click at [647, 503] on li "1A40503000242EA000099548" at bounding box center [629, 504] width 239 height 22
type input "1A40503000242EA000099548"
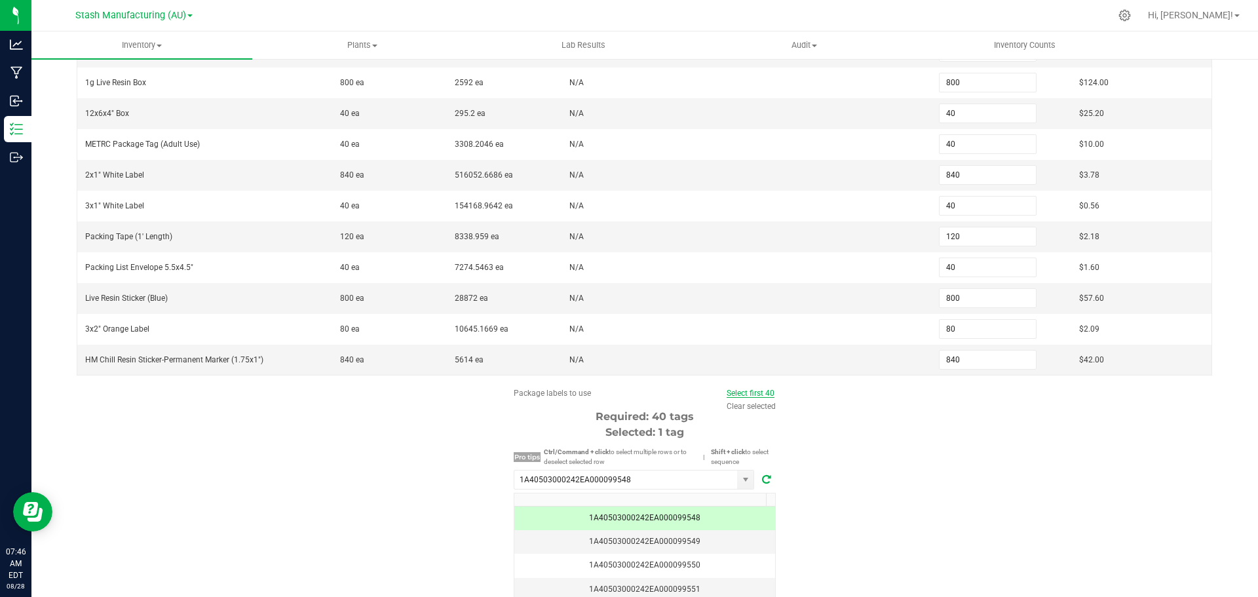
click at [767, 392] on link "Select first 40" at bounding box center [751, 393] width 48 height 9
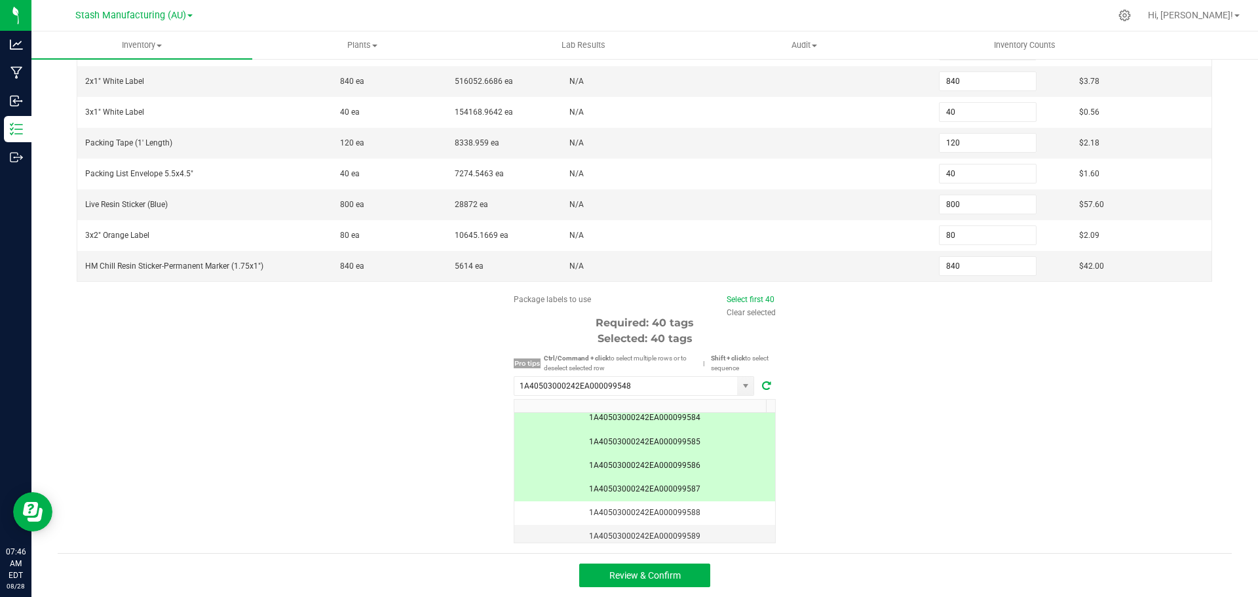
scroll to position [852, 0]
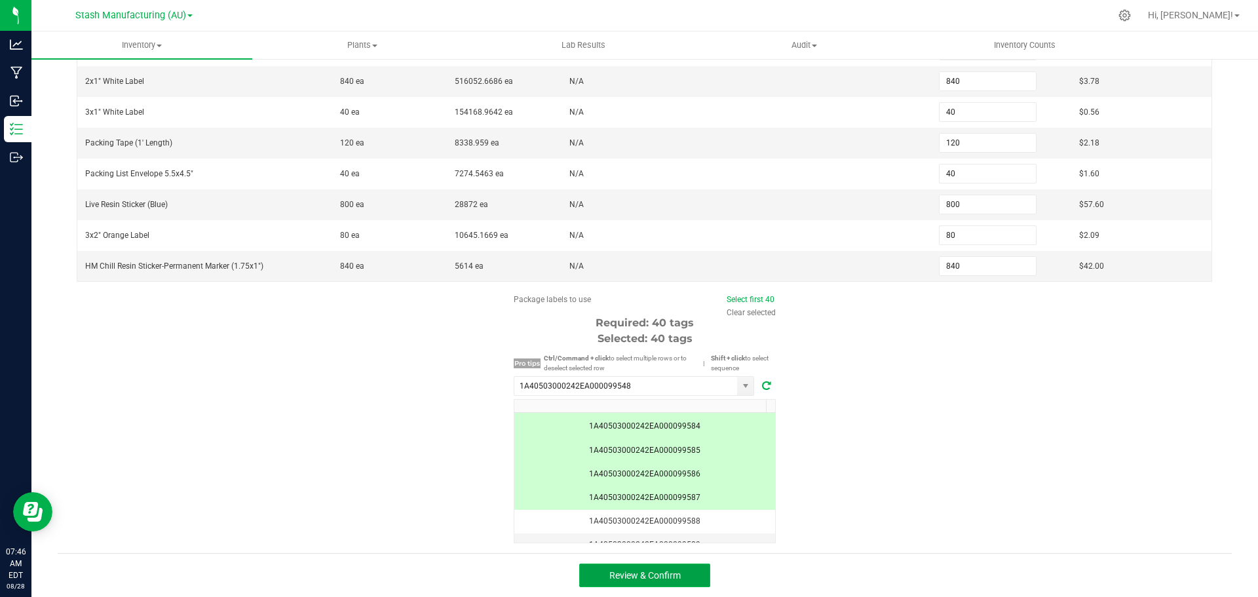
click at [668, 573] on span "Review & Confirm" at bounding box center [644, 575] width 71 height 10
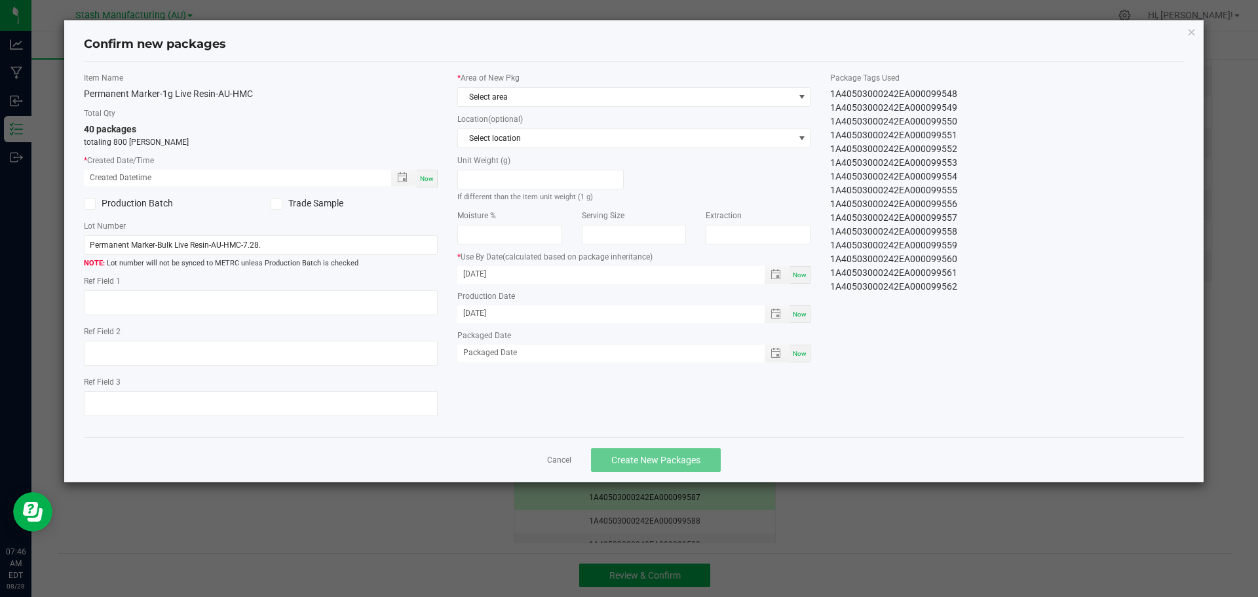
click at [429, 176] on span "Now" at bounding box center [427, 178] width 14 height 7
type input "[DATE] 07:46 AM"
click at [496, 96] on span "Select area" at bounding box center [626, 97] width 336 height 18
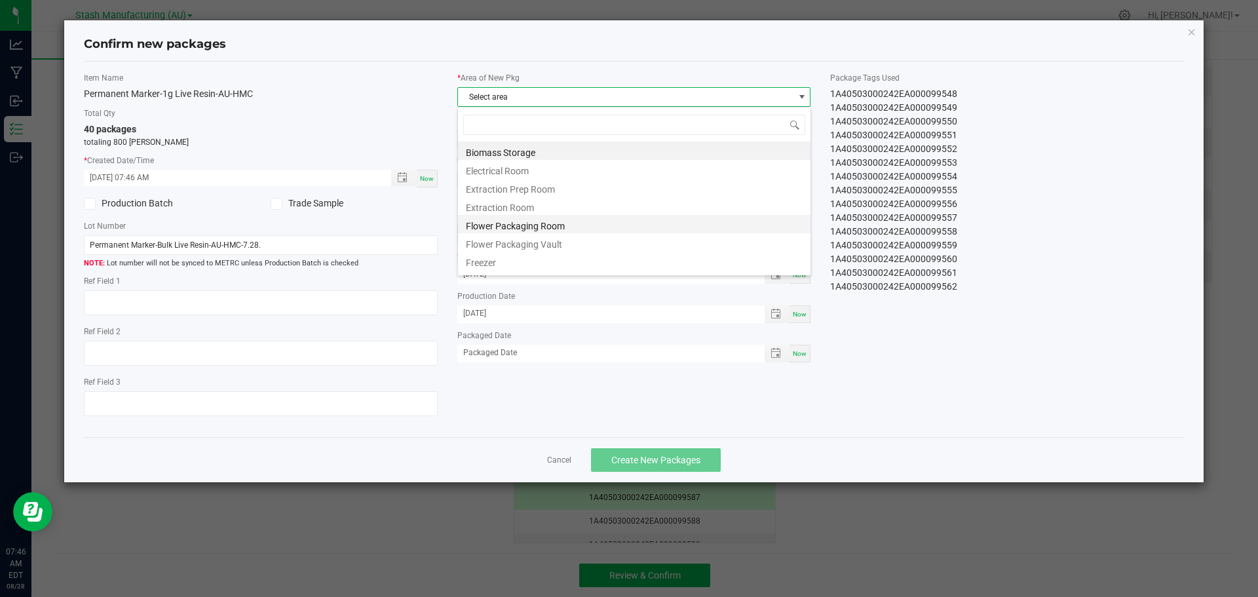
scroll to position [20, 354]
click at [564, 225] on li "Flower Packaging Room" at bounding box center [634, 224] width 353 height 18
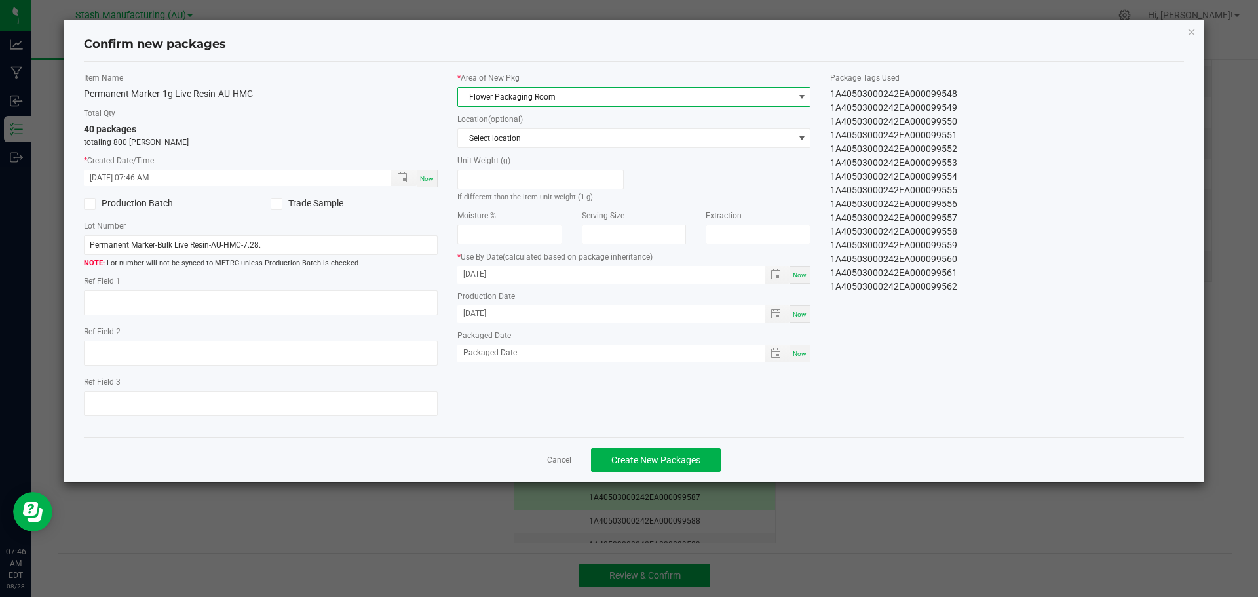
click at [799, 360] on div "Now" at bounding box center [800, 354] width 21 height 18
type input "[DATE]"
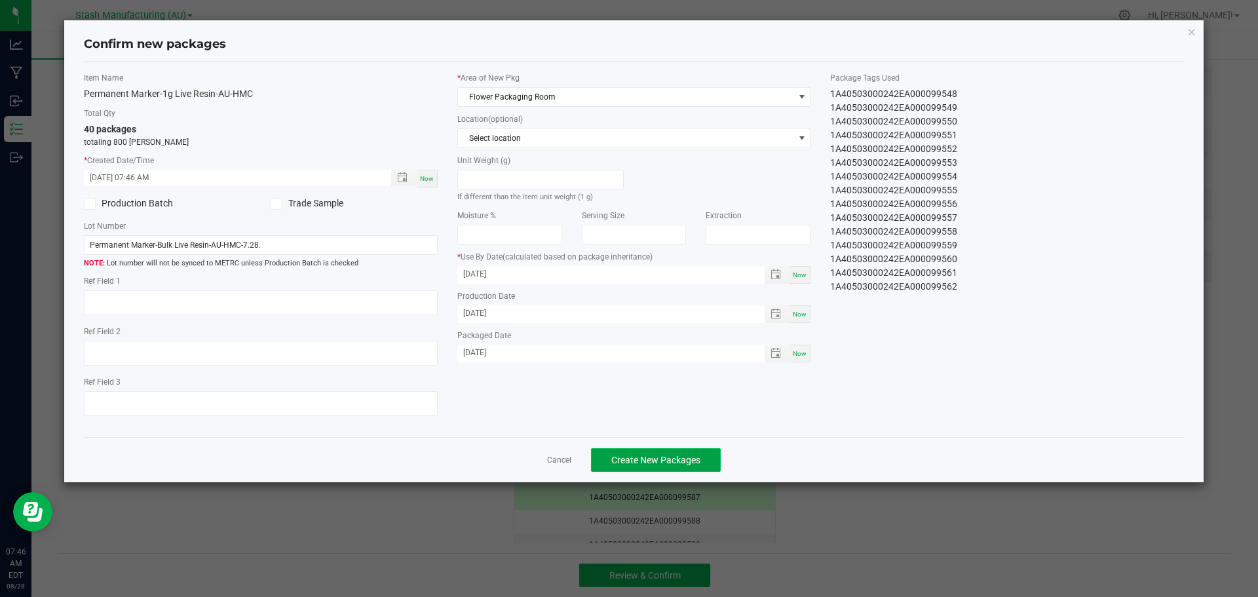
click at [691, 455] on span "Create New Packages" at bounding box center [655, 460] width 89 height 10
